Goal: Task Accomplishment & Management: Complete application form

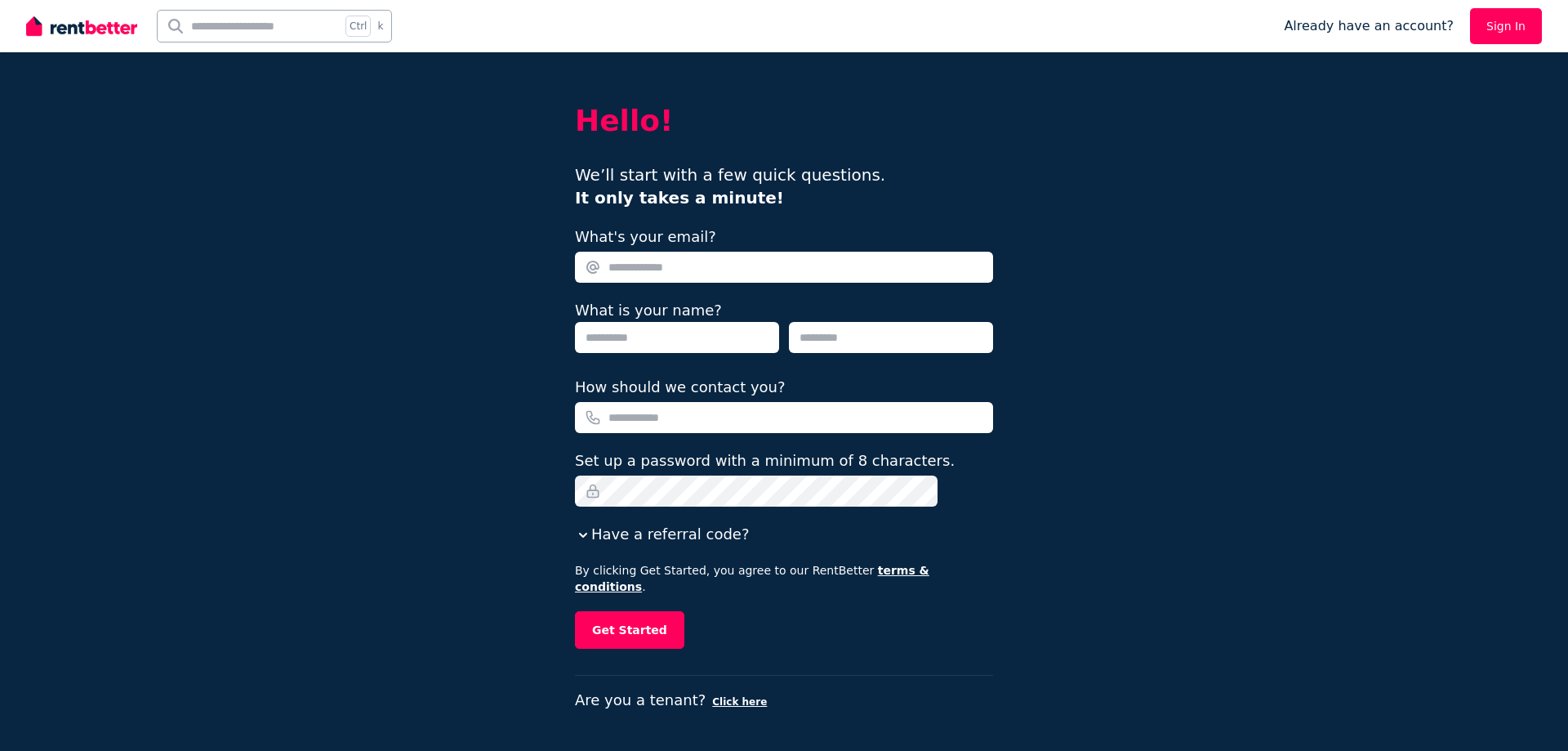
click at [733, 257] on input "What's your email?" at bounding box center [784, 267] width 418 height 31
type input "**********"
click at [689, 332] on input "text" at bounding box center [676, 337] width 204 height 31
click at [908, 342] on input "text" at bounding box center [890, 337] width 204 height 31
click at [697, 344] on input "*****" at bounding box center [676, 337] width 204 height 31
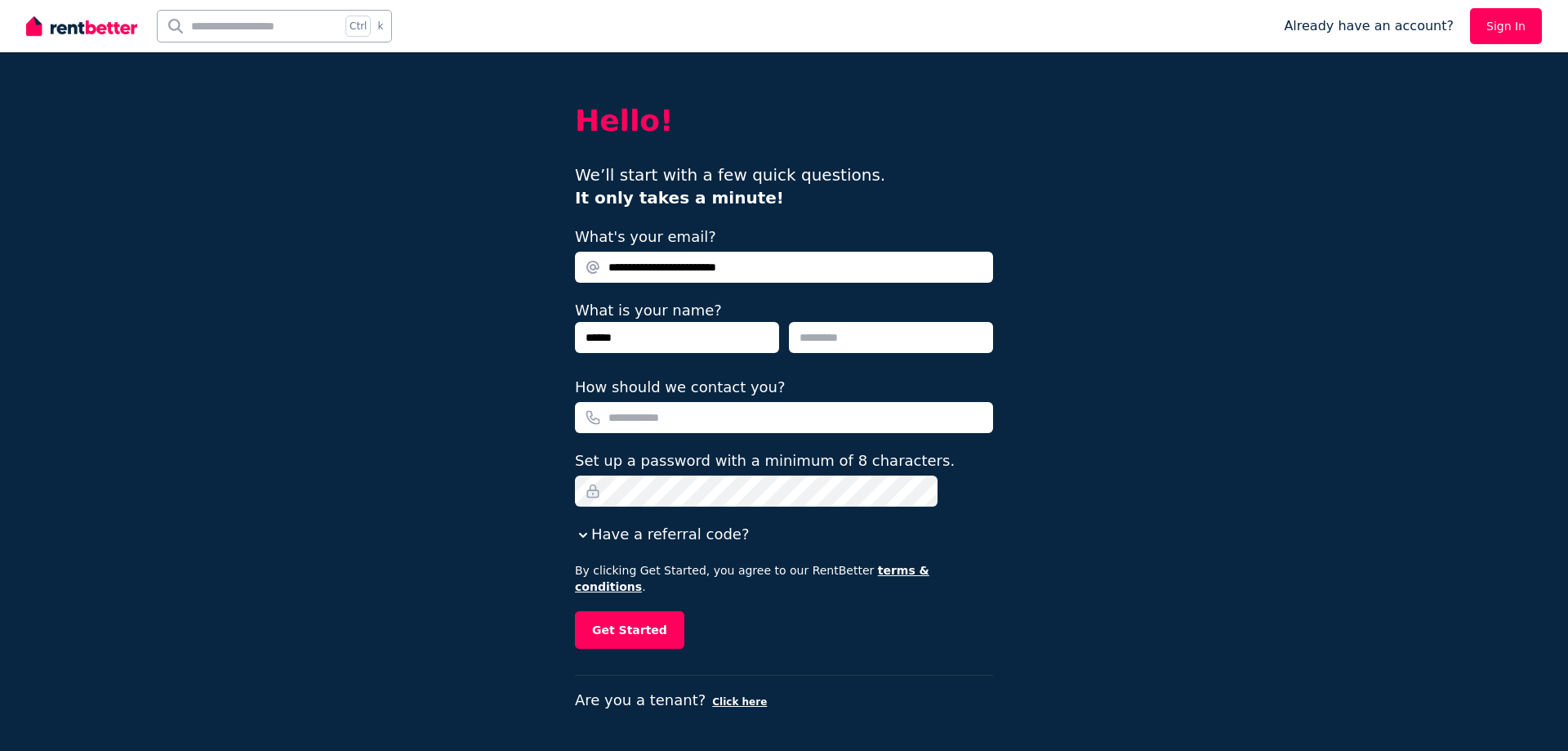
type input "******"
click at [870, 335] on input "text" at bounding box center [890, 337] width 204 height 31
type input "*****"
click at [884, 423] on input "How should we contact you?" at bounding box center [784, 418] width 418 height 31
type input "**********"
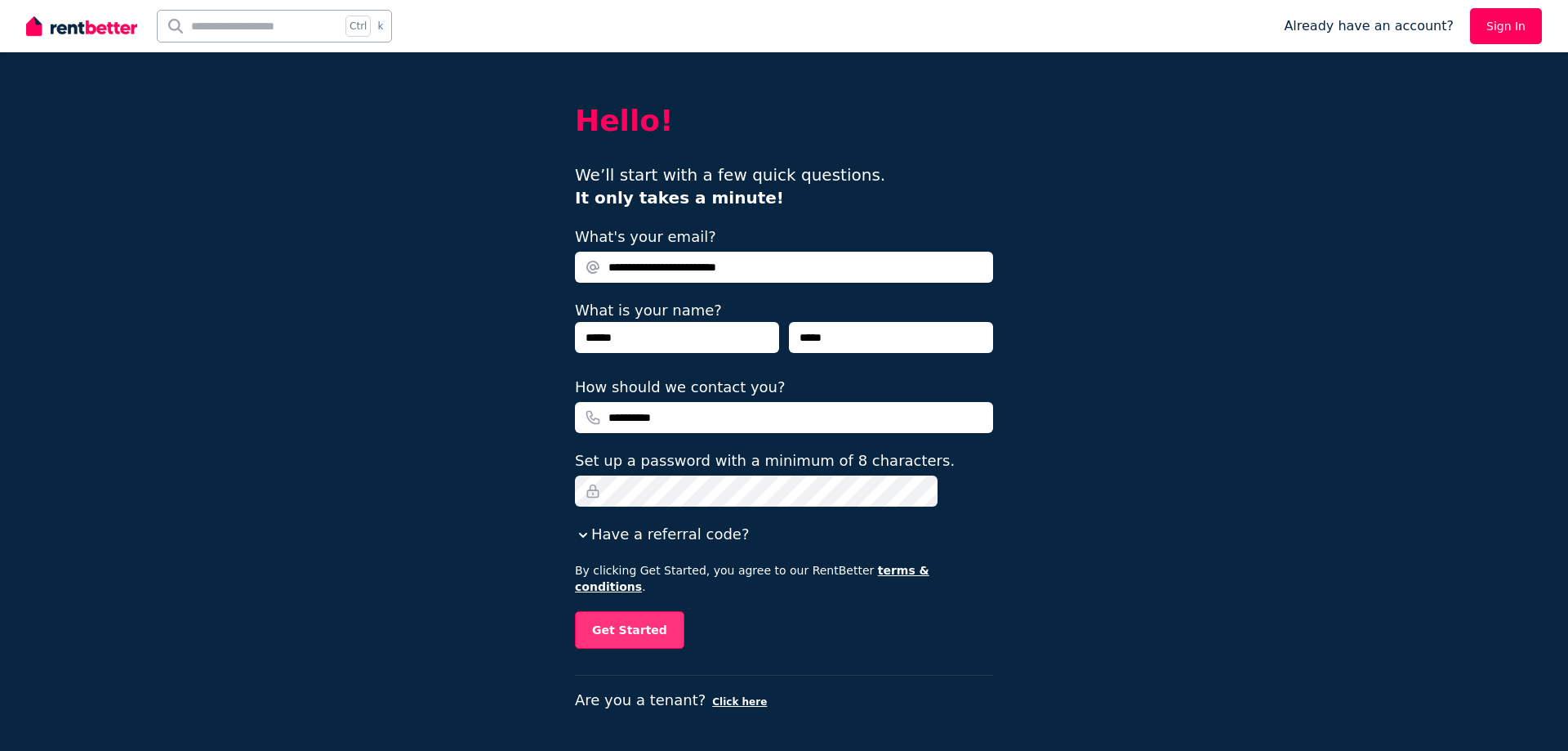
click at [655, 614] on button "Get Started" at bounding box center [629, 629] width 109 height 37
click at [736, 267] on input "**********" at bounding box center [784, 267] width 418 height 31
type input "**********"
click at [679, 591] on form "**********" at bounding box center [784, 438] width 418 height 423
click at [675, 611] on button "Get Started" at bounding box center [629, 629] width 109 height 37
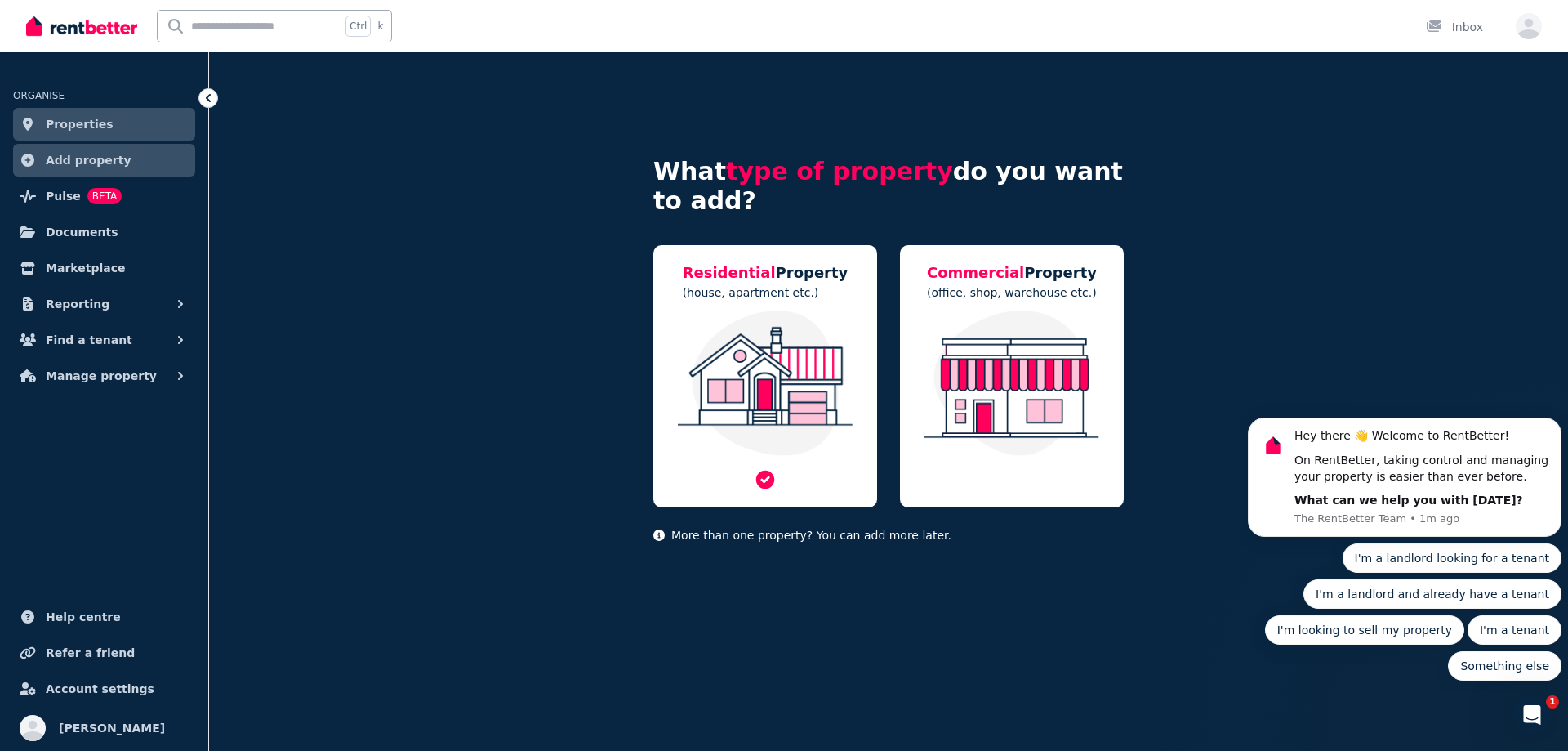
click at [728, 372] on img at bounding box center [765, 383] width 191 height 146
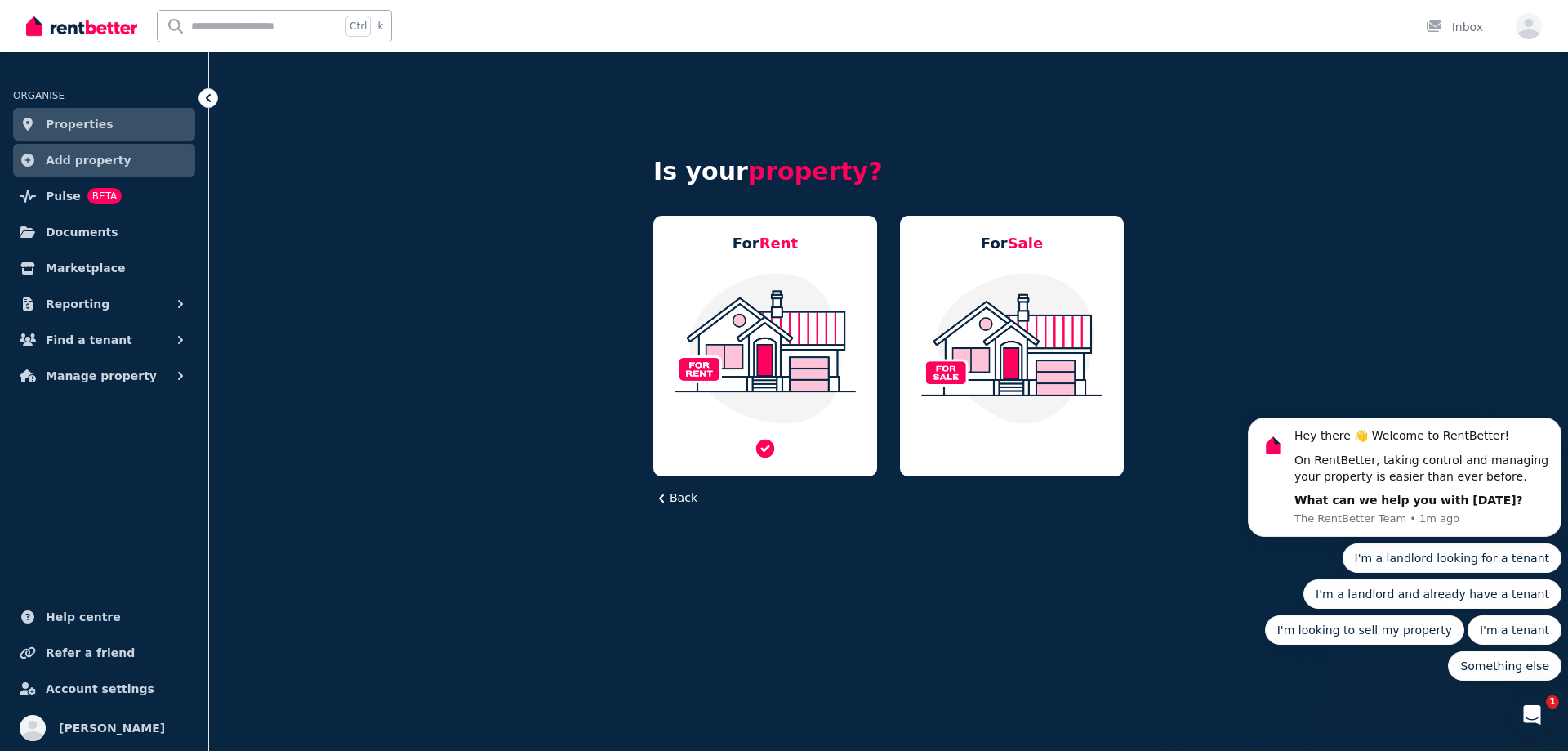
click at [766, 344] on img at bounding box center [765, 348] width 191 height 154
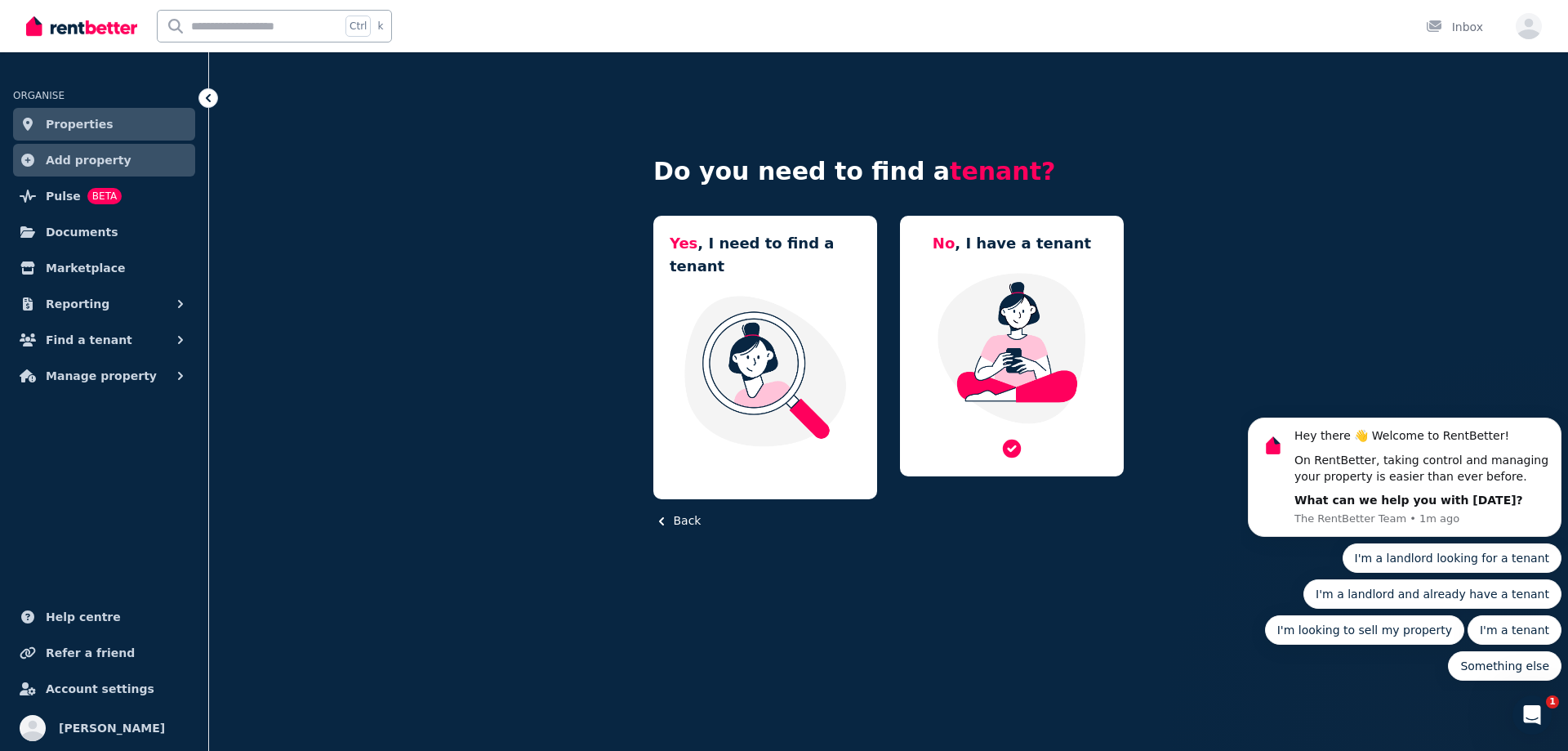
click at [1102, 371] on img at bounding box center [1011, 348] width 191 height 154
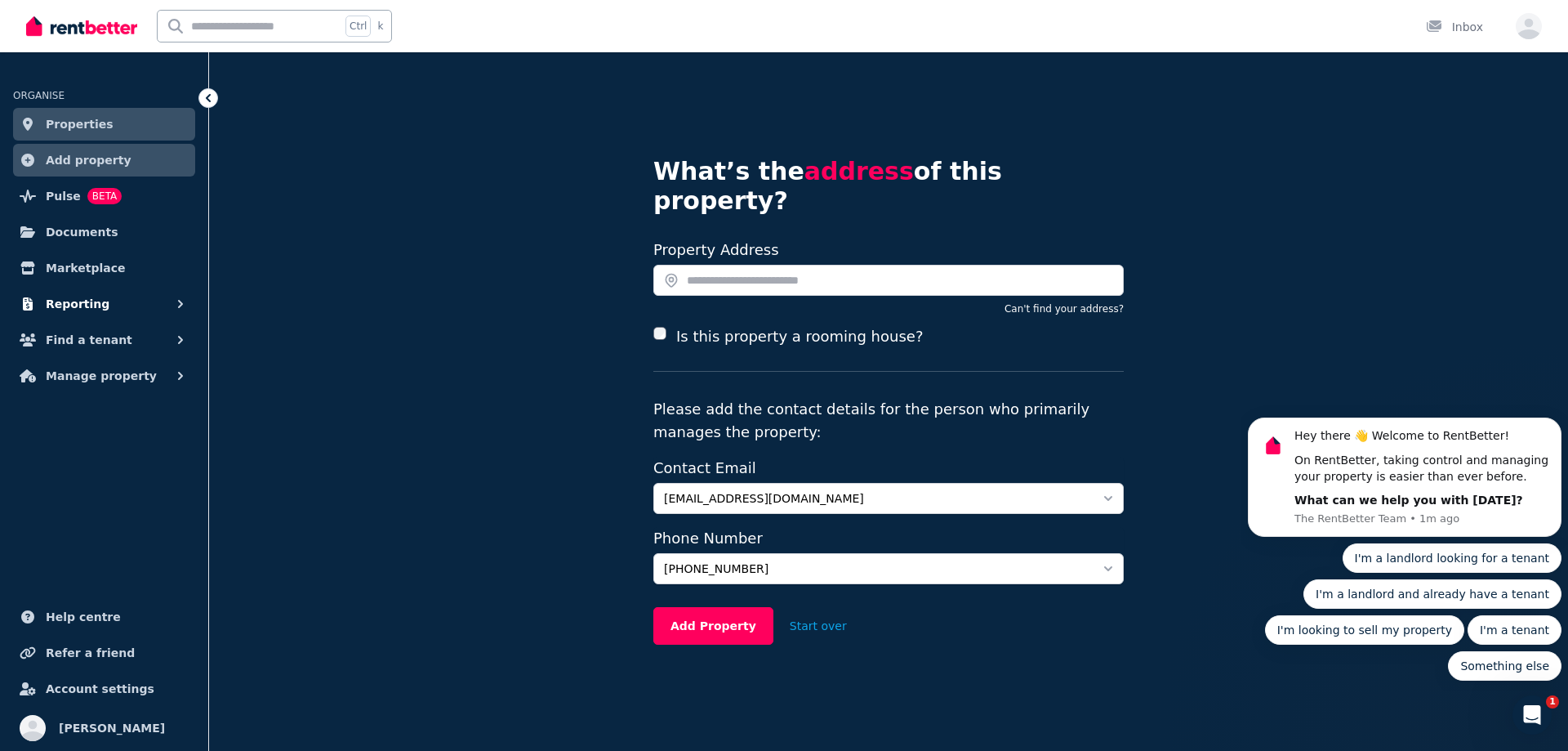
click at [121, 313] on button "Reporting" at bounding box center [104, 304] width 182 height 33
click at [107, 446] on span "Manage property" at bounding box center [101, 445] width 111 height 20
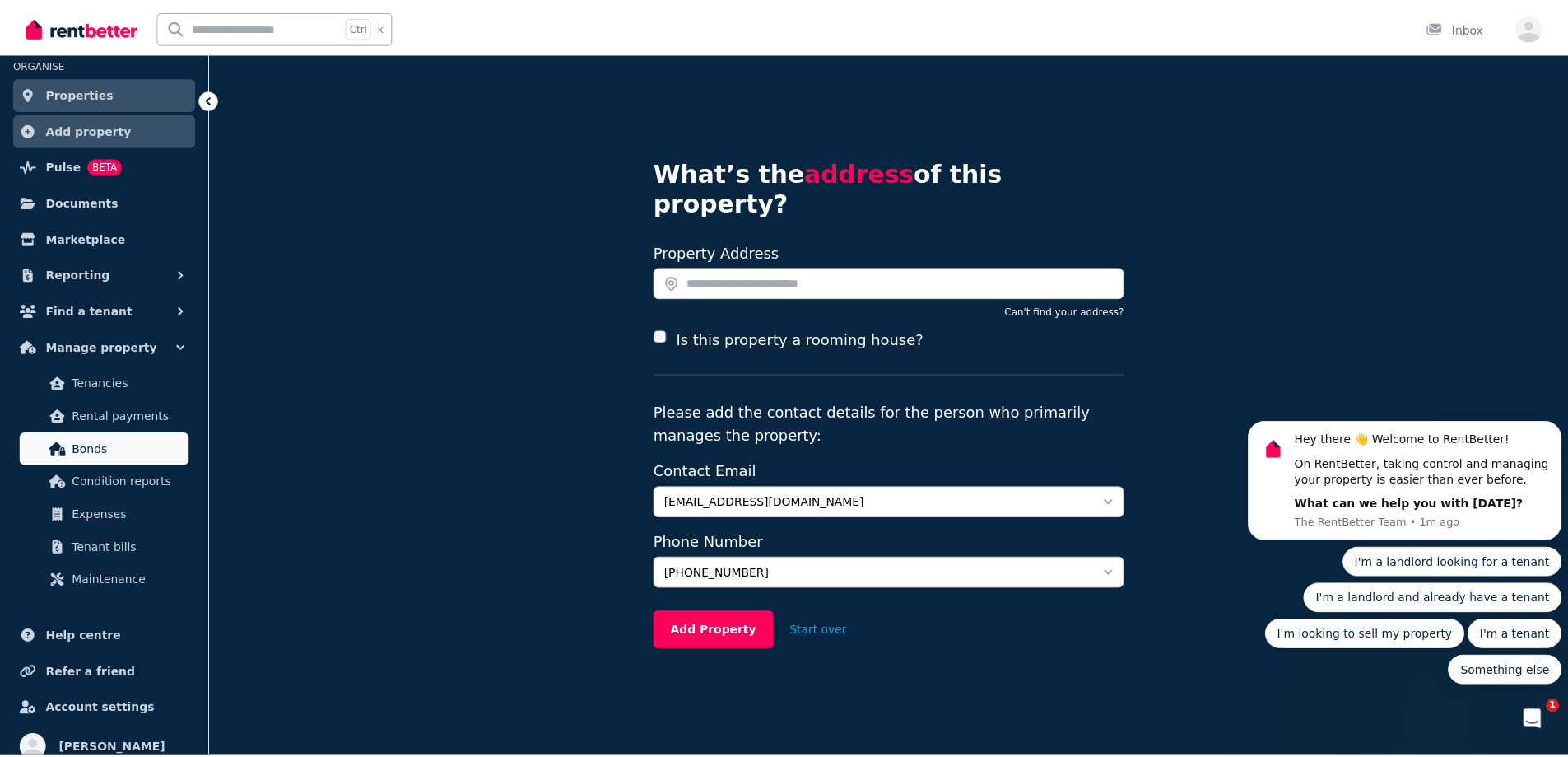
scroll to position [47, 0]
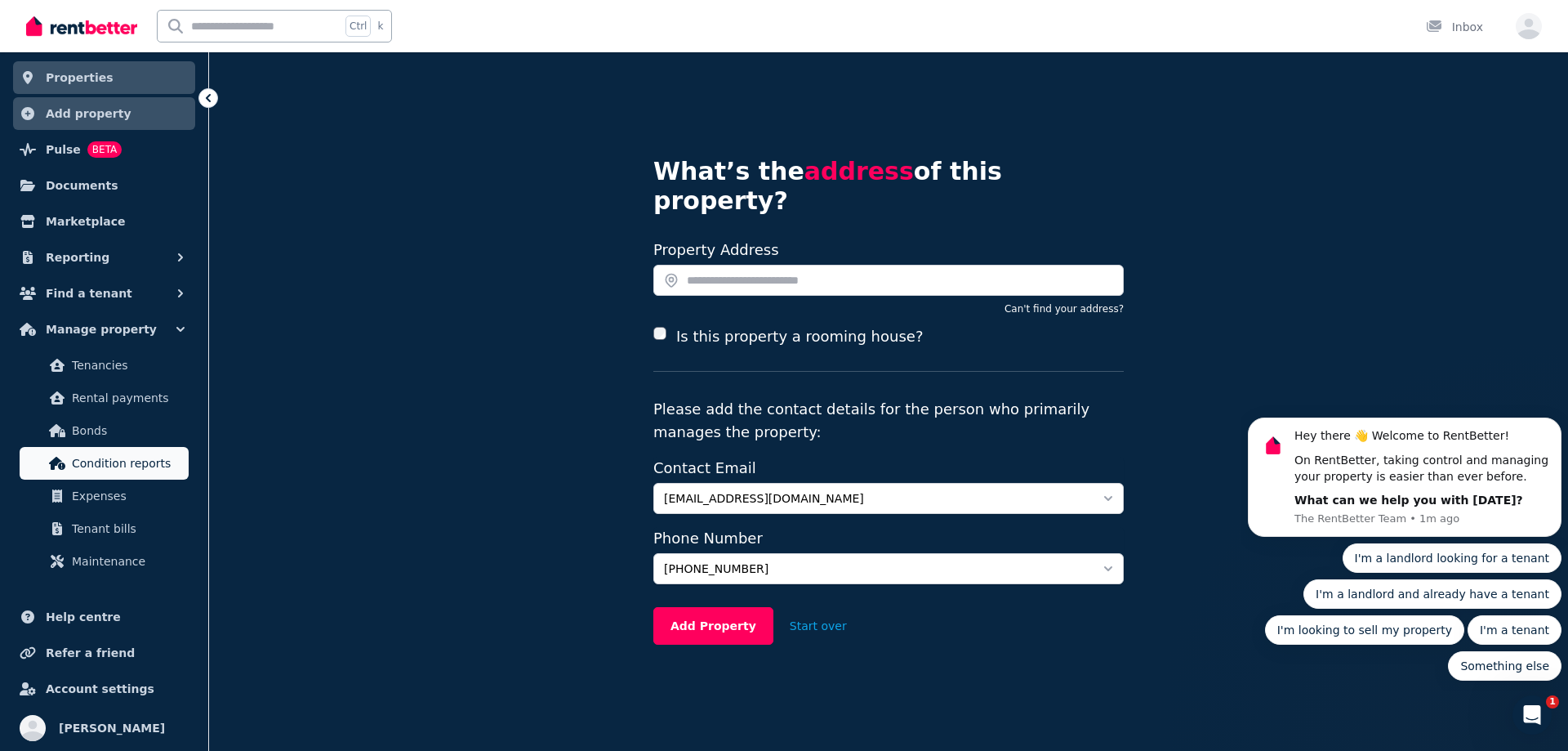
click at [103, 464] on span "Condition reports" at bounding box center [126, 463] width 110 height 20
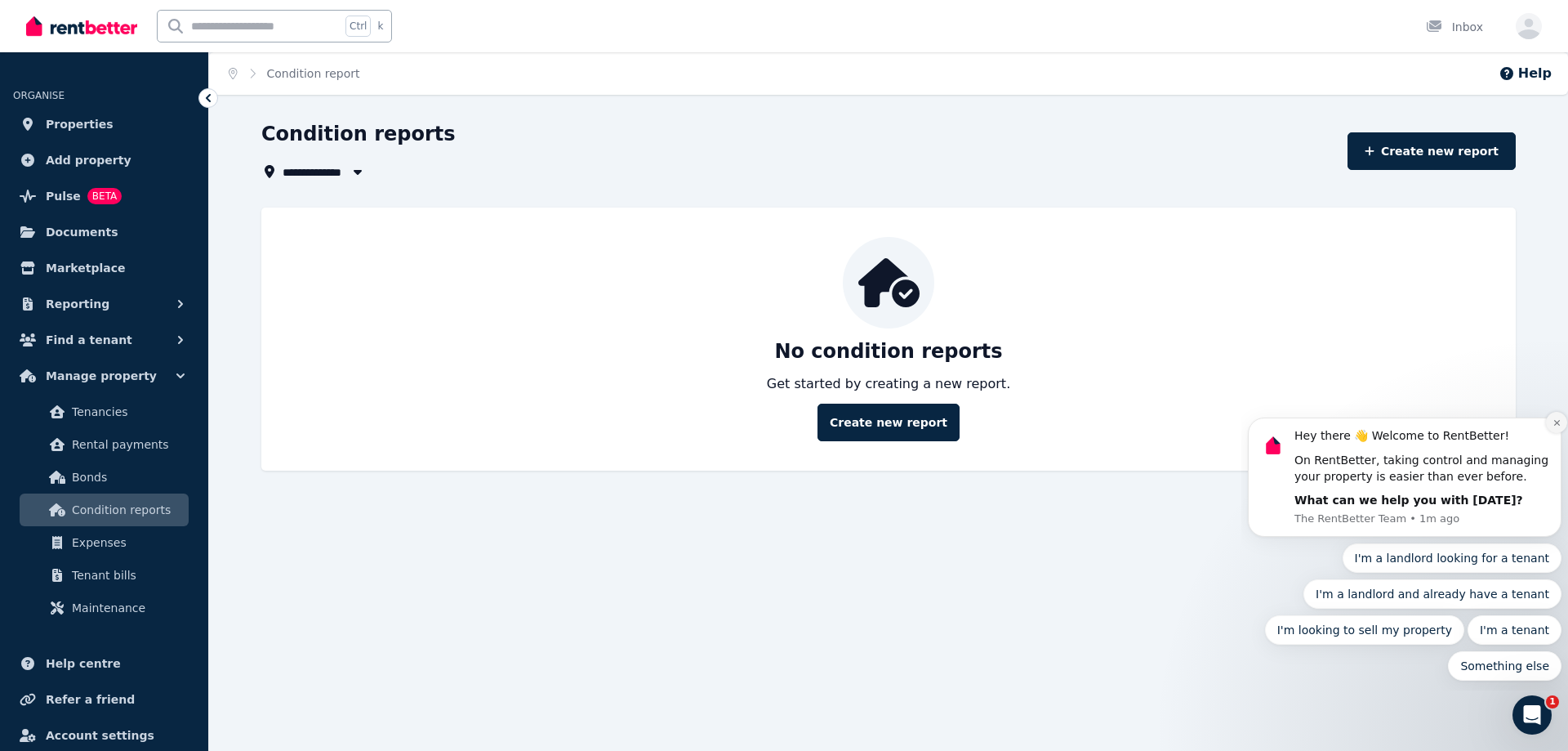
click at [1559, 419] on icon "Dismiss notification" at bounding box center [1556, 423] width 9 height 9
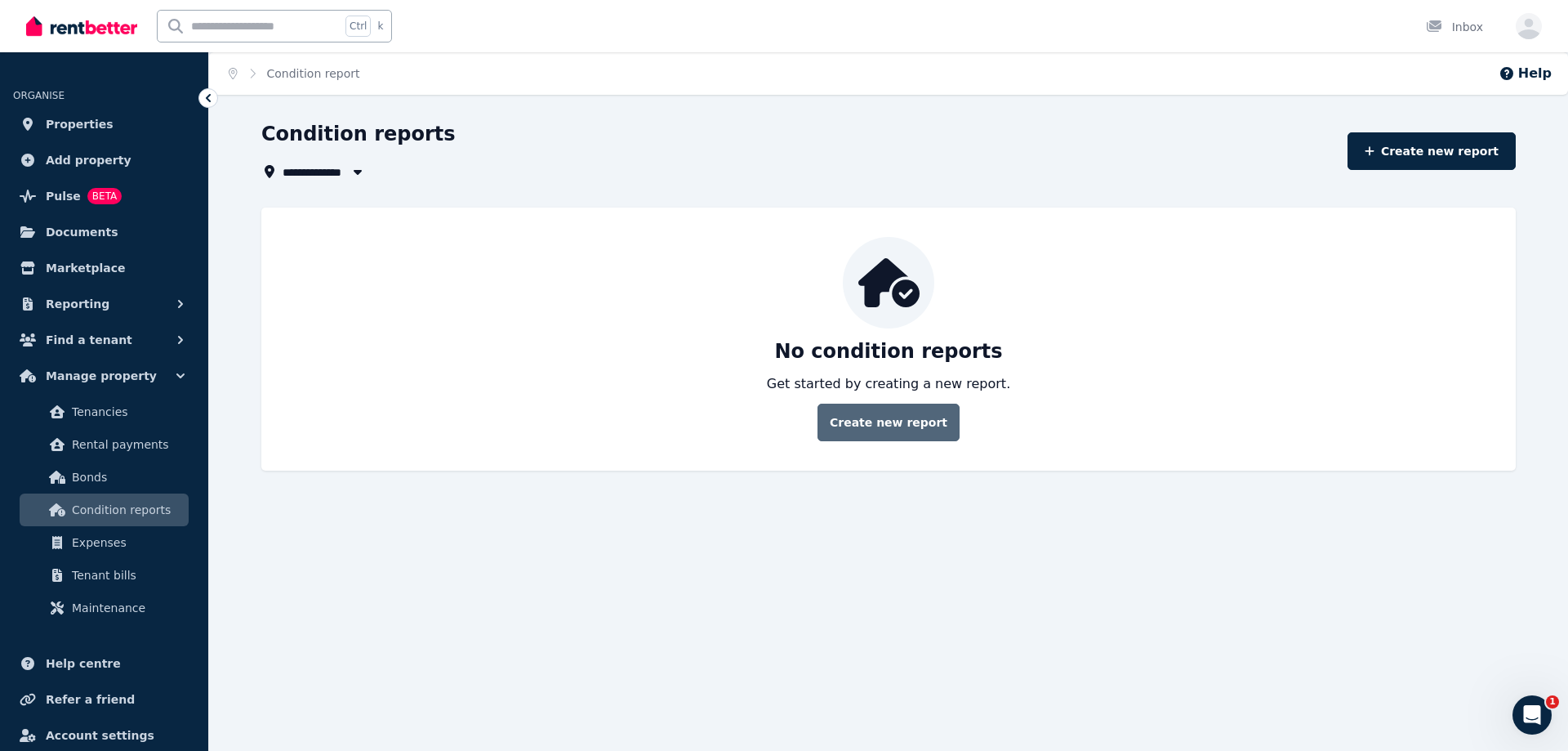
click at [857, 424] on link "Create new report" at bounding box center [889, 422] width 142 height 37
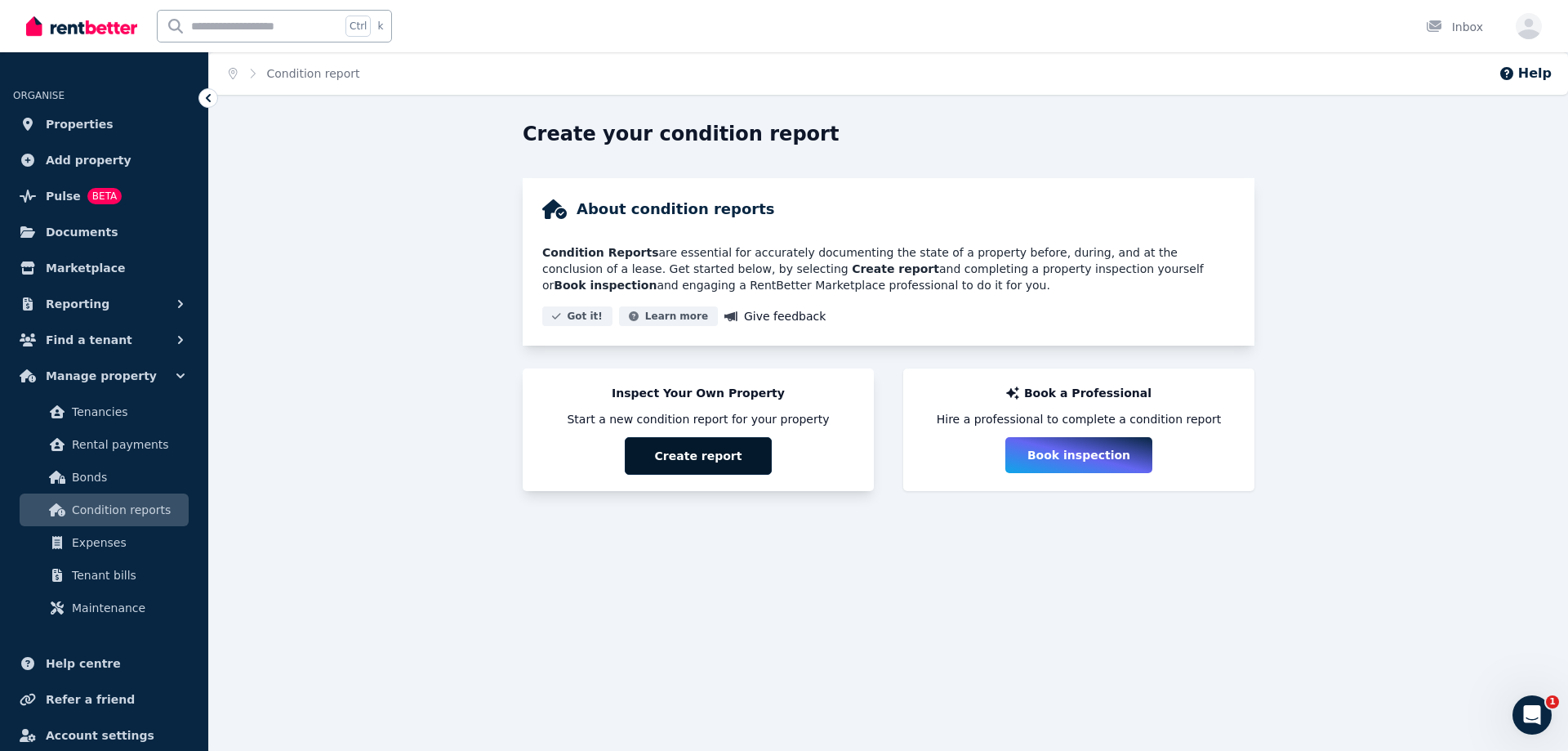
click at [749, 448] on button "Create report" at bounding box center [698, 456] width 147 height 37
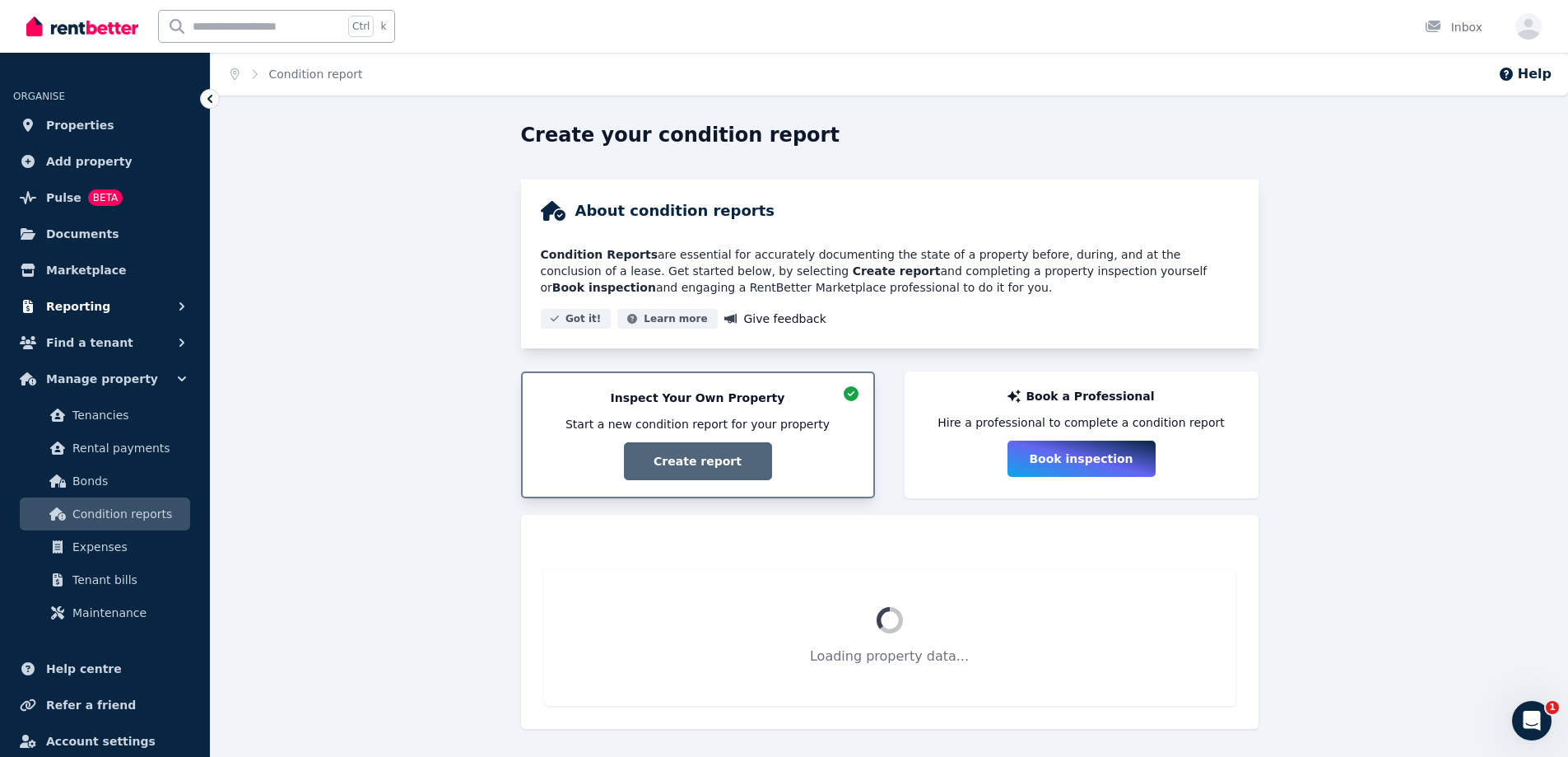
click at [92, 298] on span "Reporting" at bounding box center [77, 307] width 64 height 20
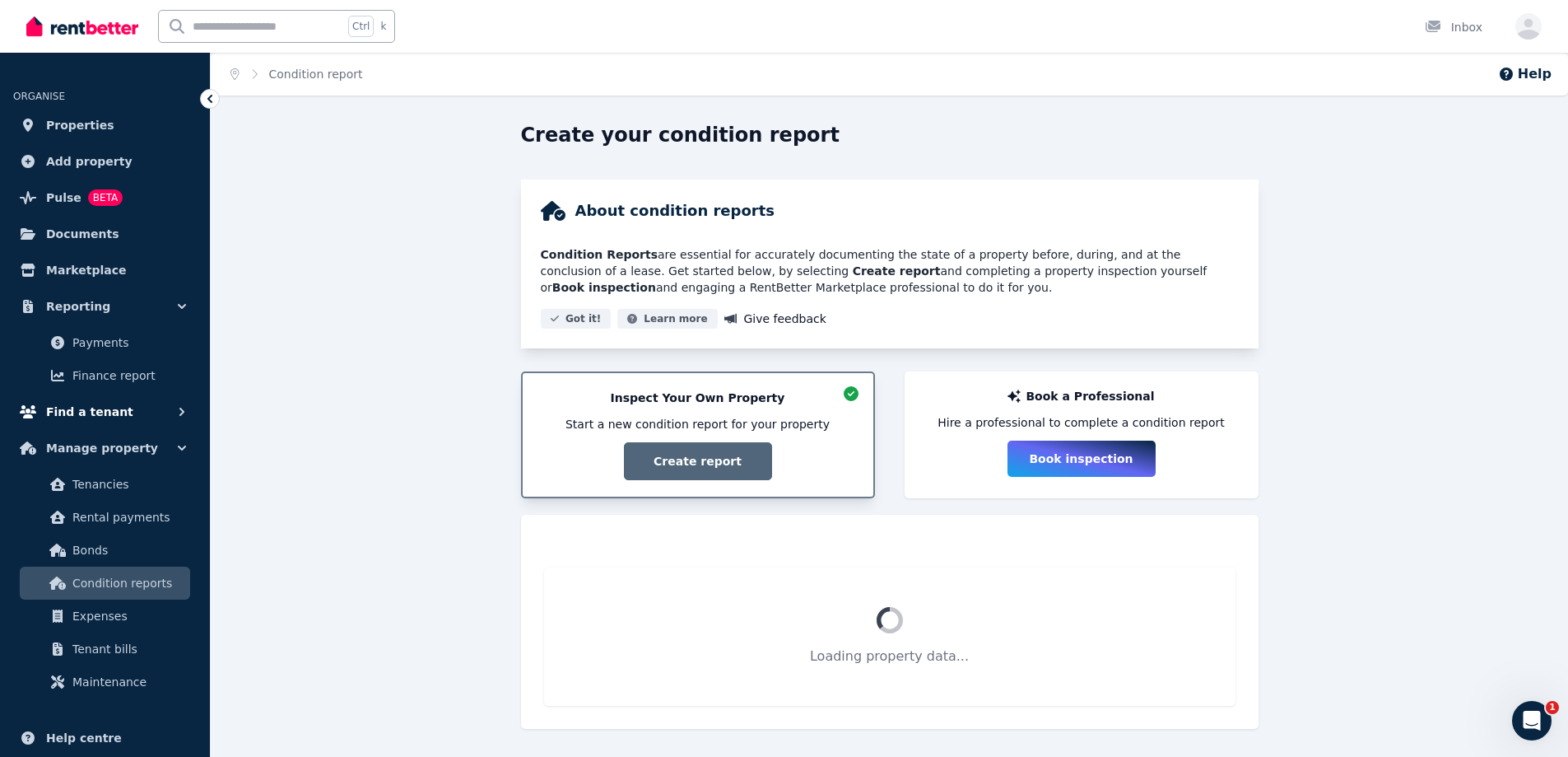
click at [102, 404] on span "Find a tenant" at bounding box center [89, 412] width 87 height 20
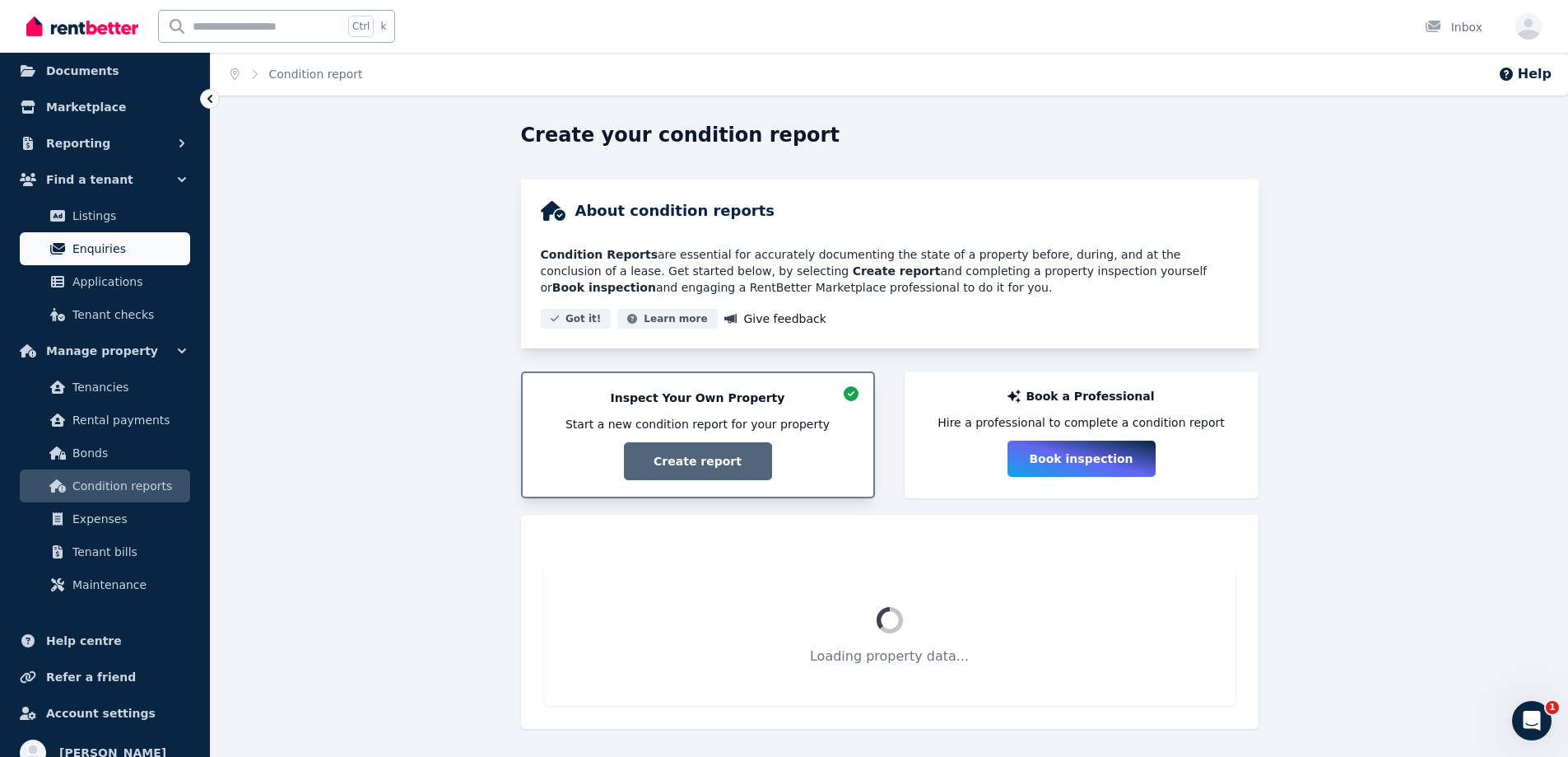
scroll to position [165, 0]
click at [87, 357] on span "Manage property" at bounding box center [102, 349] width 112 height 20
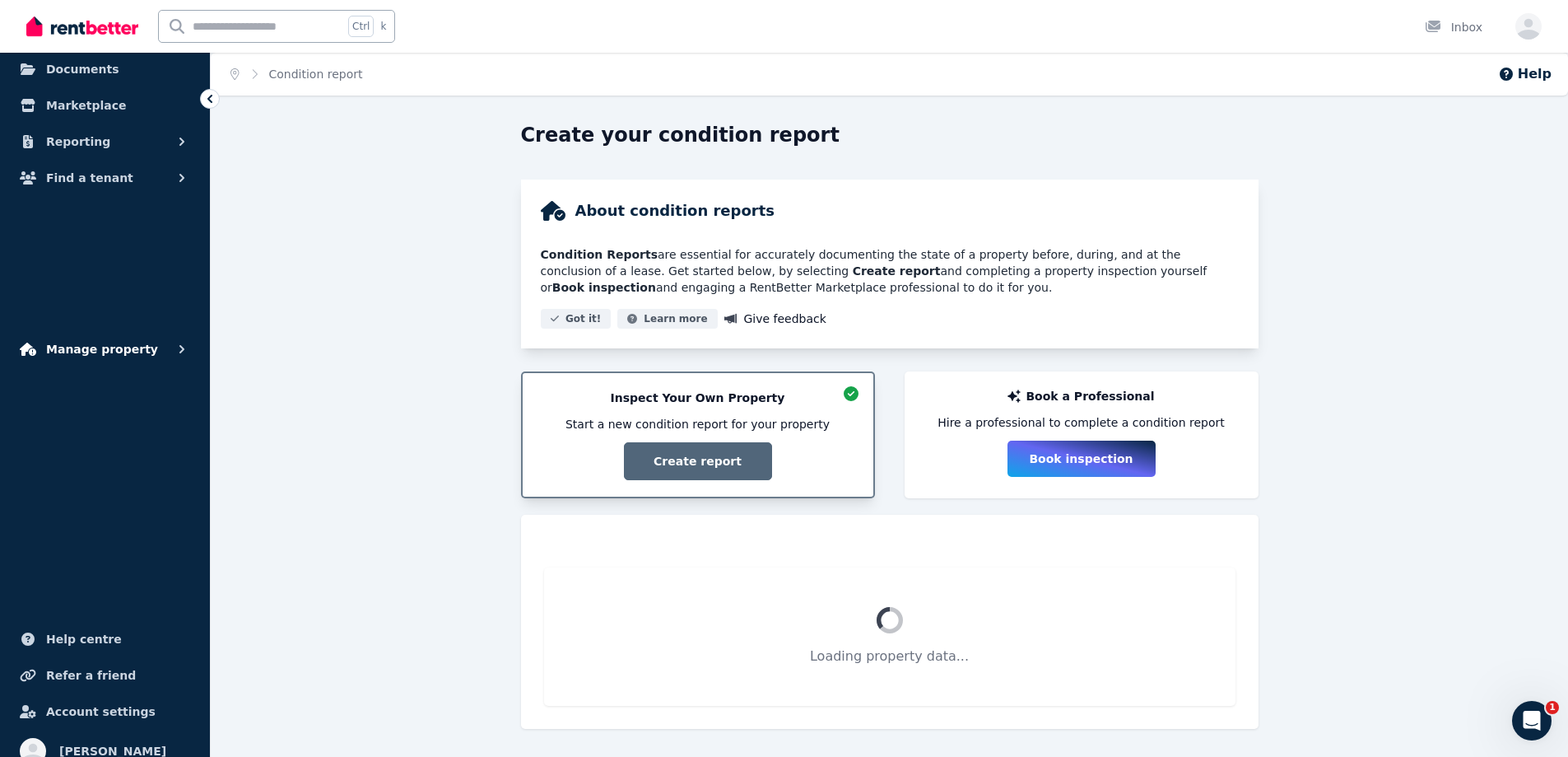
click at [86, 352] on span "Manage property" at bounding box center [102, 349] width 112 height 20
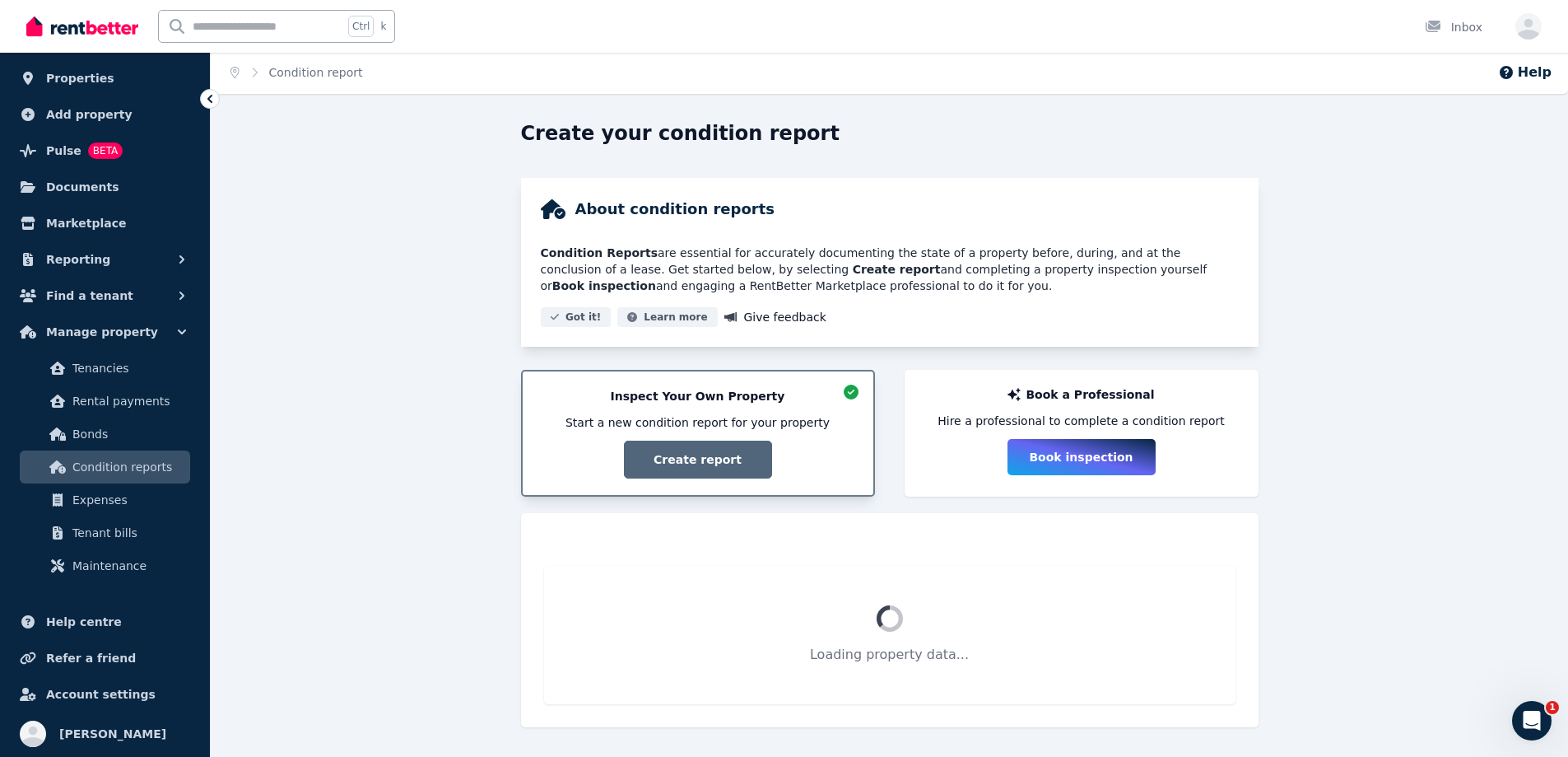
scroll to position [0, 0]
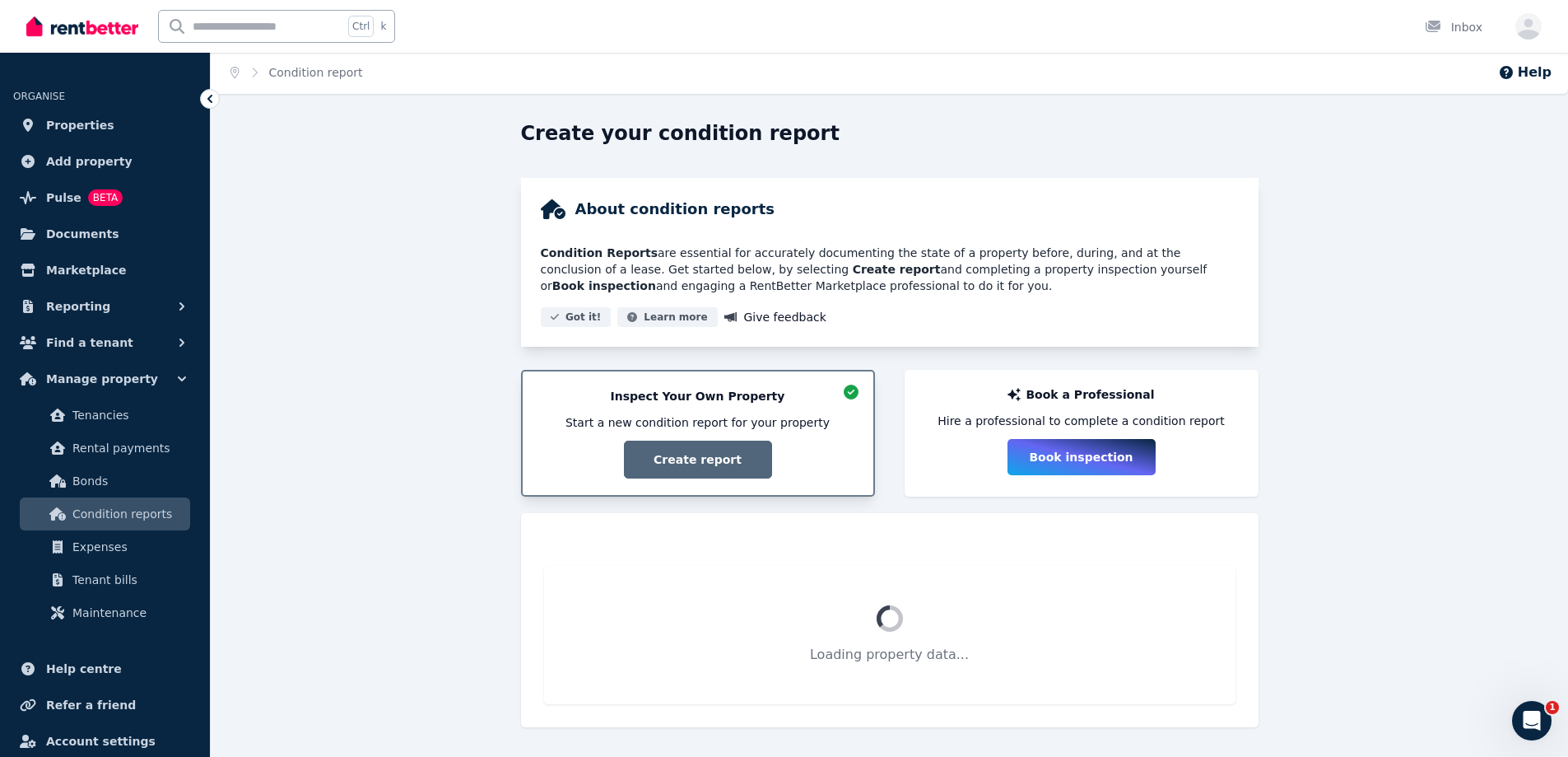
click at [667, 464] on div "Inspect Your Own Property Start a new condition report for your property Create…" at bounding box center [697, 433] width 317 height 91
click at [676, 451] on div "Inspect Your Own Property Start a new condition report for your property Create…" at bounding box center [697, 434] width 317 height 91
click at [689, 452] on div "Inspect Your Own Property Start a new condition report for your property Create…" at bounding box center [697, 434] width 317 height 91
click at [846, 394] on icon at bounding box center [851, 392] width 15 height 15
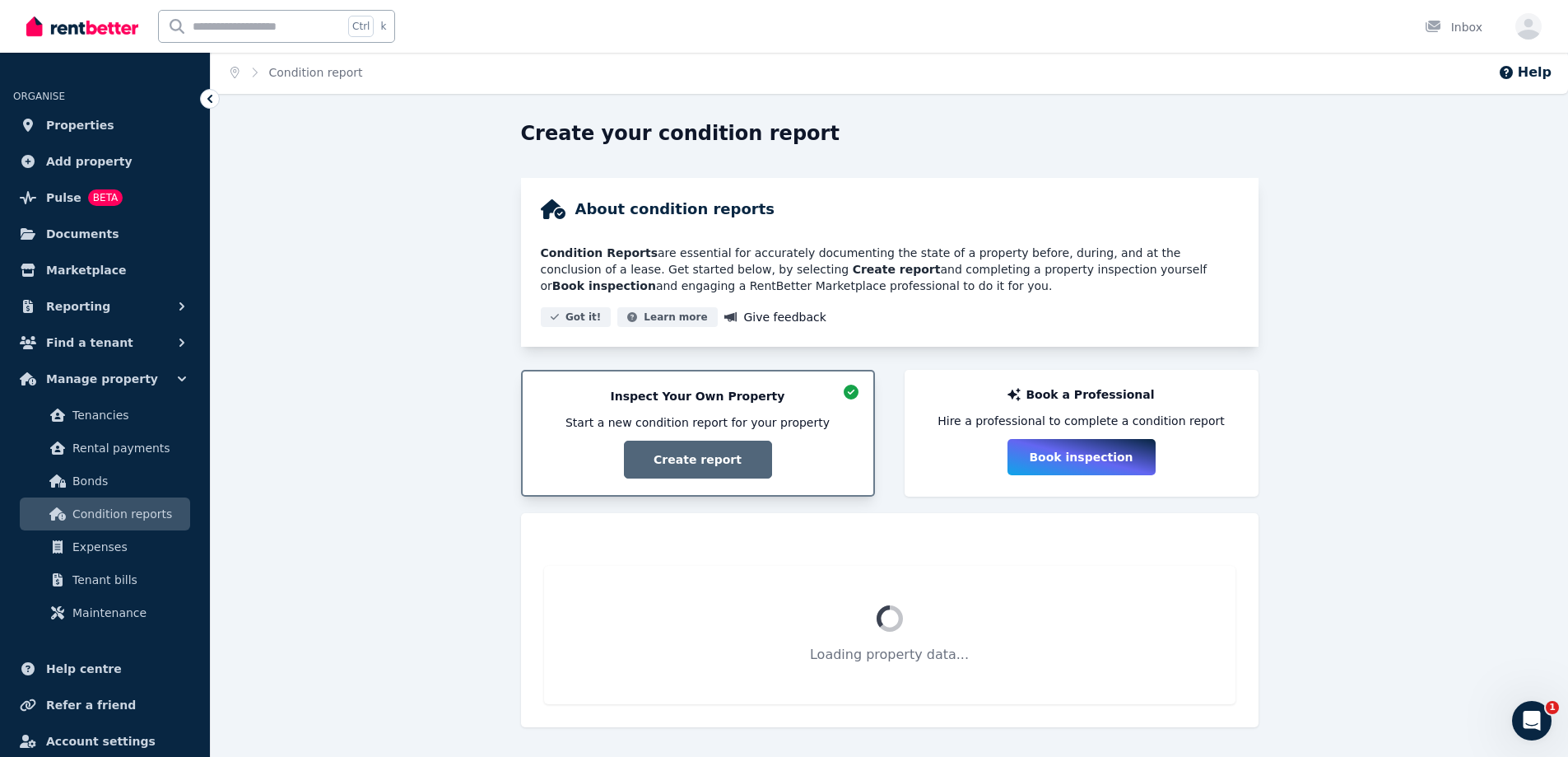
click at [739, 416] on span "Start a new condition report for your property" at bounding box center [697, 423] width 264 height 17
click at [714, 434] on div "Inspect Your Own Property Start a new condition report for your property Create…" at bounding box center [697, 433] width 317 height 91
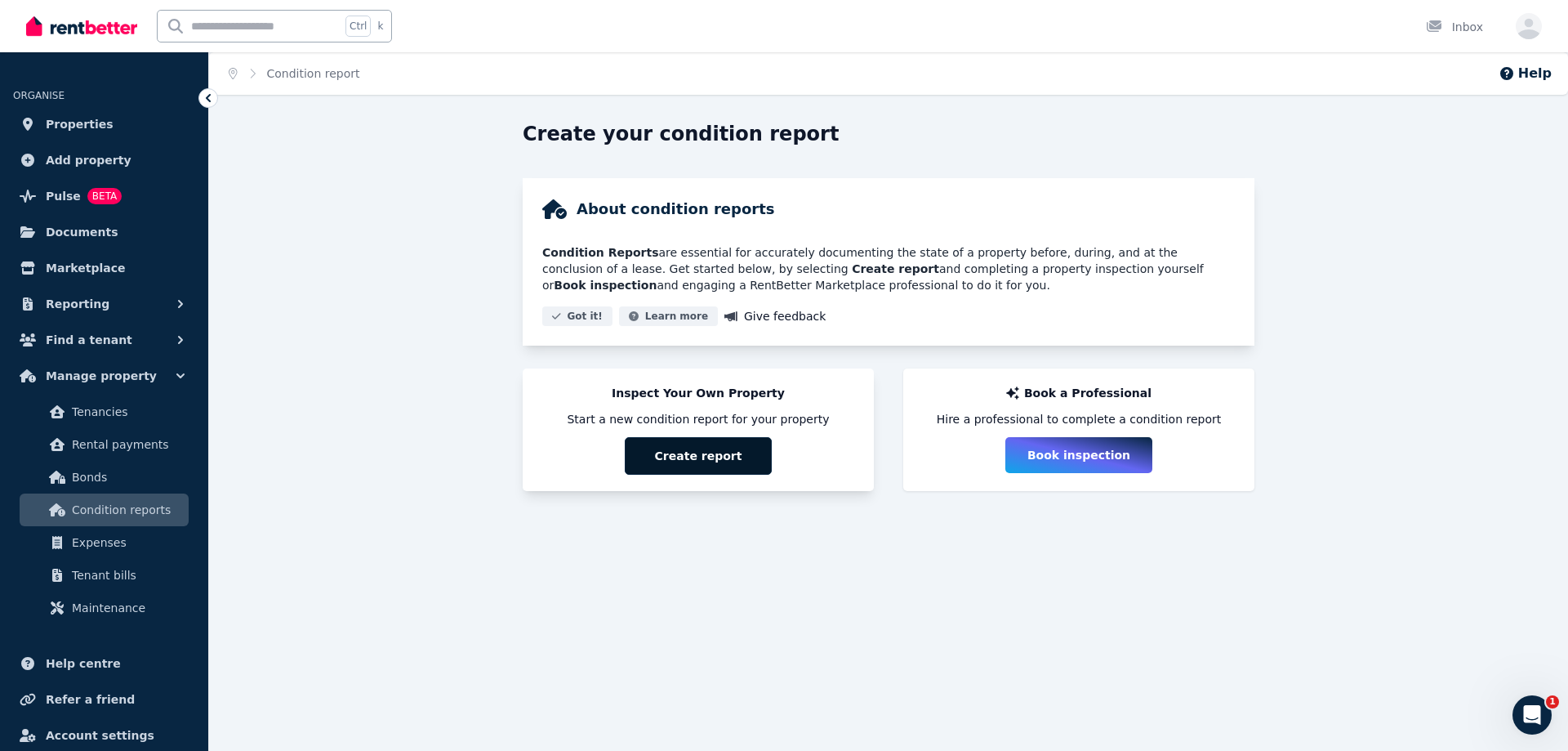
click at [729, 456] on button "Create report" at bounding box center [698, 456] width 147 height 37
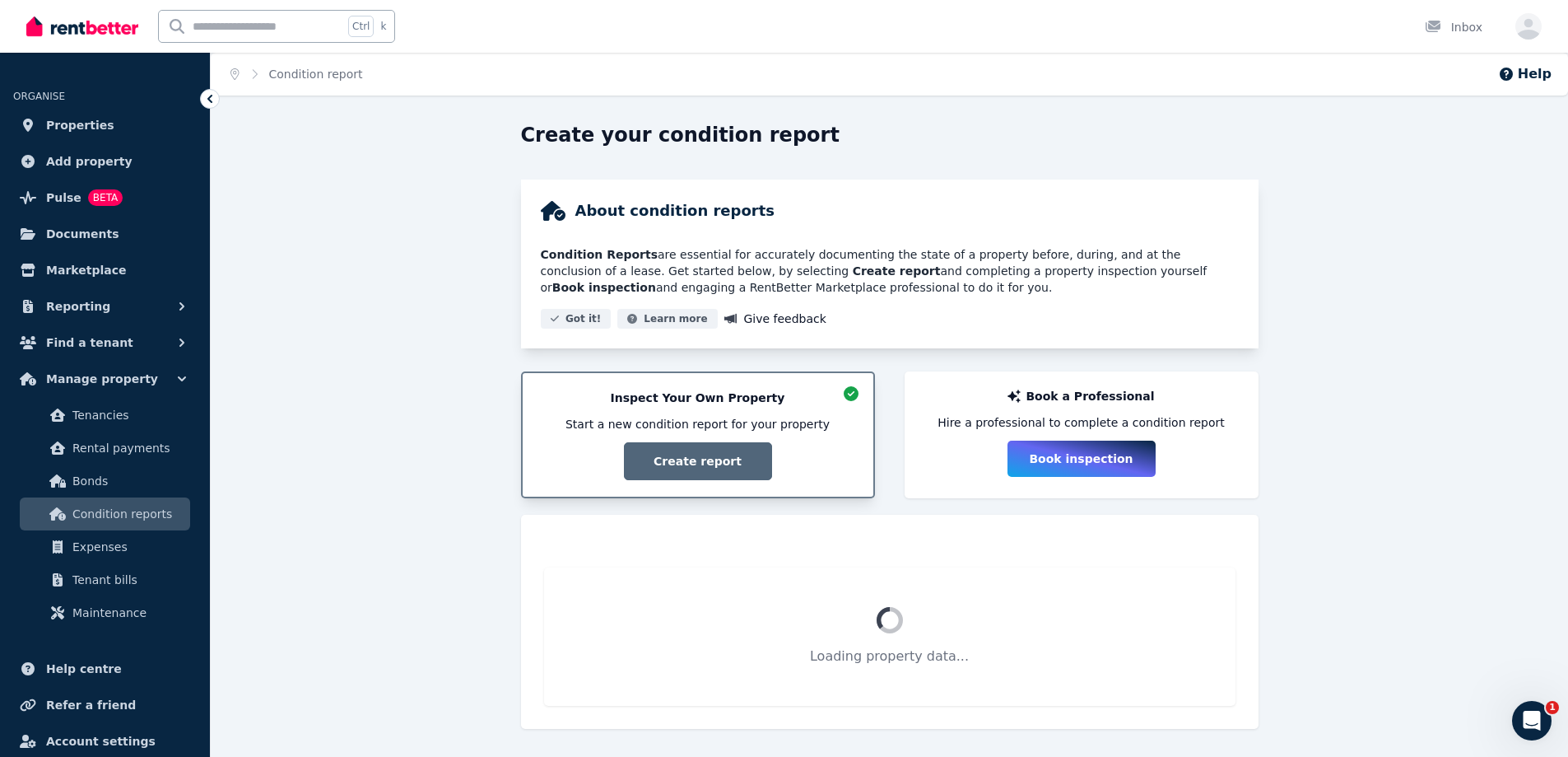
scroll to position [2, 0]
click at [108, 133] on link "Properties" at bounding box center [105, 125] width 183 height 33
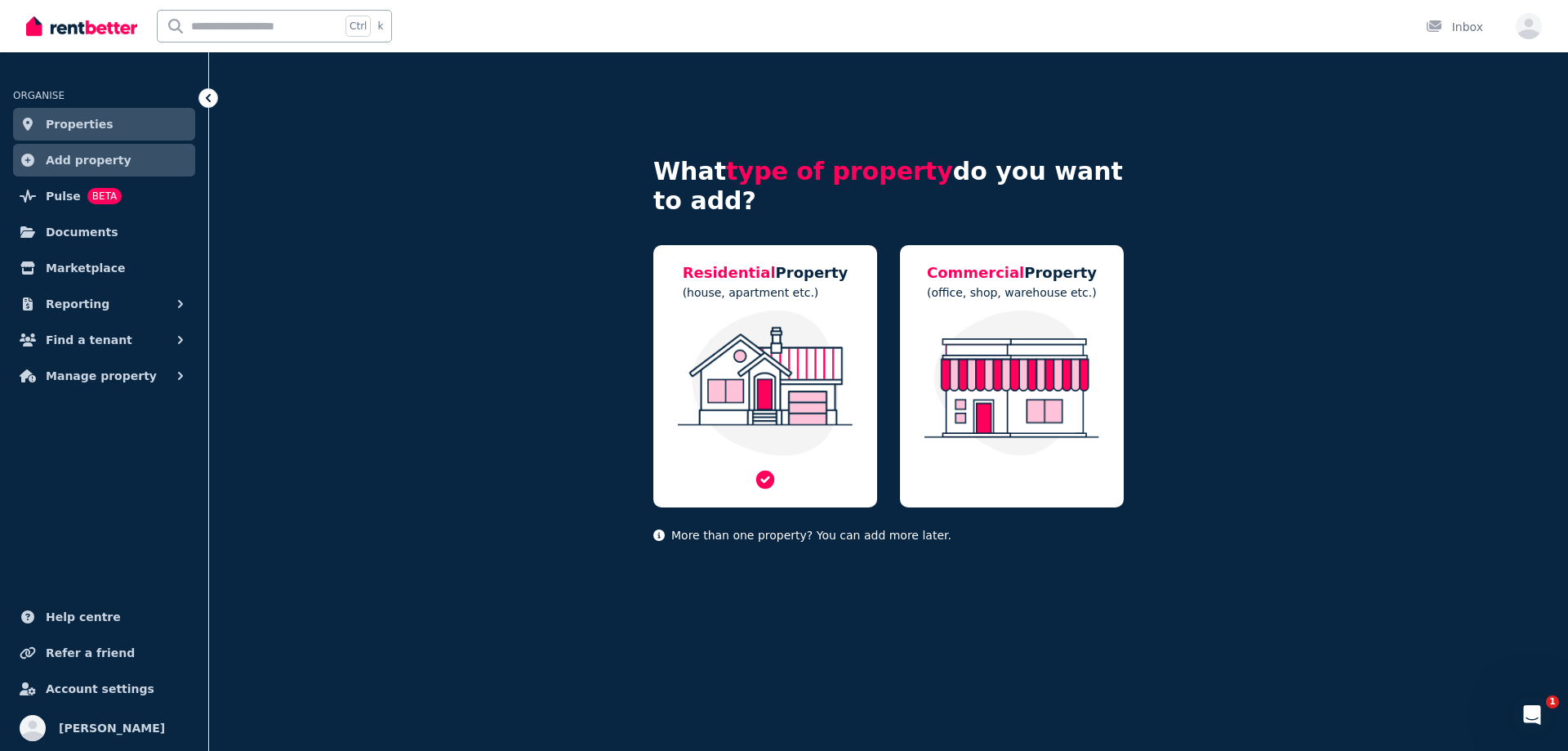
click at [804, 324] on img at bounding box center [765, 383] width 191 height 146
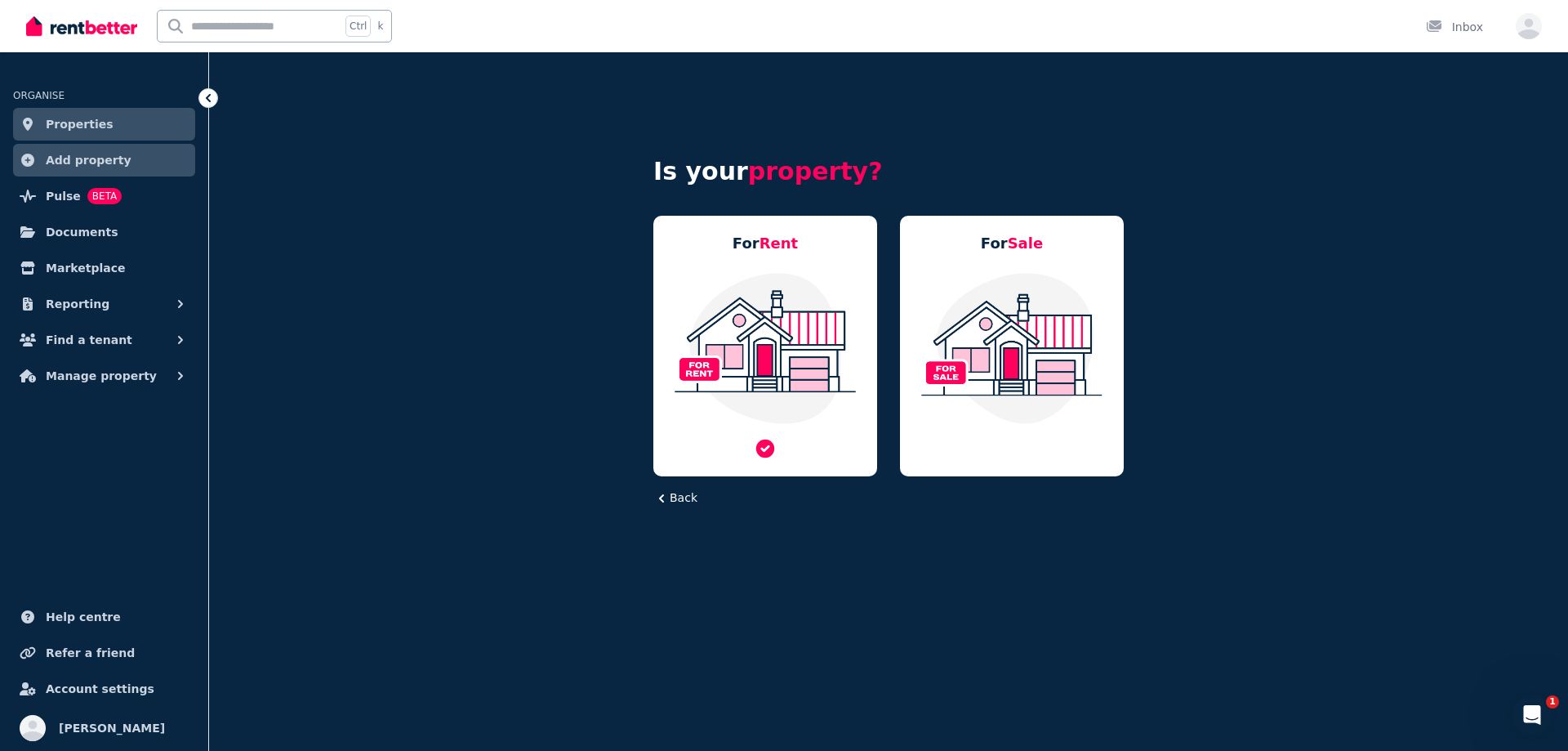
click at [705, 299] on img at bounding box center [765, 348] width 191 height 154
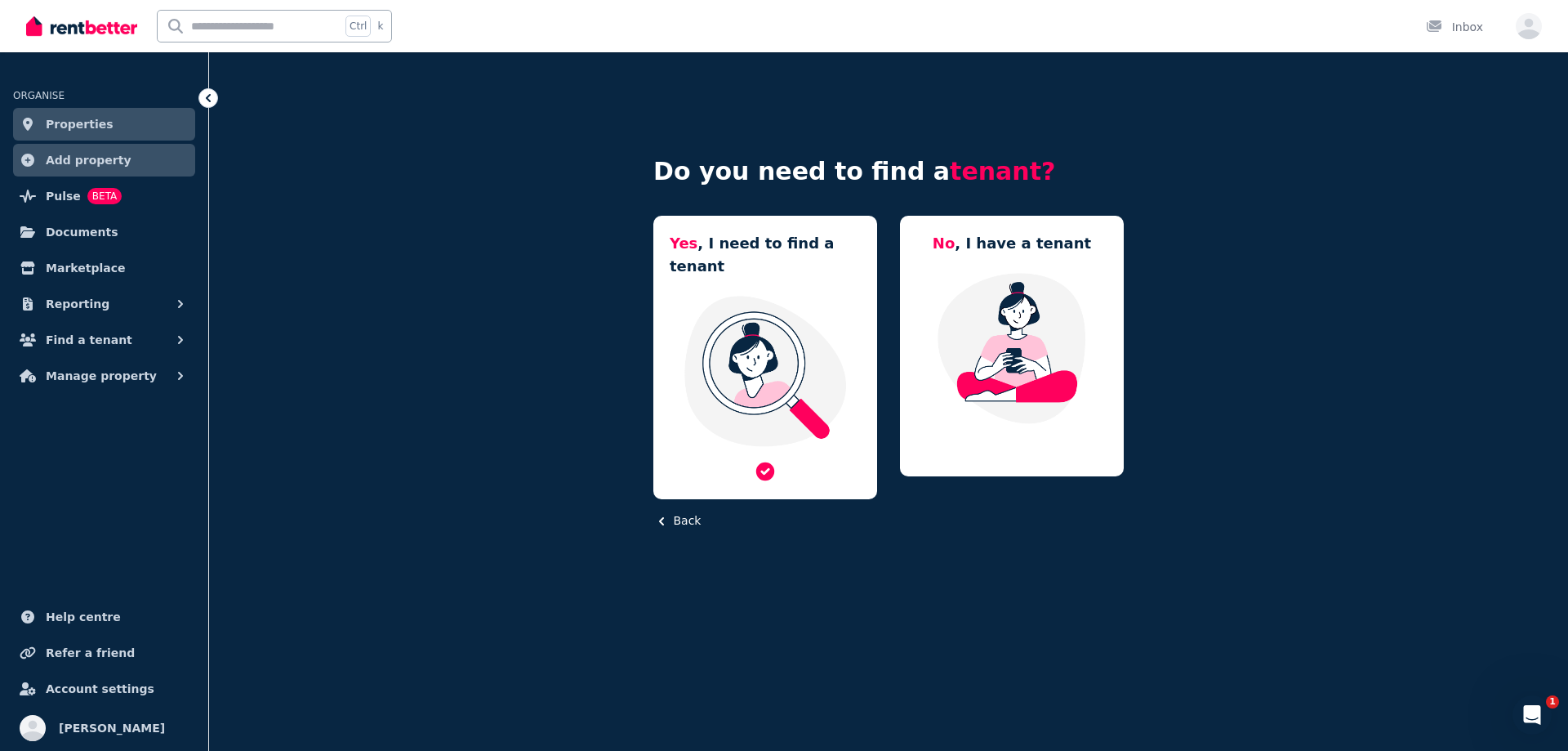
click at [684, 316] on img at bounding box center [765, 371] width 191 height 154
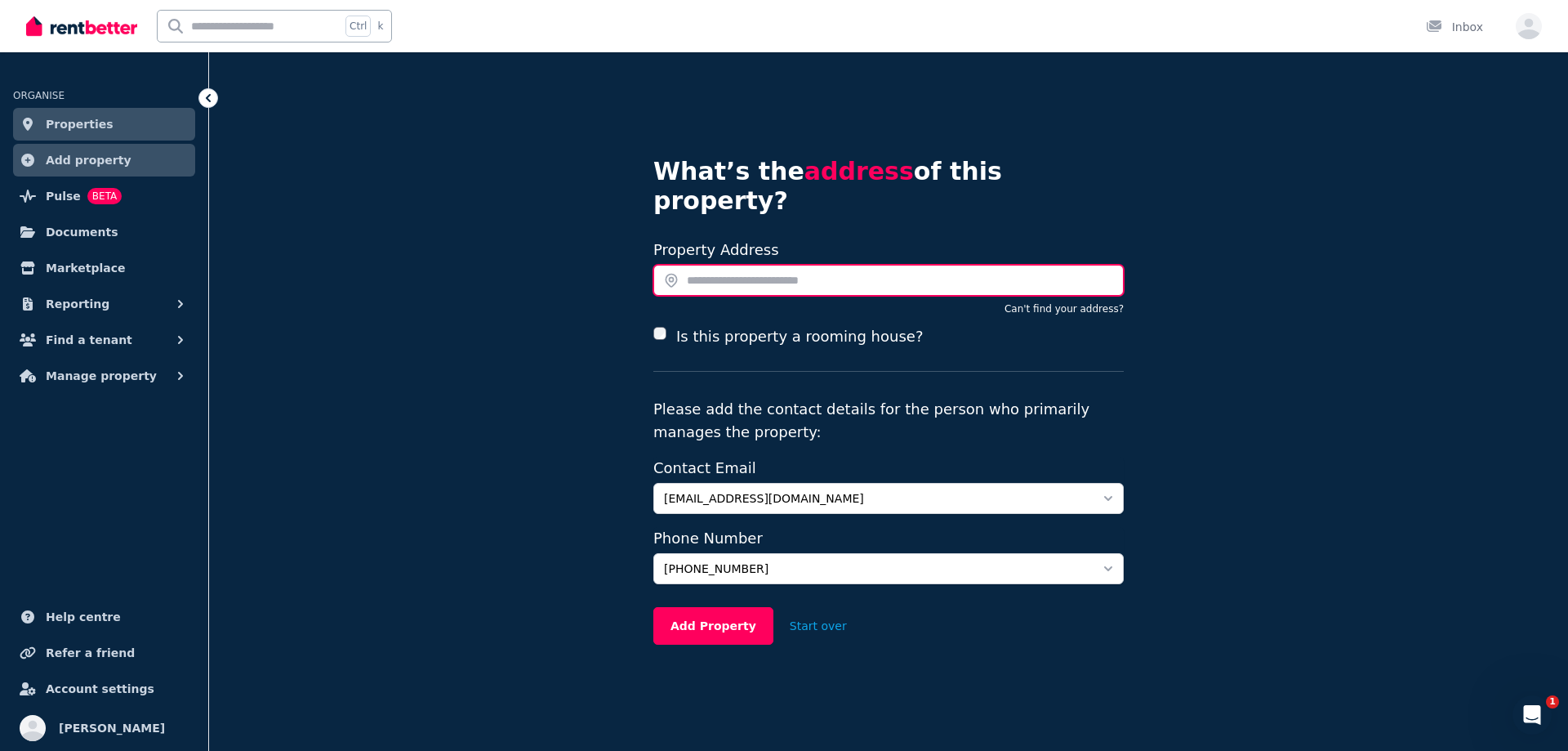
click at [711, 265] on input "text" at bounding box center [888, 280] width 470 height 31
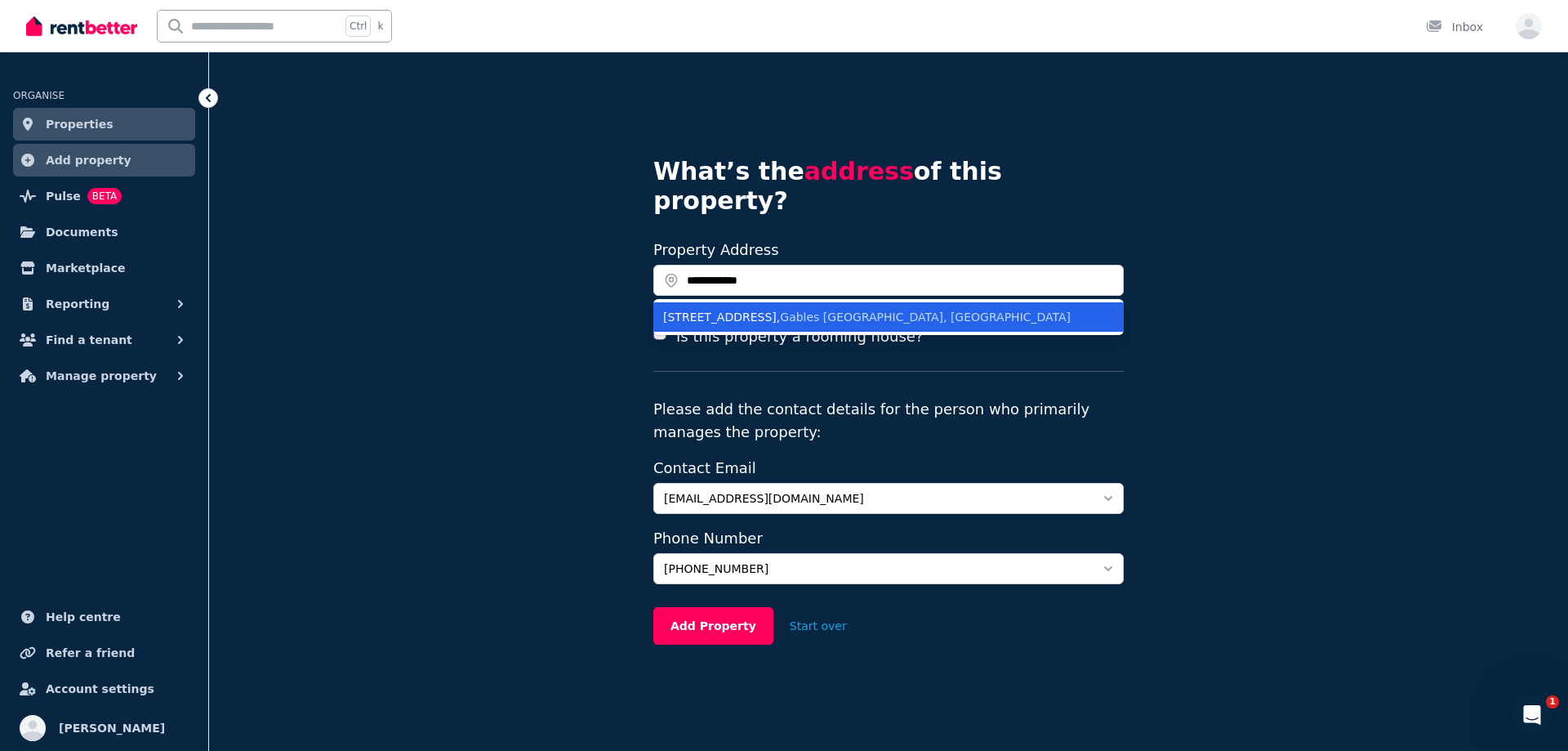
click at [721, 309] on div "14 Arkose Road , Gables NSW, Australia" at bounding box center [879, 317] width 431 height 17
type input "**********"
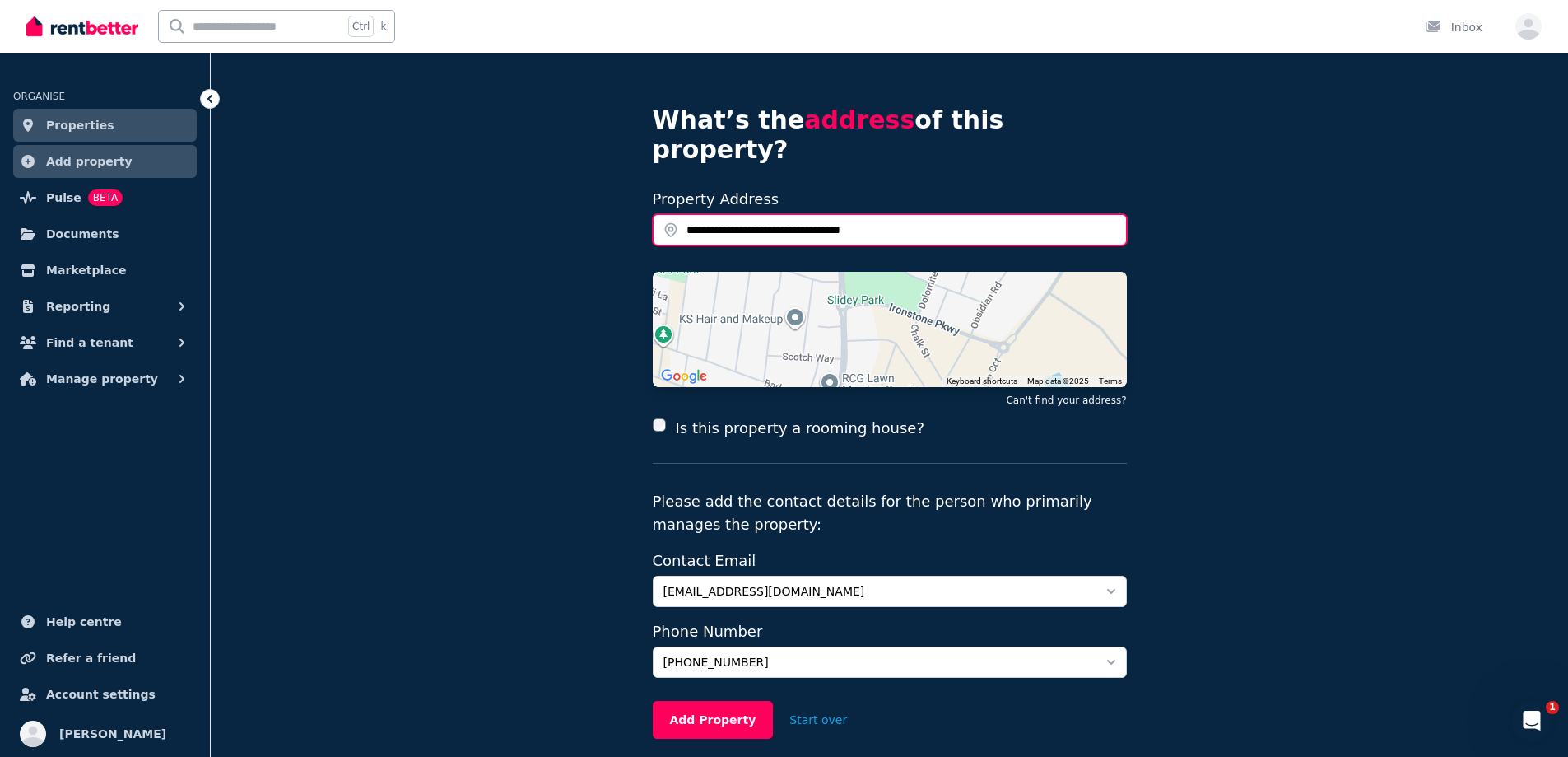
scroll to position [83, 0]
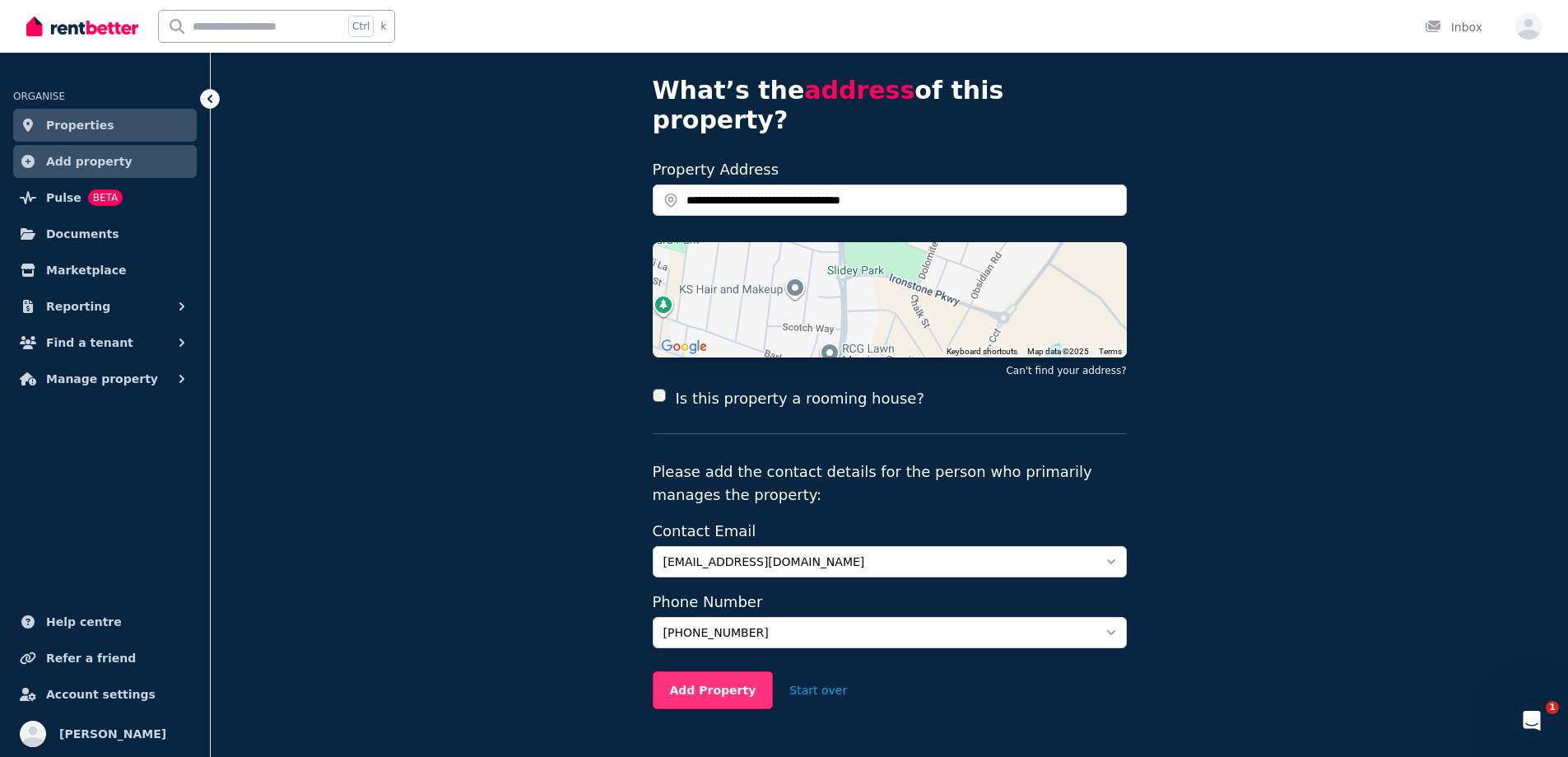
click at [700, 671] on button "Add Property" at bounding box center [712, 689] width 121 height 38
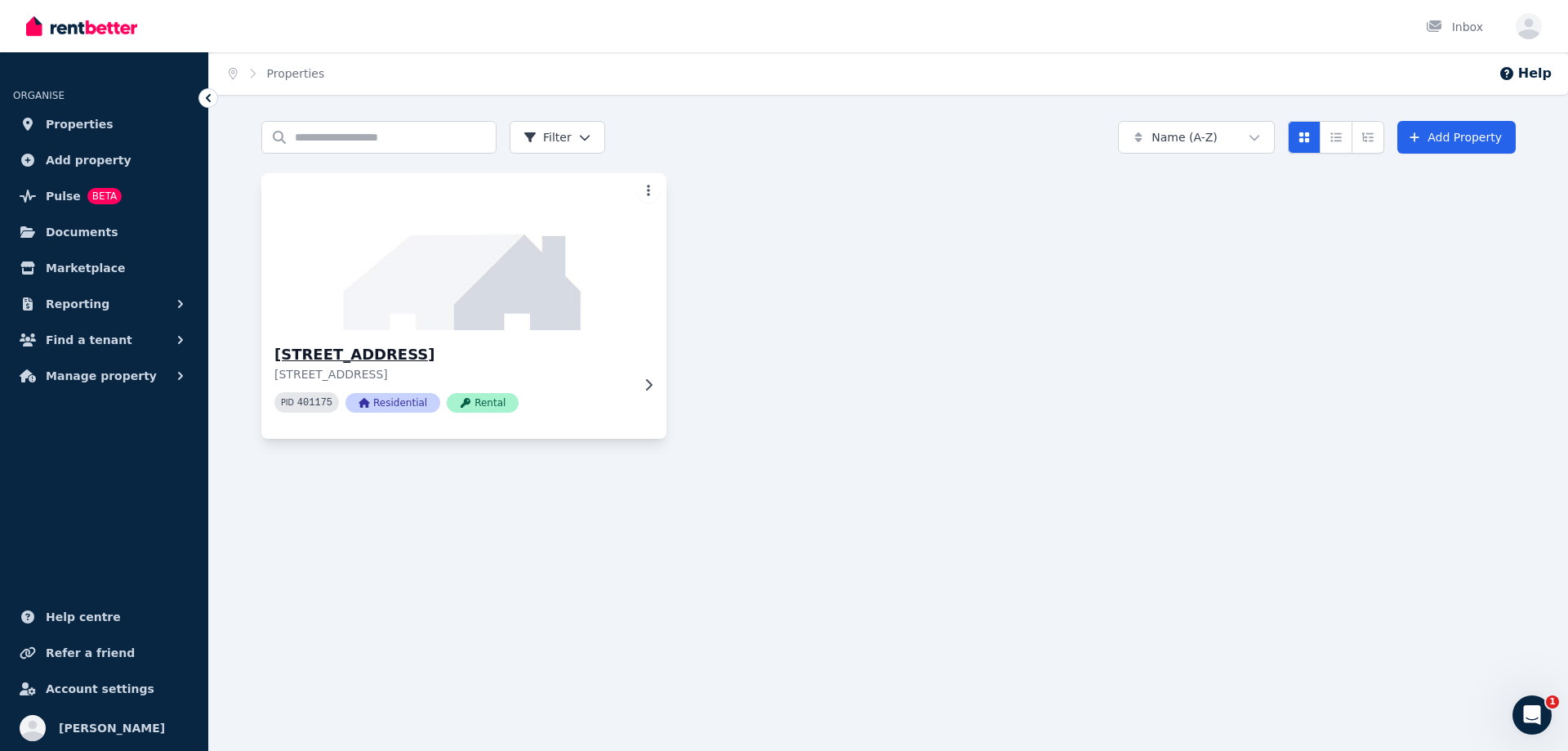
click at [513, 296] on img at bounding box center [464, 251] width 426 height 165
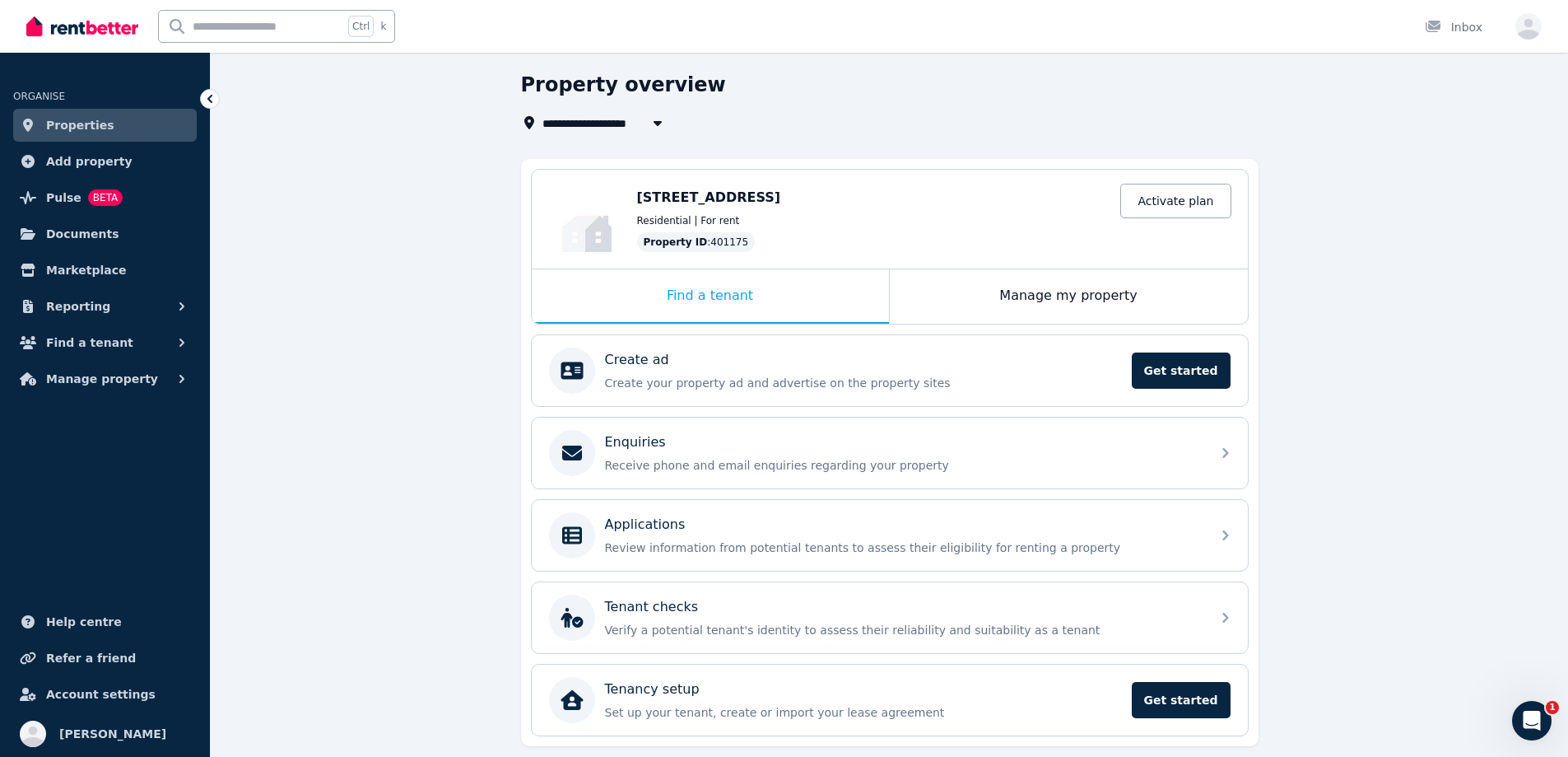
scroll to position [103, 0]
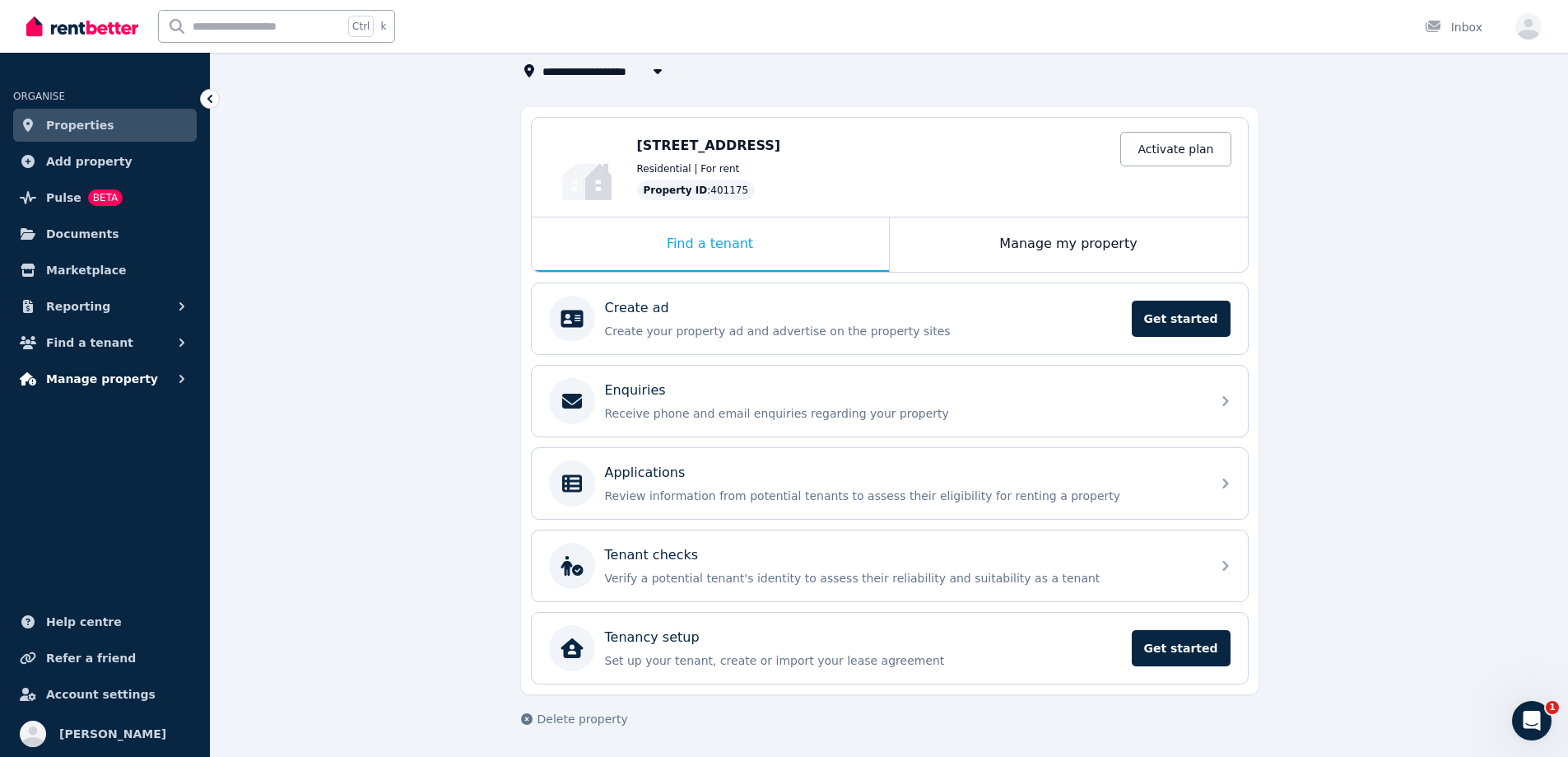
click at [73, 368] on button "Manage property" at bounding box center [105, 379] width 183 height 33
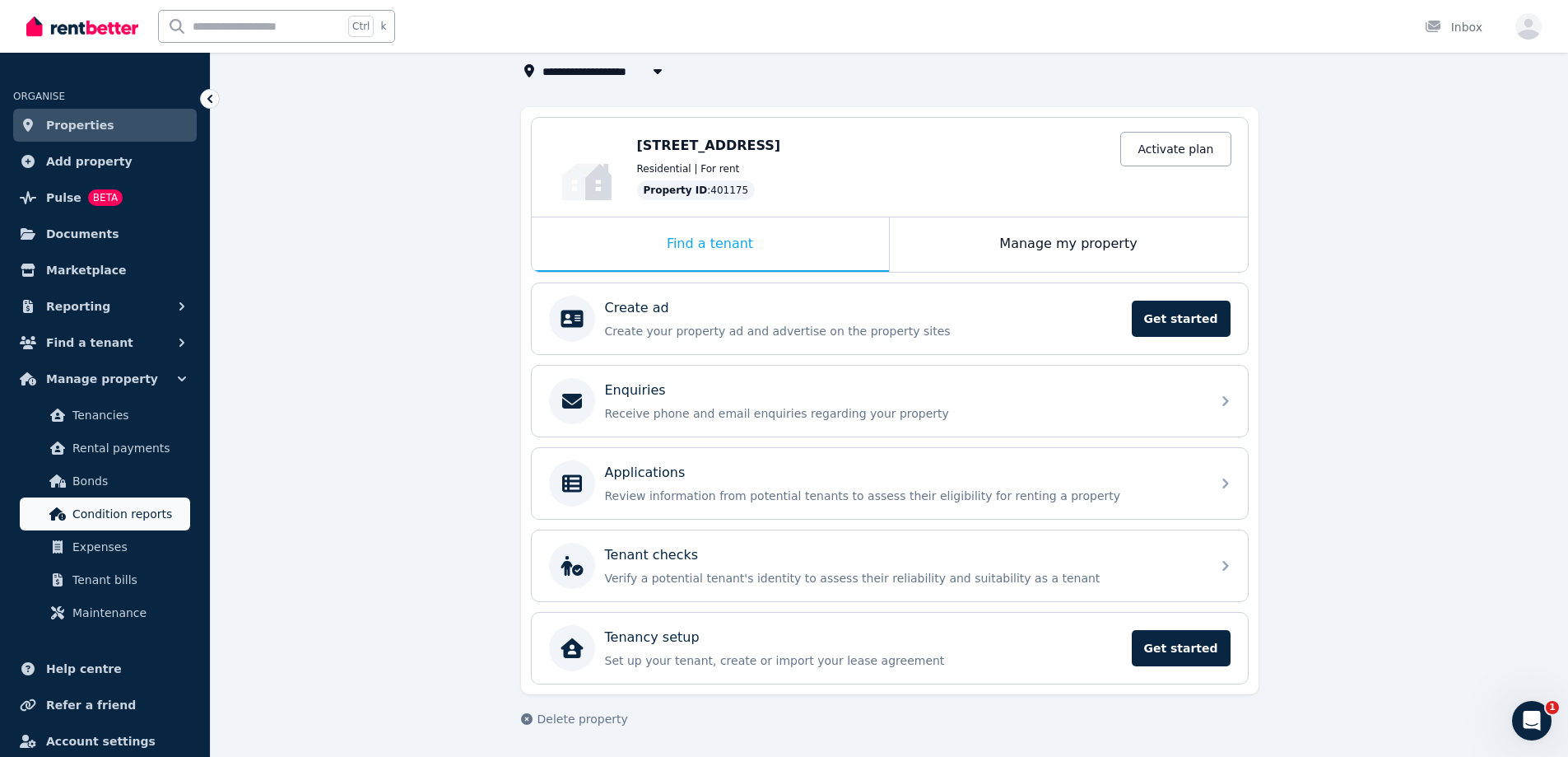
click at [102, 510] on span "Condition reports" at bounding box center [127, 514] width 111 height 20
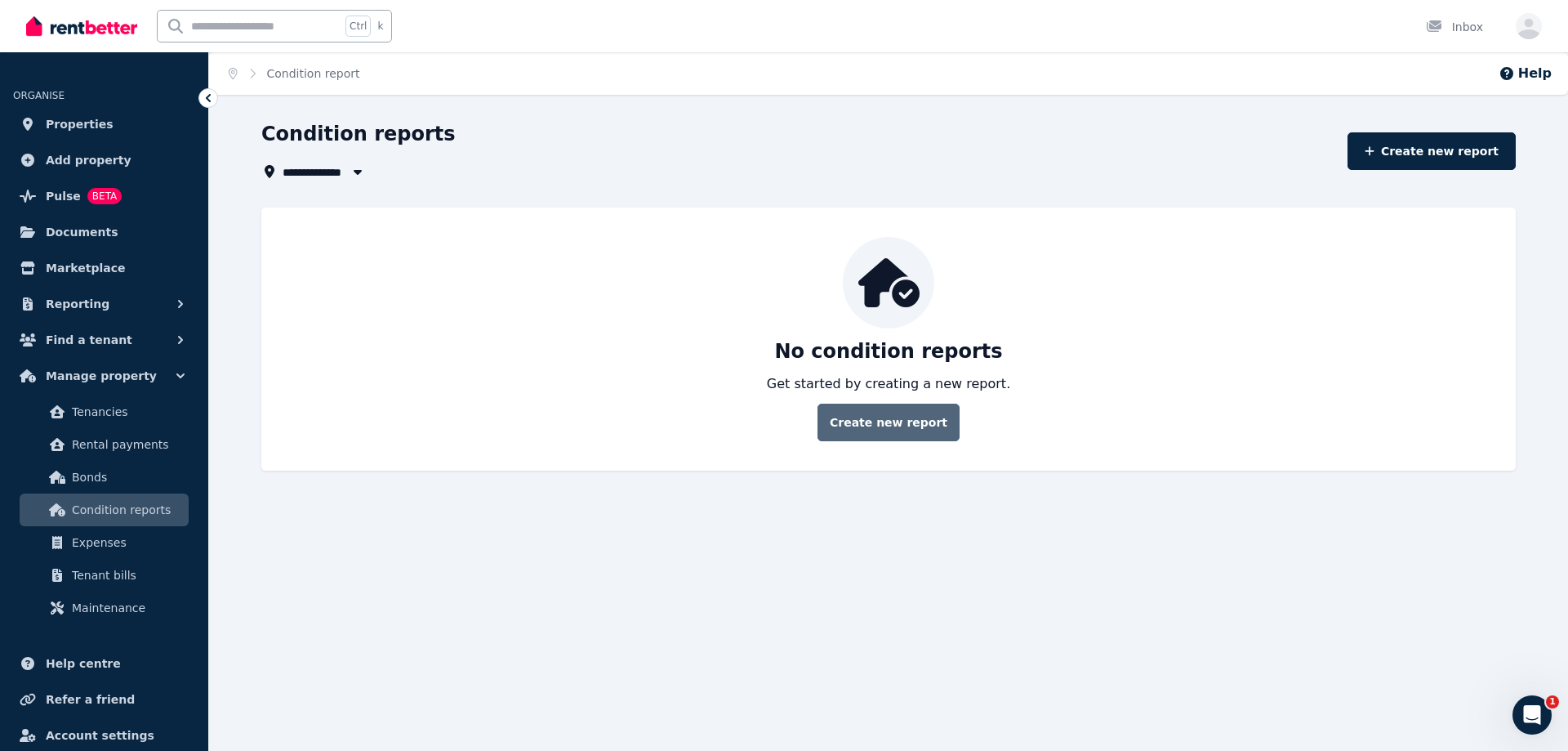
click at [869, 419] on link "Create new report" at bounding box center [889, 422] width 142 height 37
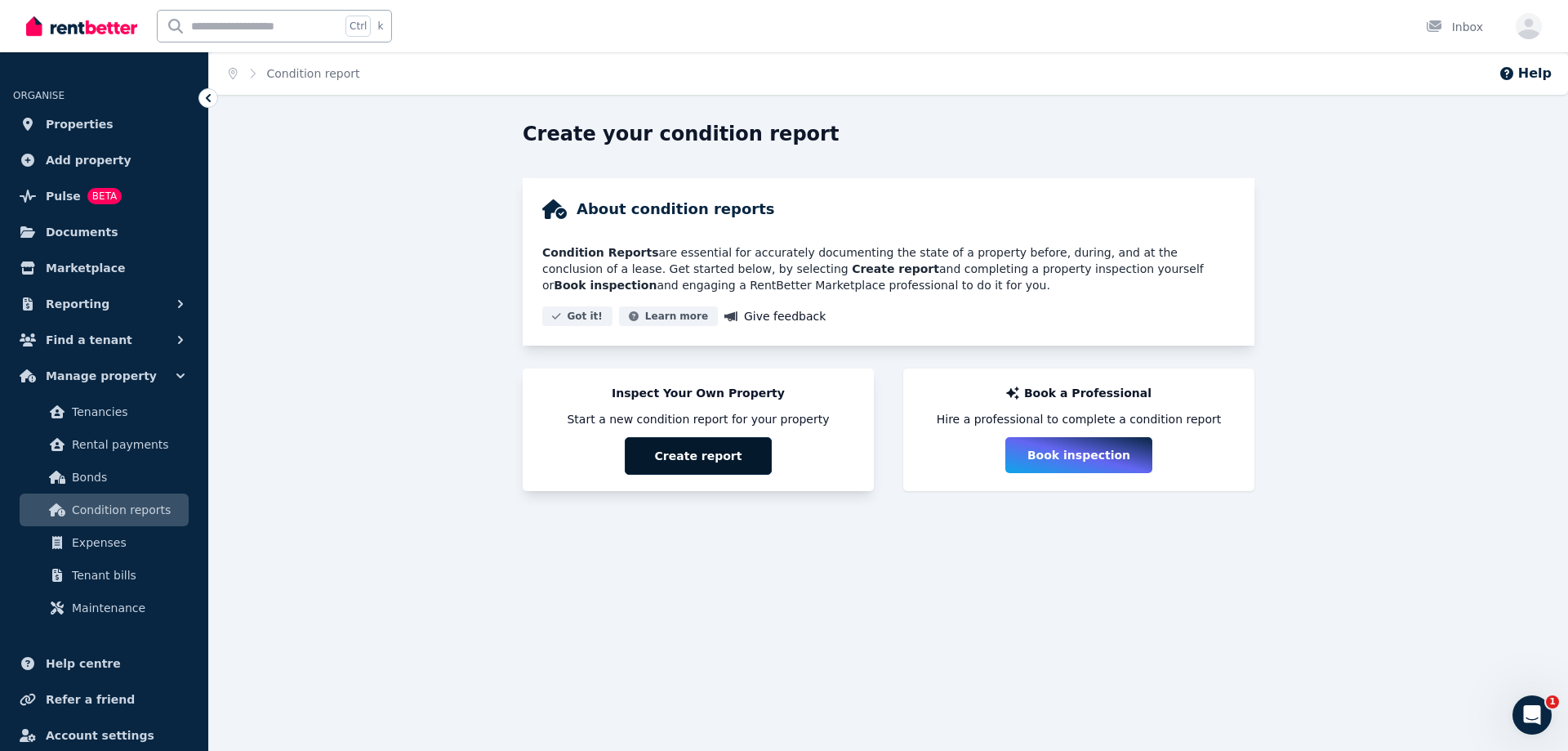
click at [713, 442] on button "Create report" at bounding box center [698, 456] width 147 height 37
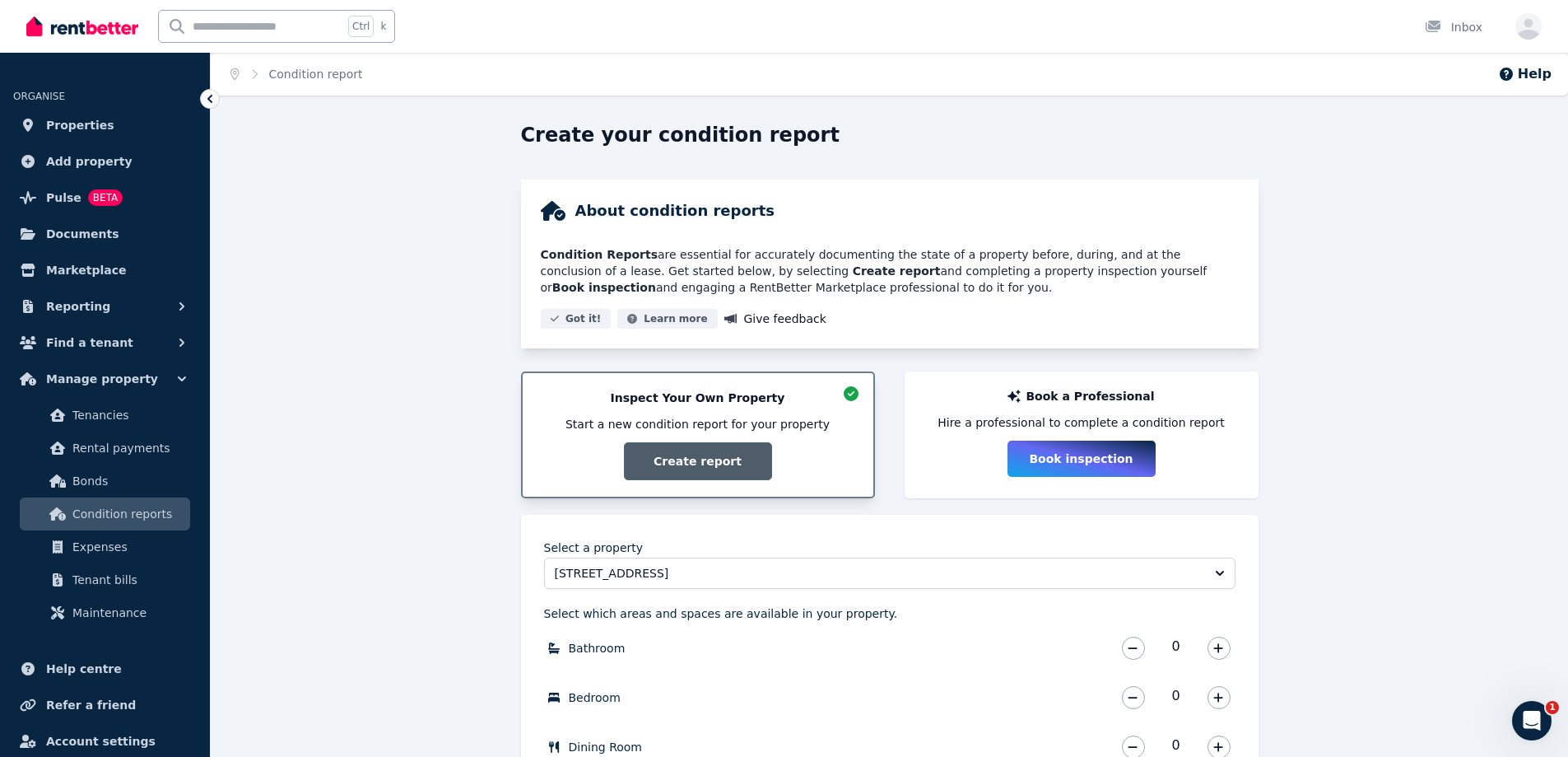
scroll to position [366, 0]
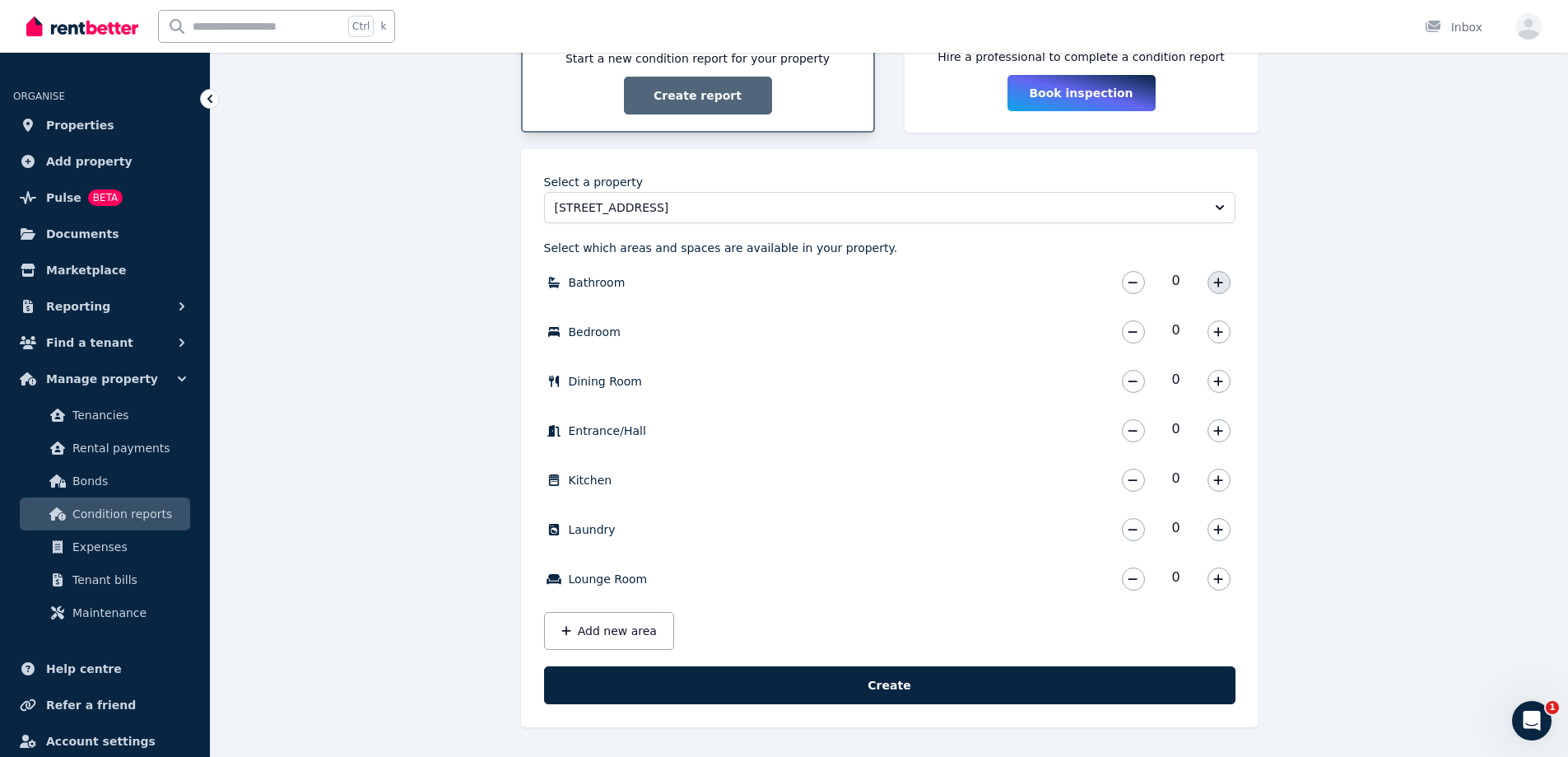
click at [1221, 286] on icon "button" at bounding box center [1218, 283] width 10 height 12
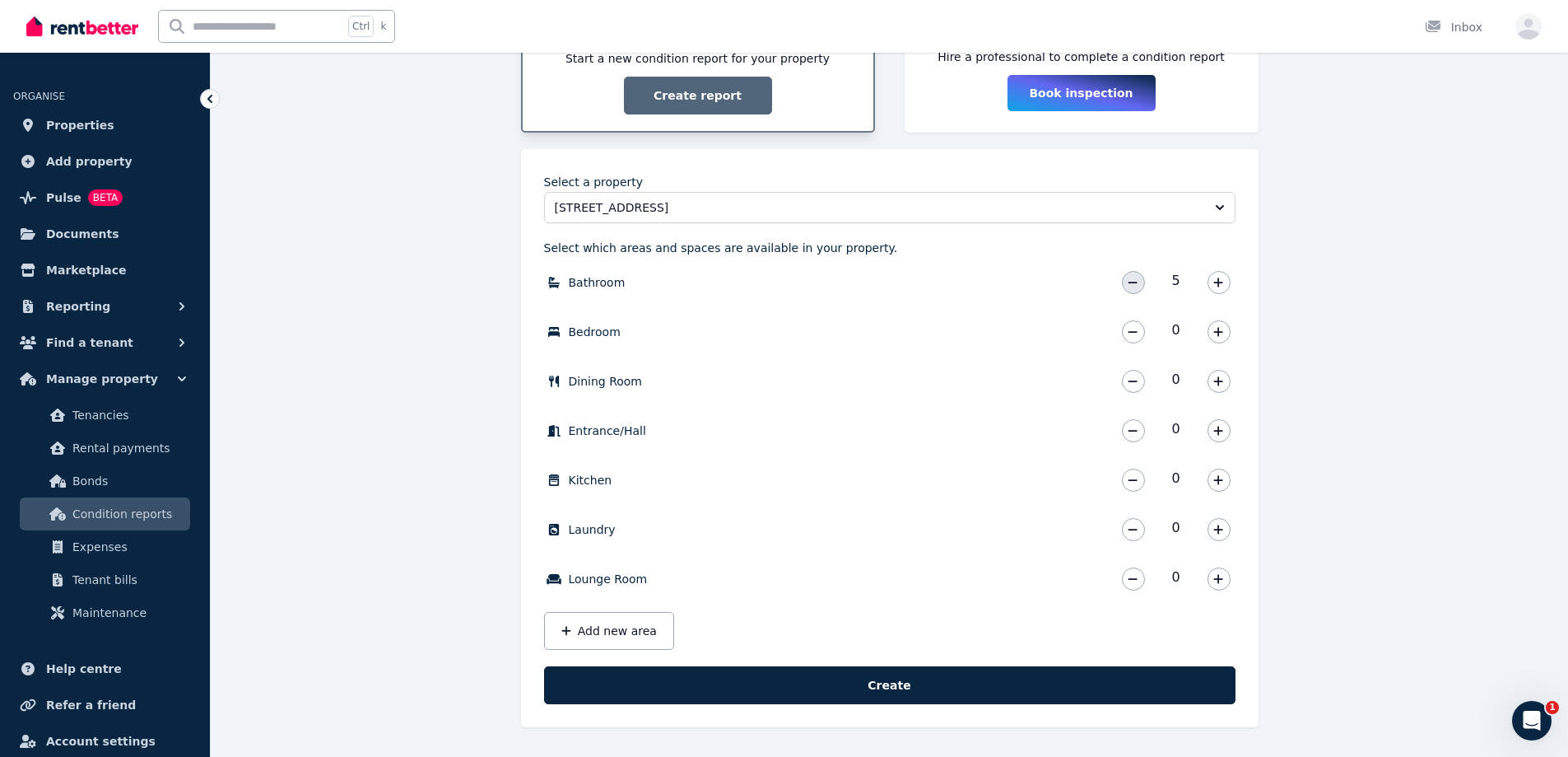
click at [1136, 279] on icon "button" at bounding box center [1132, 283] width 10 height 12
click at [1213, 276] on button "button" at bounding box center [1219, 283] width 23 height 23
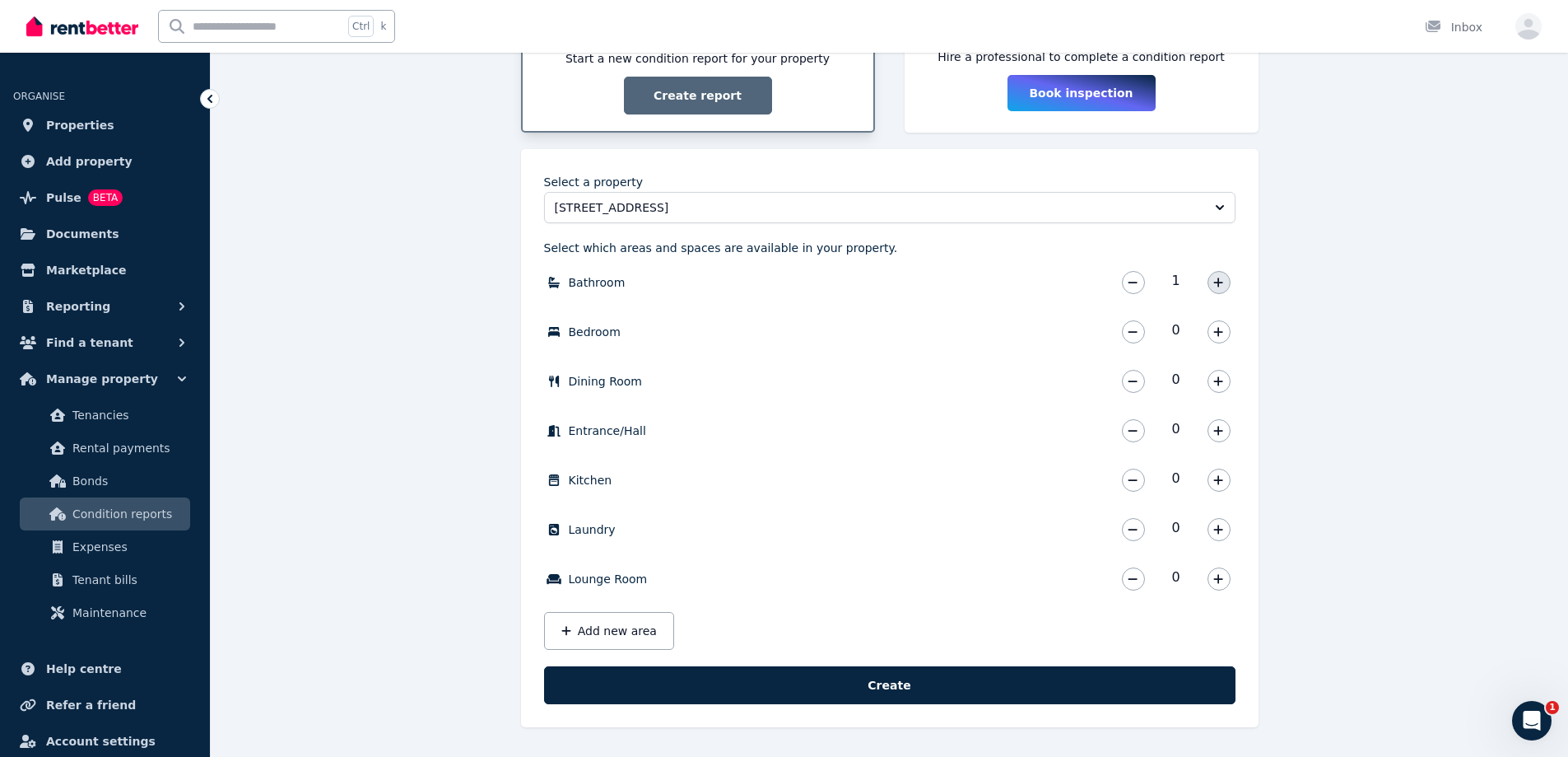
click at [1213, 276] on button "button" at bounding box center [1219, 283] width 23 height 23
click at [1216, 332] on icon "button" at bounding box center [1218, 331] width 9 height 9
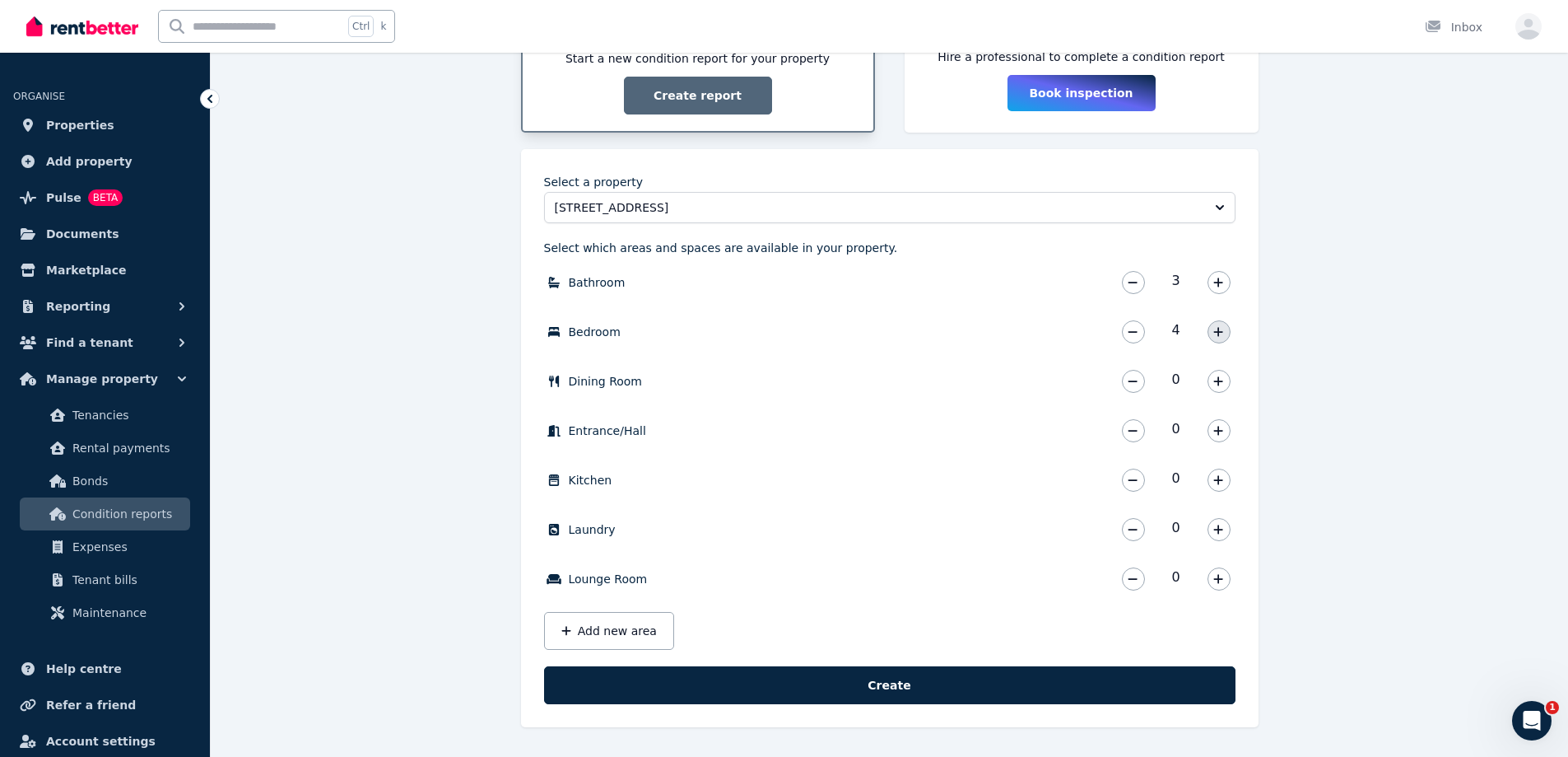
click at [1216, 332] on icon "button" at bounding box center [1218, 331] width 9 height 9
click at [1216, 379] on icon "button" at bounding box center [1218, 381] width 10 height 12
click at [1220, 430] on icon "button" at bounding box center [1218, 431] width 10 height 12
click at [1219, 472] on button "button" at bounding box center [1219, 480] width 23 height 23
click at [1207, 538] on div "0" at bounding box center [1176, 529] width 118 height 33
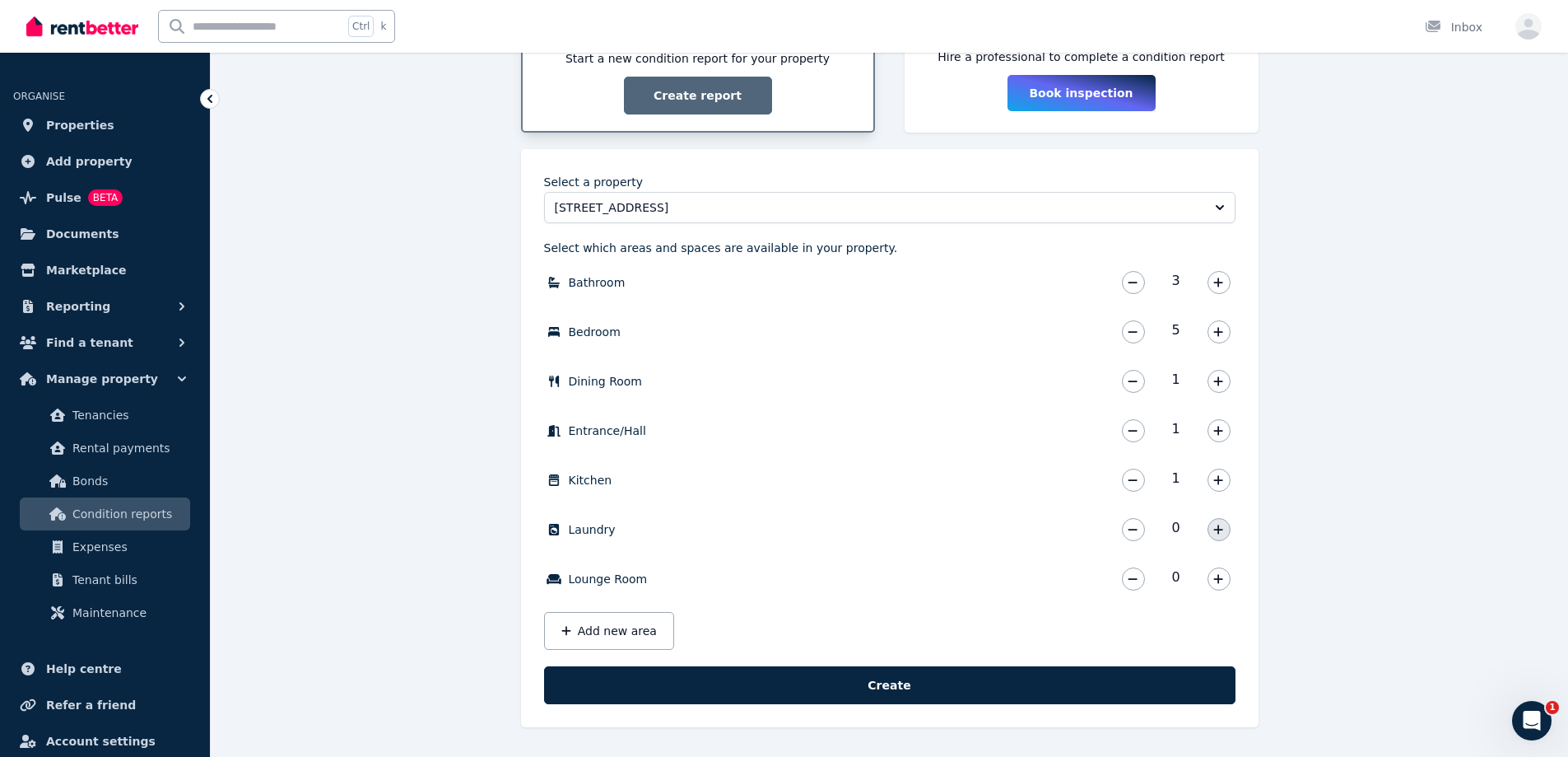
click at [1213, 531] on icon "button" at bounding box center [1218, 529] width 10 height 12
click at [1212, 581] on button "button" at bounding box center [1219, 579] width 23 height 23
click at [582, 622] on button "Add new area" at bounding box center [609, 630] width 130 height 38
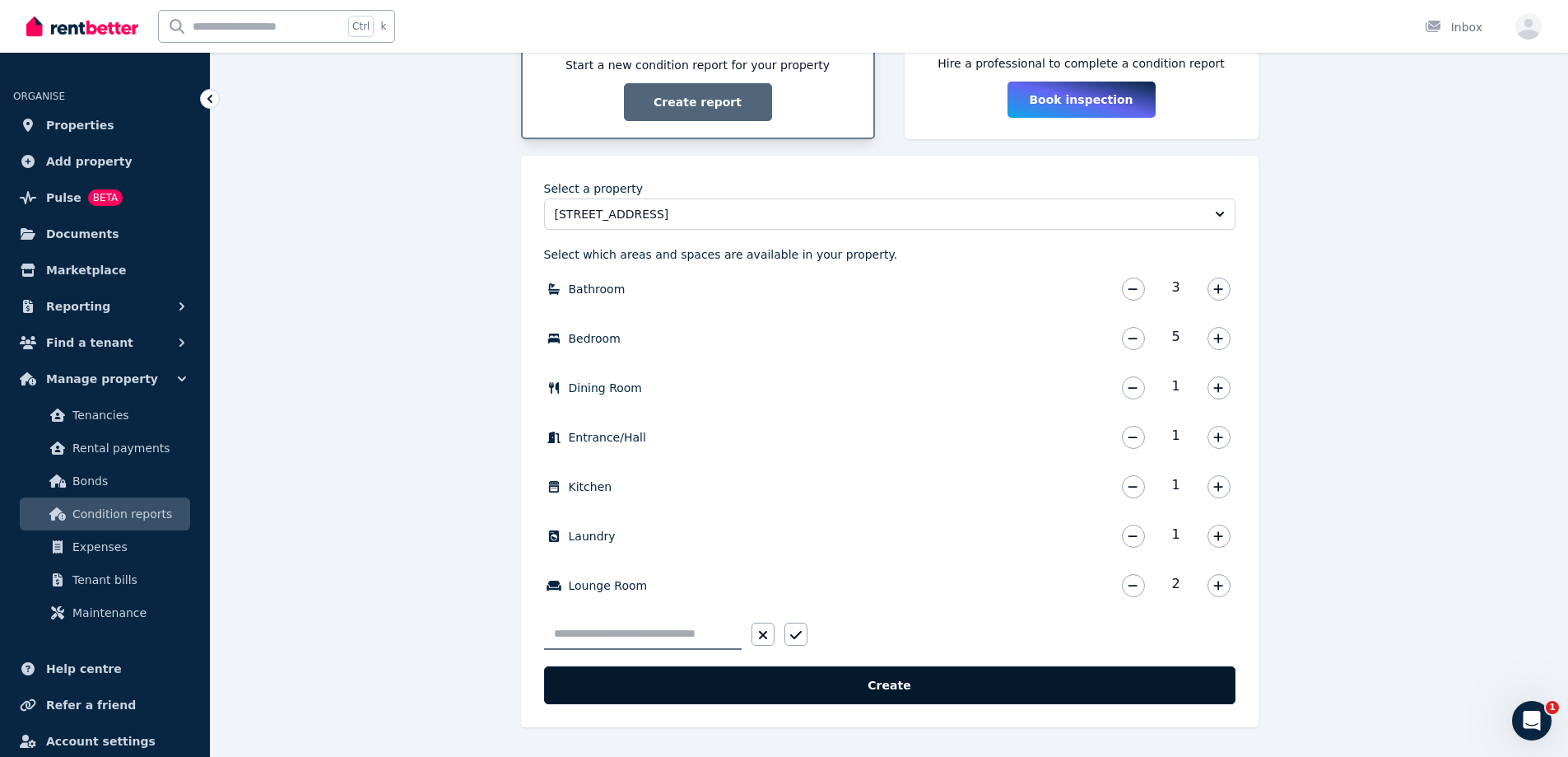
click at [861, 669] on button "Create" at bounding box center [890, 684] width 692 height 38
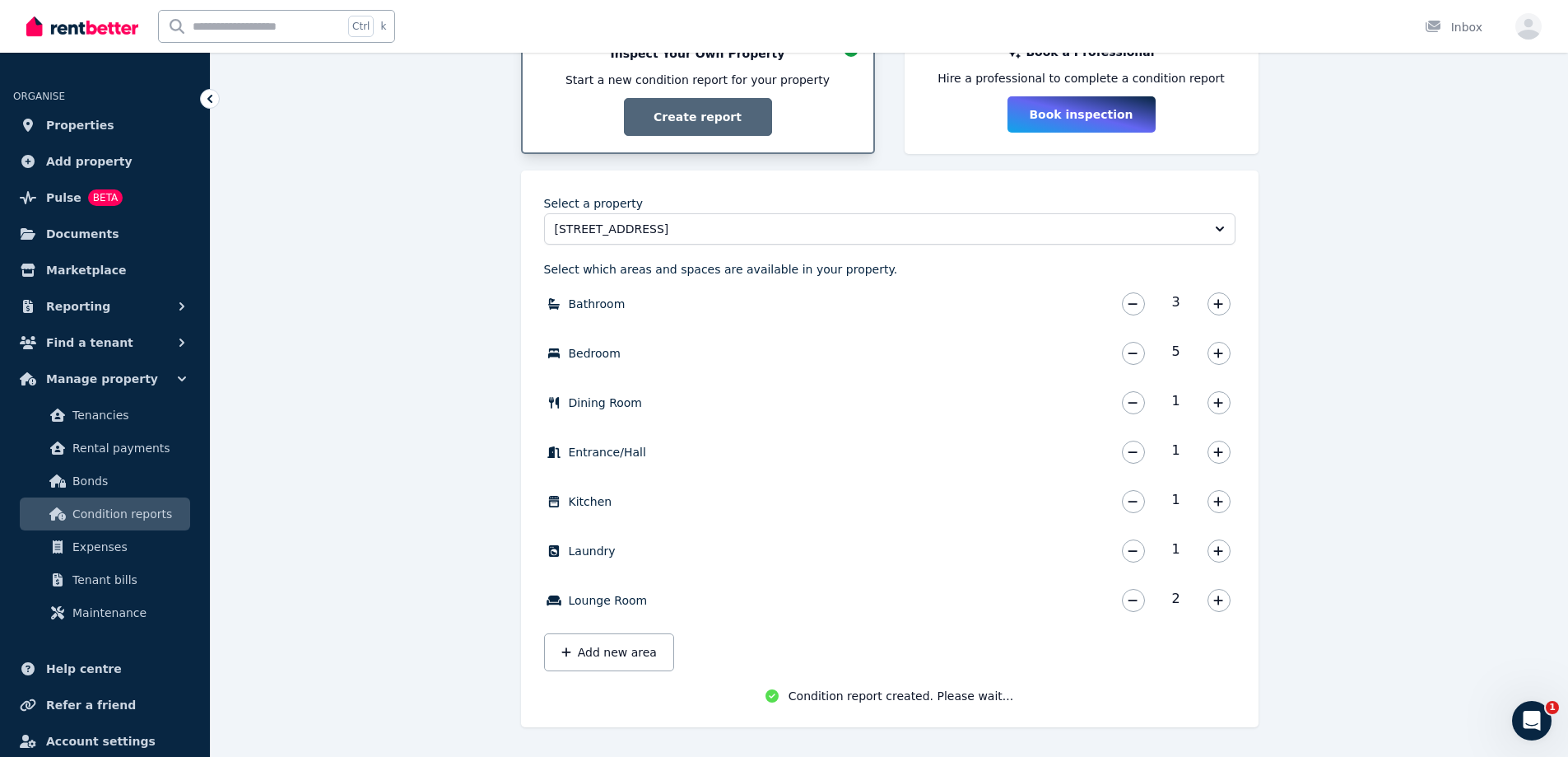
scroll to position [348, 0]
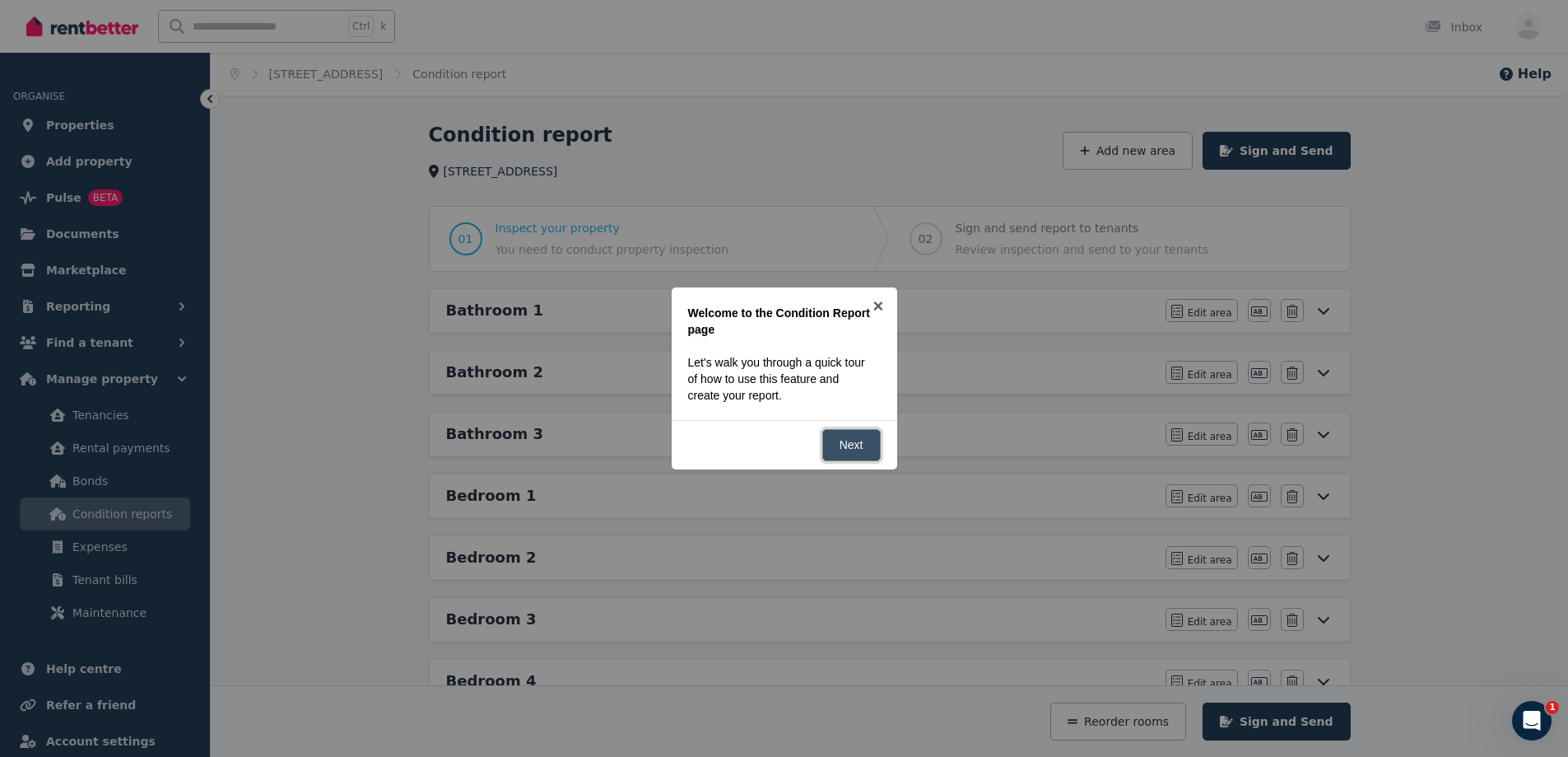
click at [859, 446] on link "Next" at bounding box center [851, 445] width 58 height 33
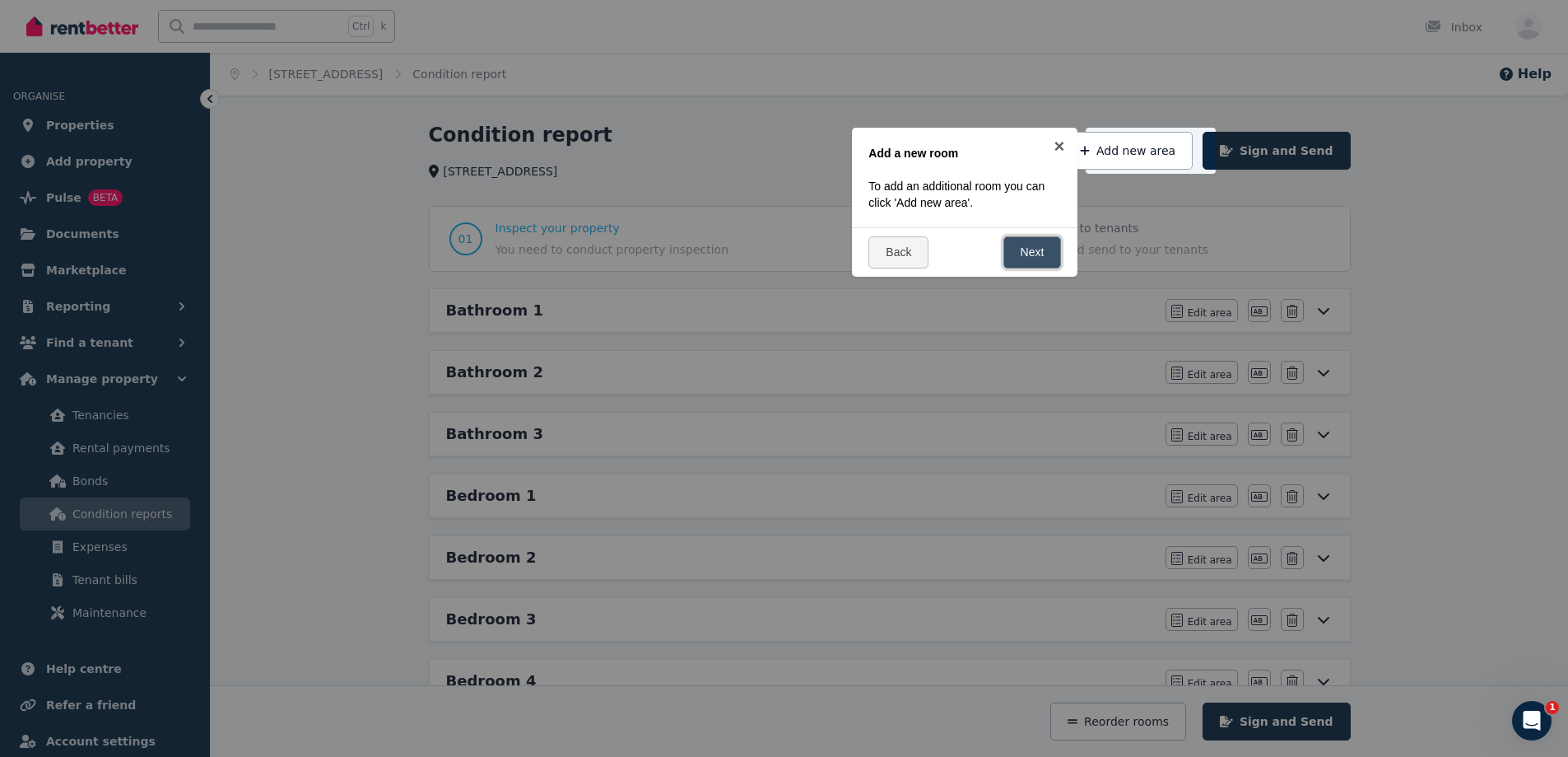
click at [1014, 243] on link "Next" at bounding box center [1032, 253] width 58 height 33
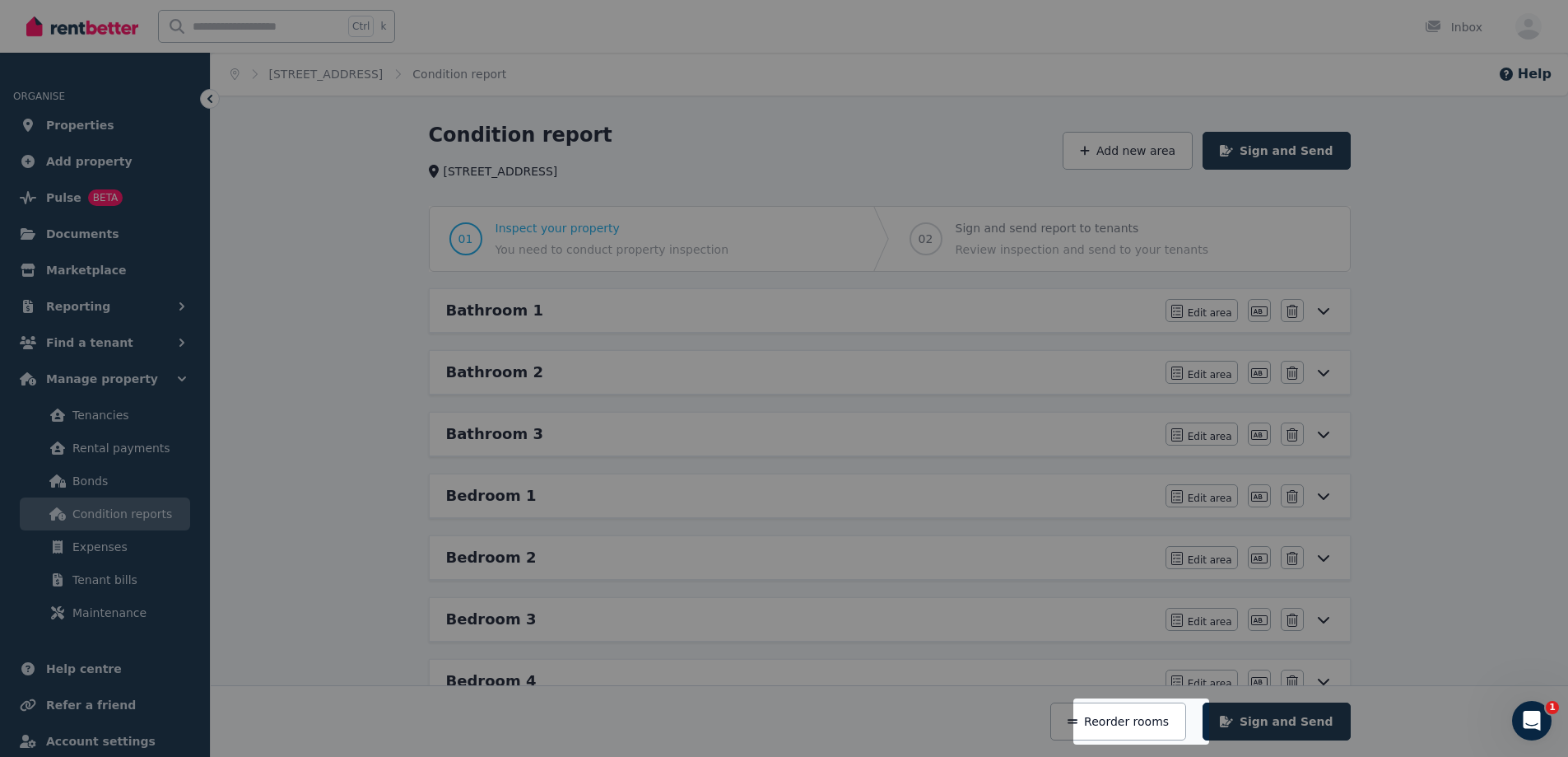
scroll to position [368, 0]
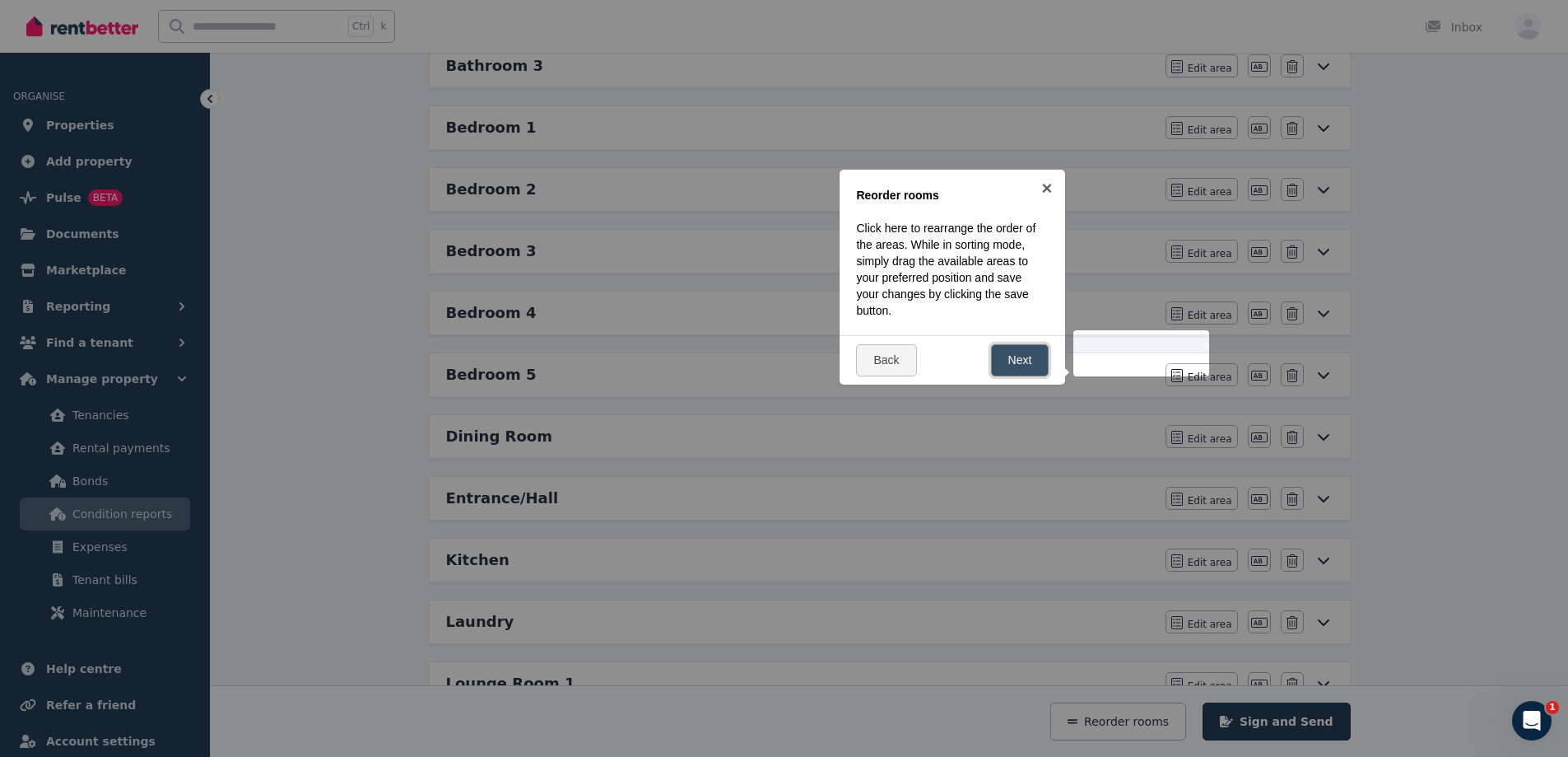
click at [1032, 369] on link "Next" at bounding box center [1020, 360] width 58 height 33
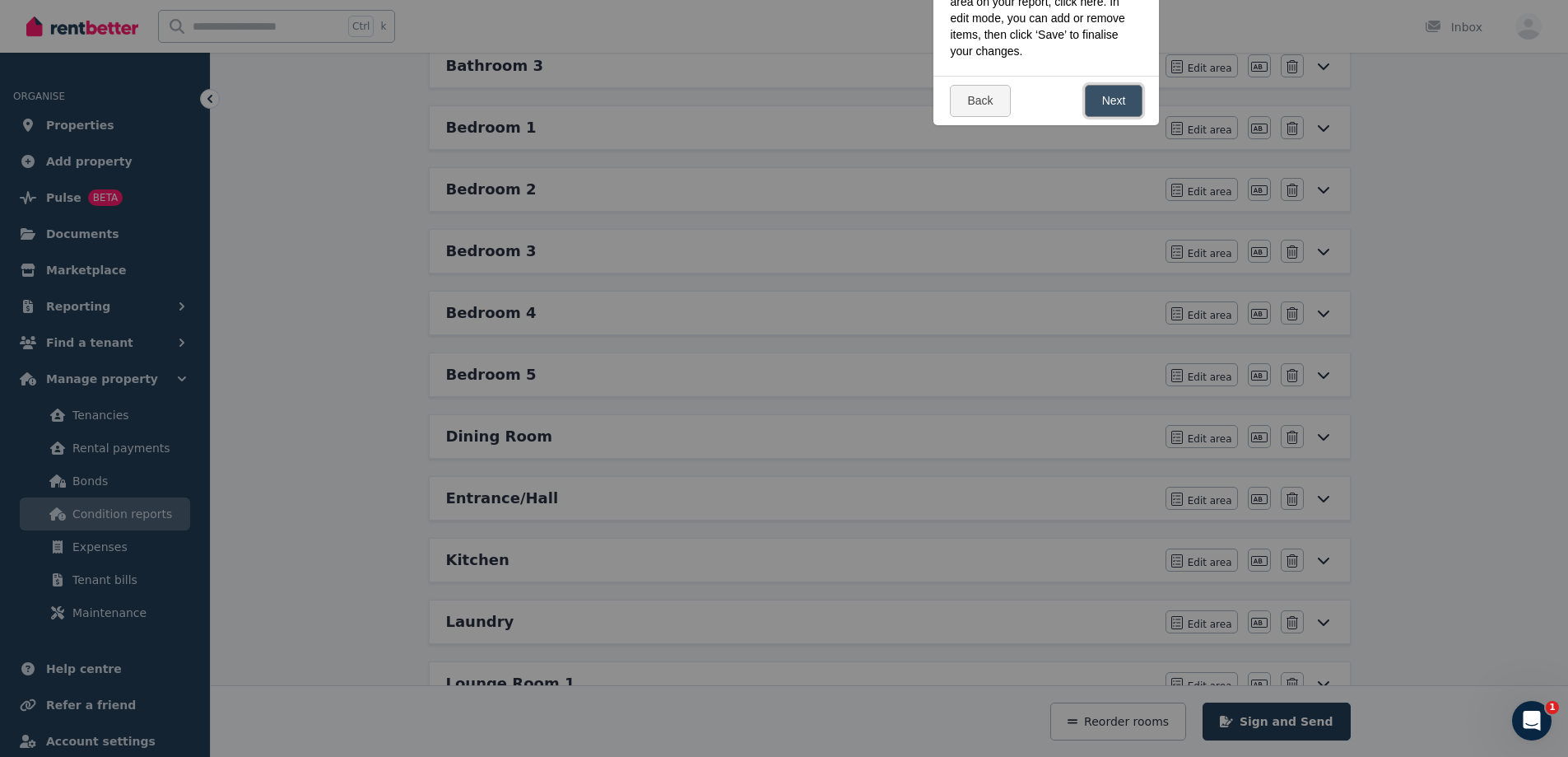
scroll to position [0, 0]
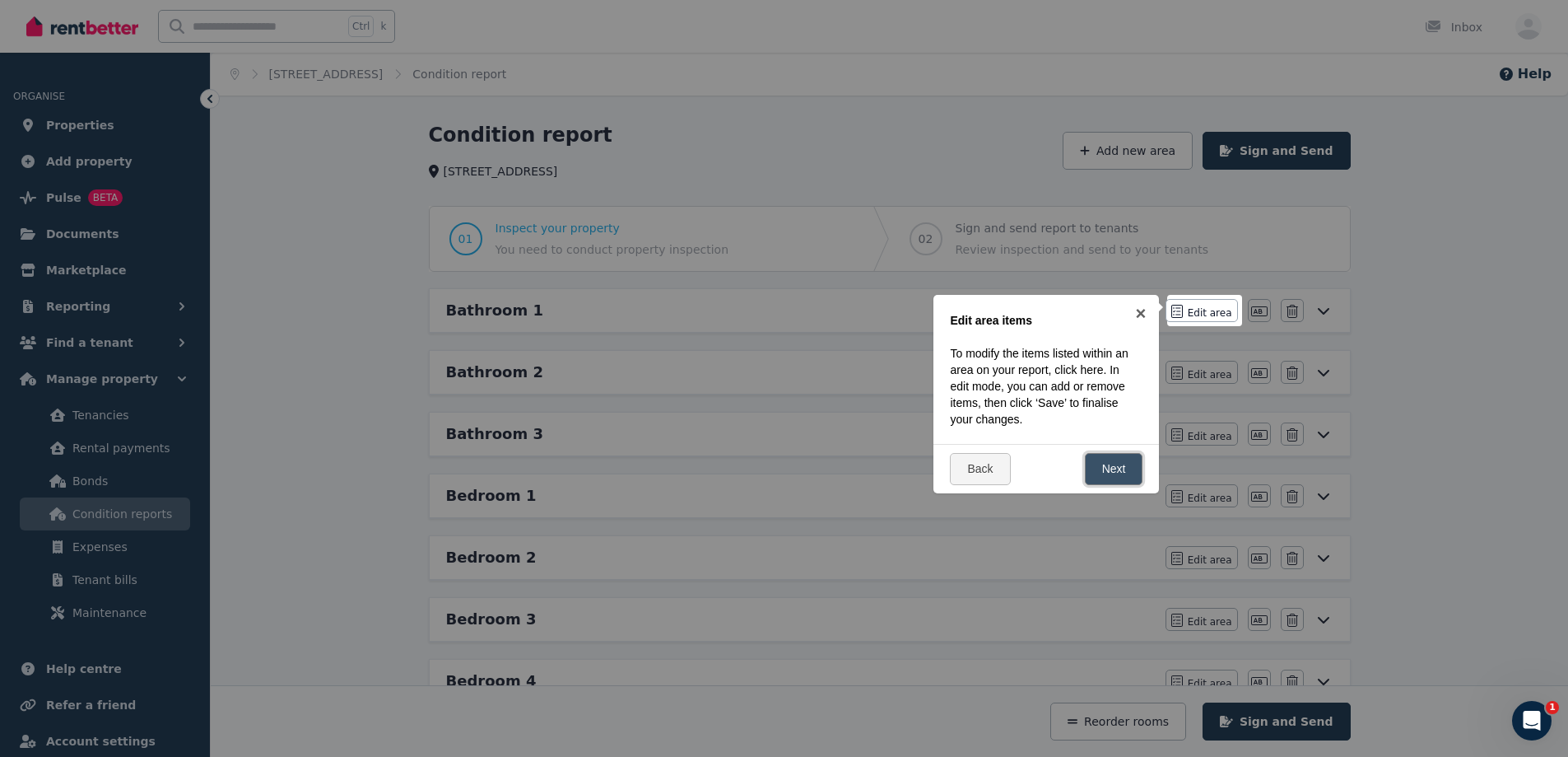
click at [1099, 459] on link "Next" at bounding box center [1114, 469] width 58 height 33
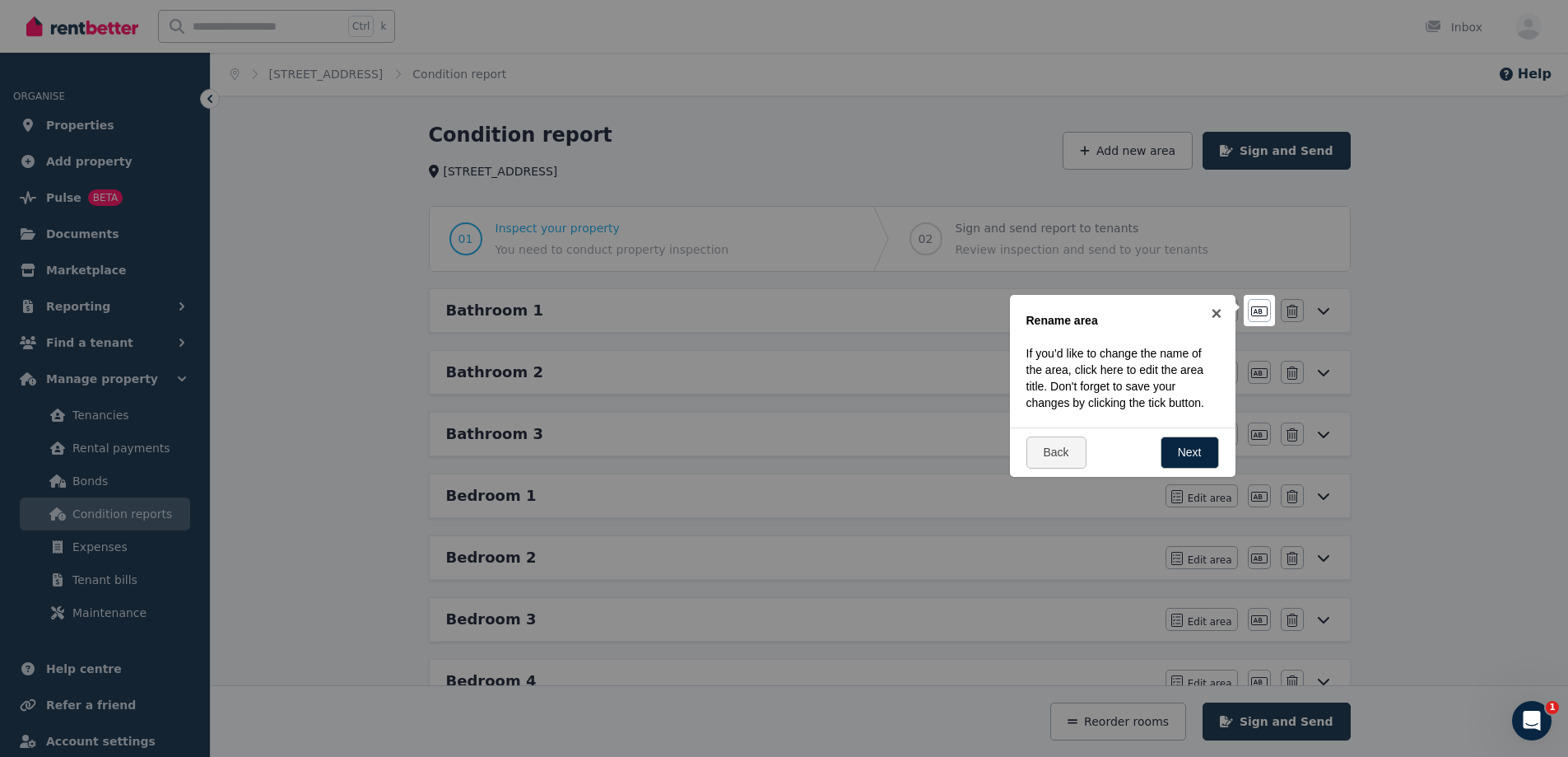
click at [1224, 442] on div "Back Next" at bounding box center [1122, 452] width 226 height 49
click at [1210, 447] on link "Next" at bounding box center [1190, 453] width 58 height 33
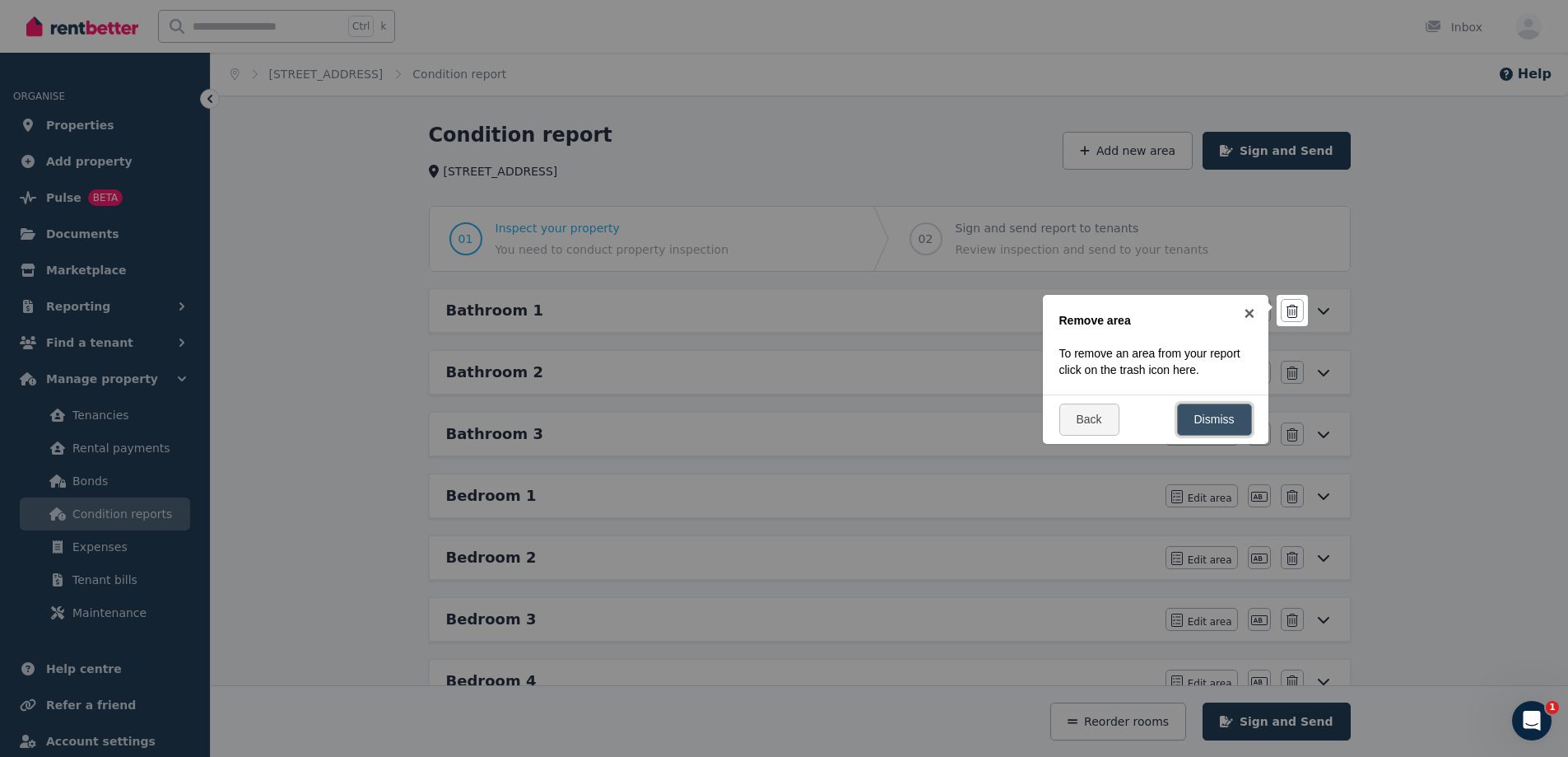
click at [1209, 419] on link "Dismiss" at bounding box center [1215, 419] width 75 height 33
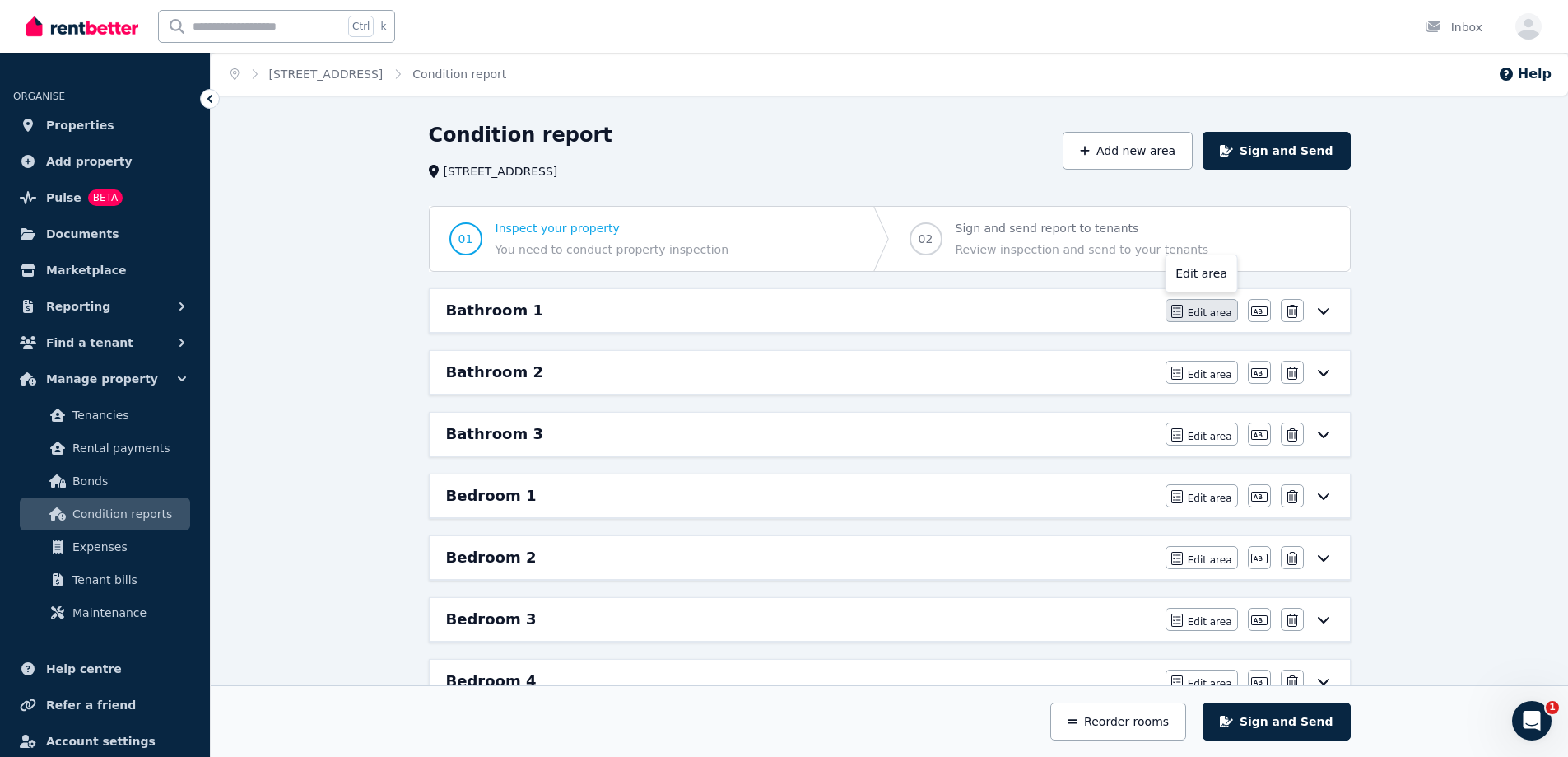
click at [1204, 305] on button "Edit area" at bounding box center [1201, 311] width 72 height 23
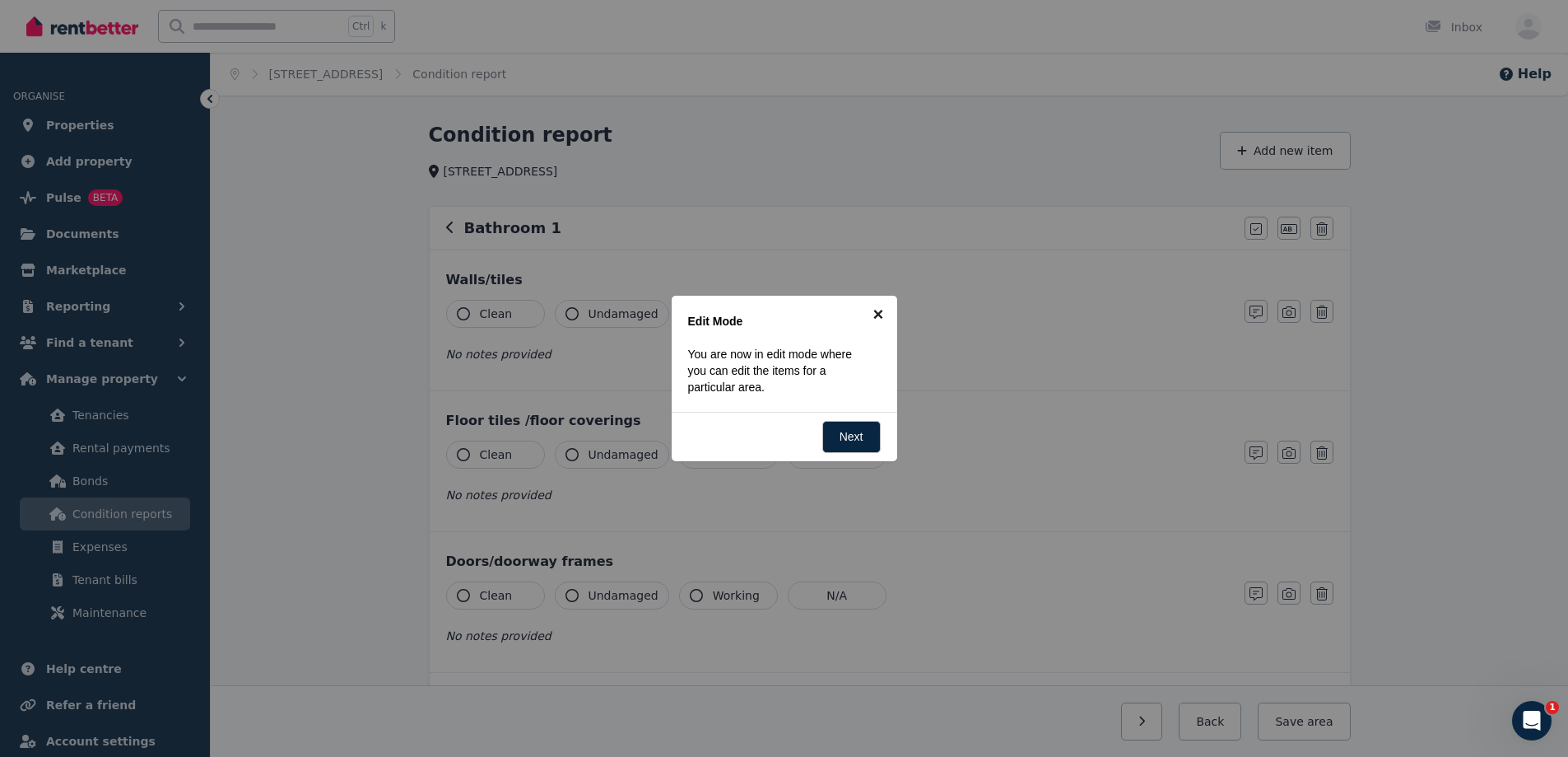
click at [887, 303] on link "×" at bounding box center [878, 314] width 37 height 37
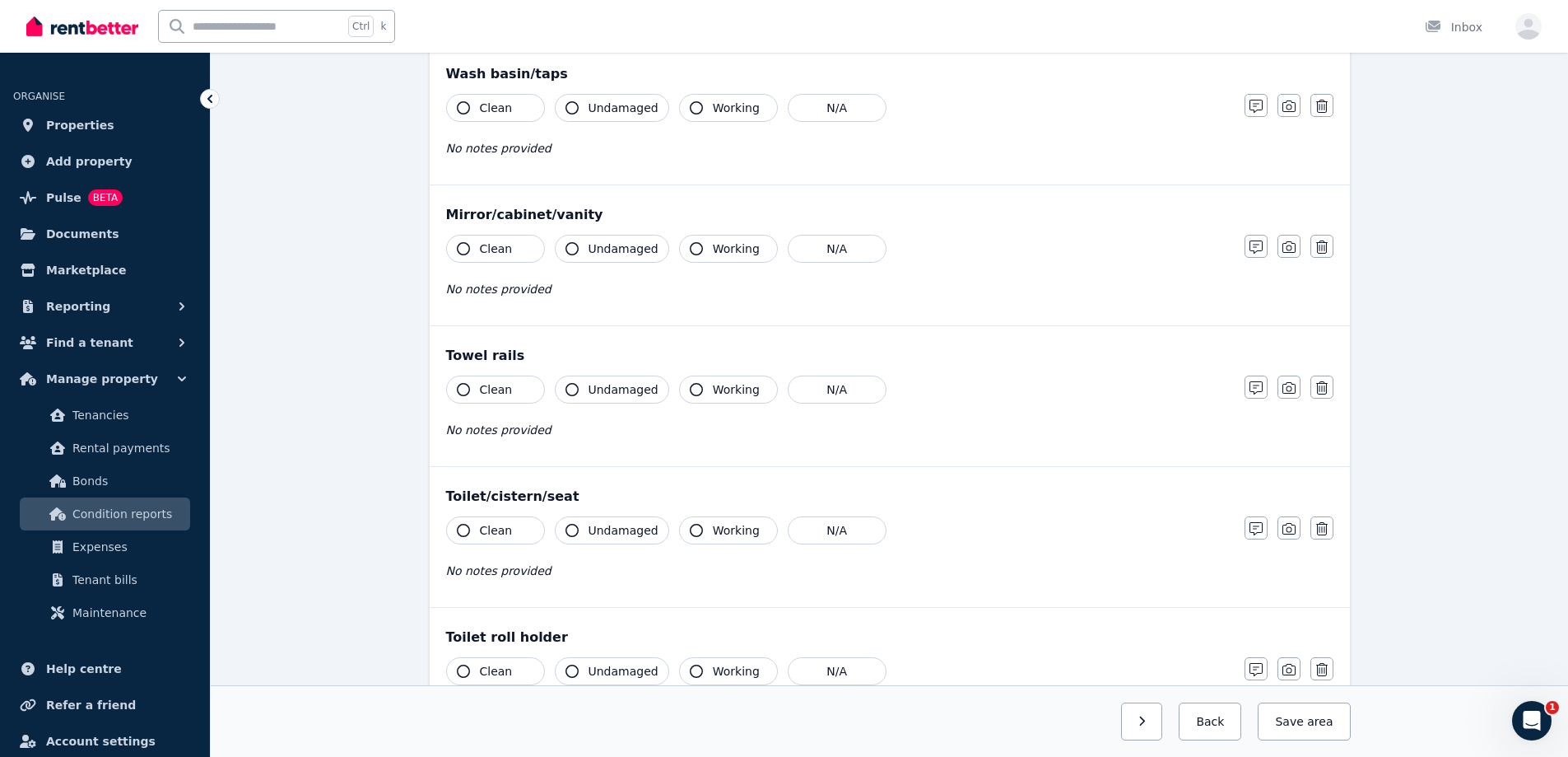
scroll to position [1812, 0]
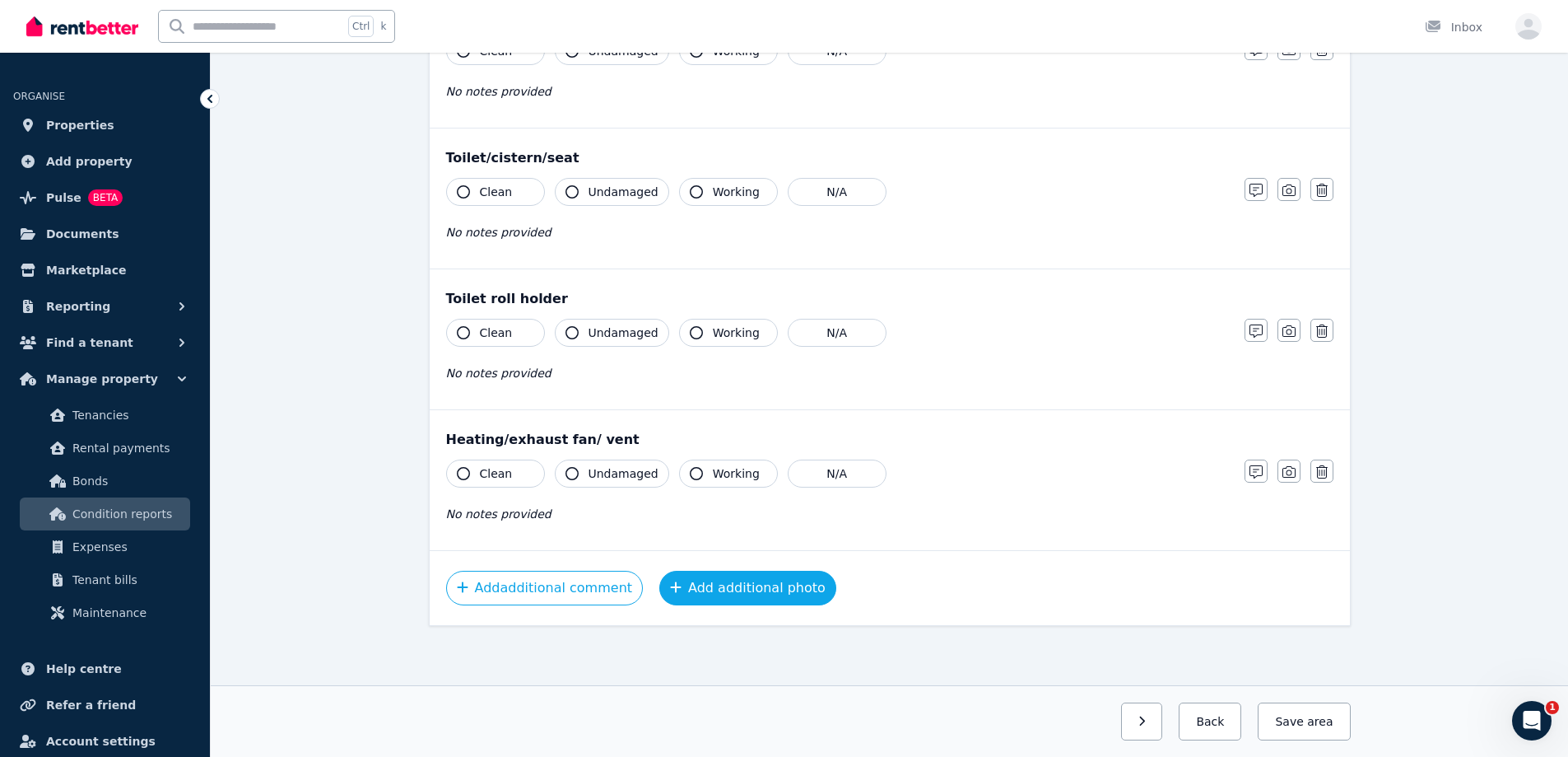
click at [687, 587] on button "Add additional photo" at bounding box center [747, 588] width 177 height 34
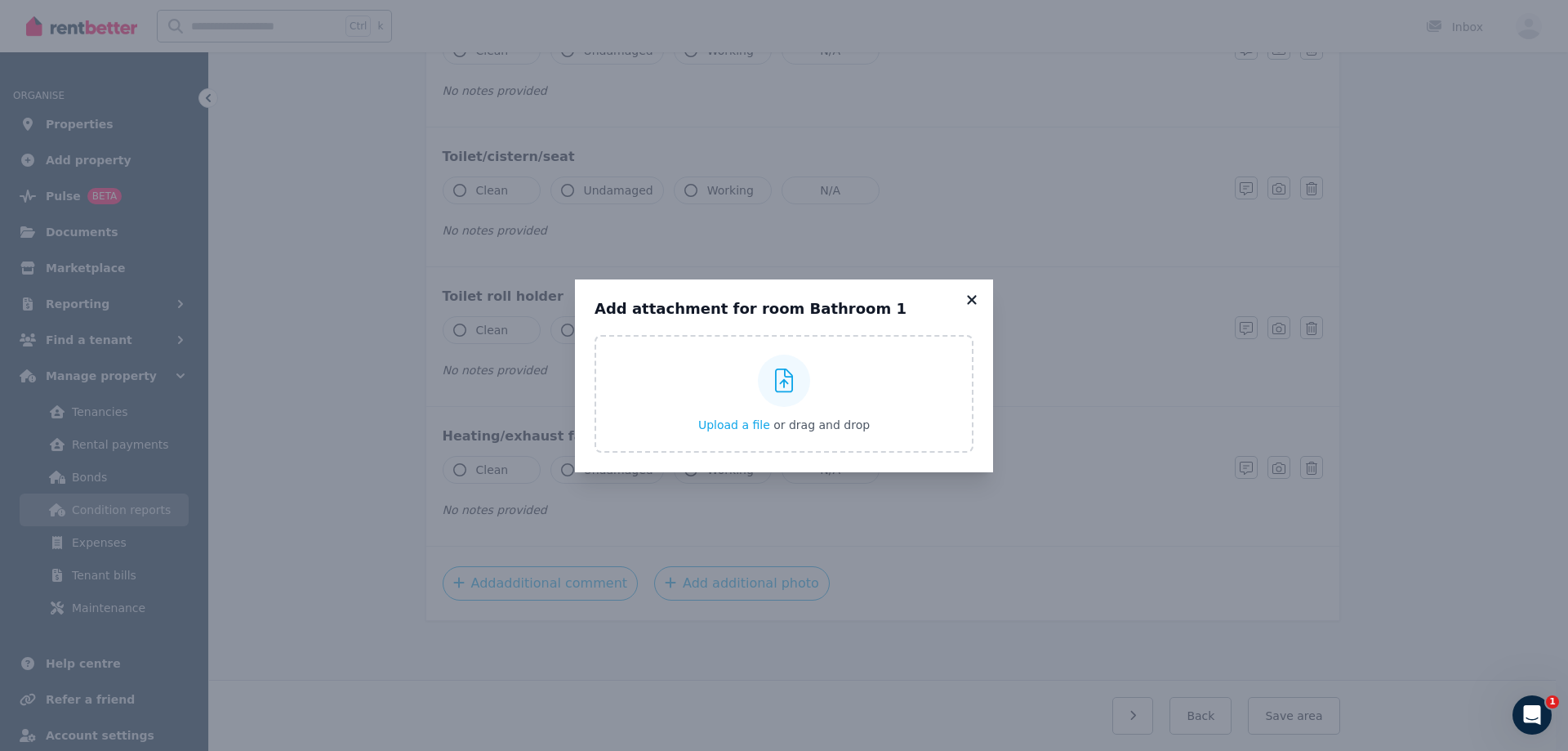
click at [970, 300] on icon at bounding box center [971, 299] width 9 height 9
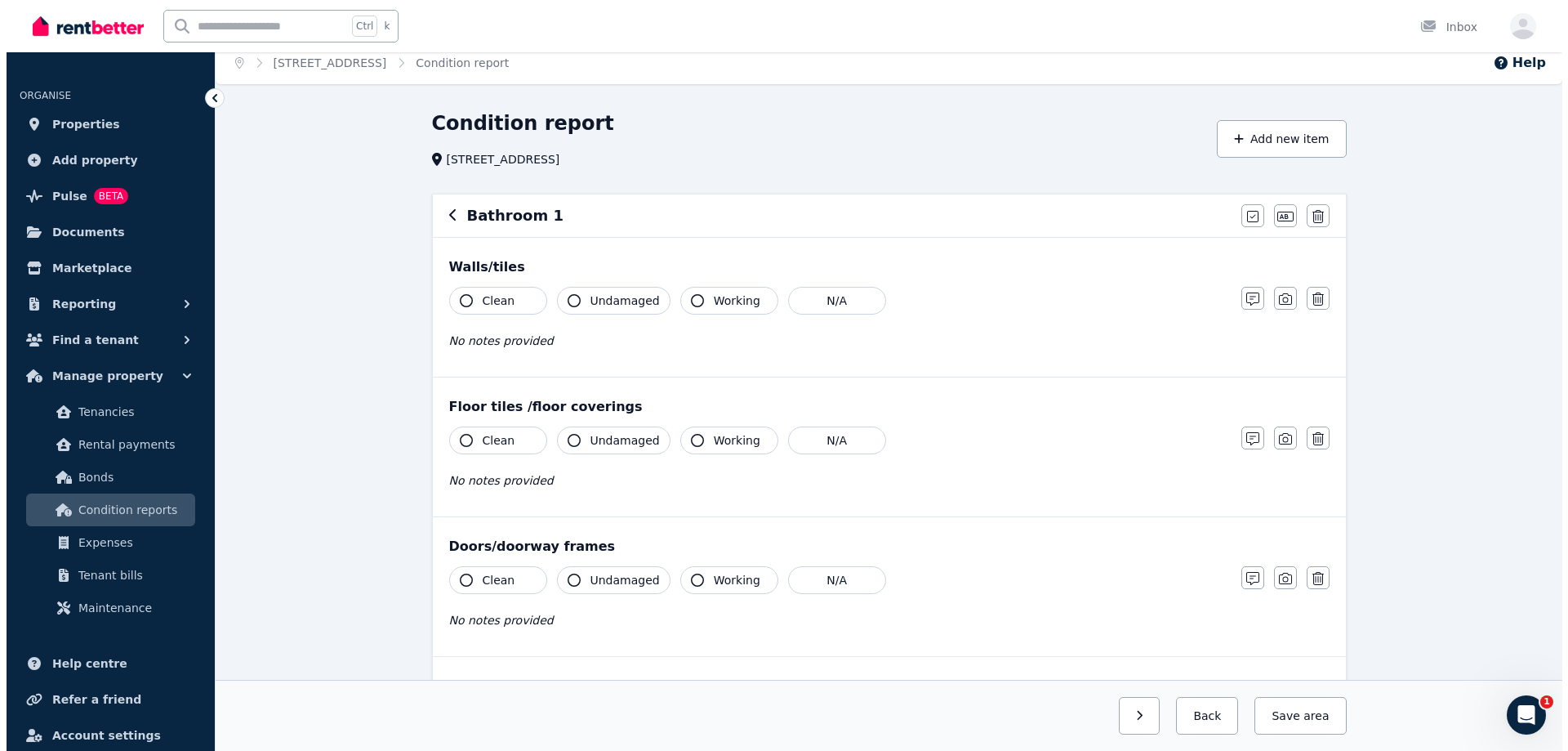
scroll to position [0, 0]
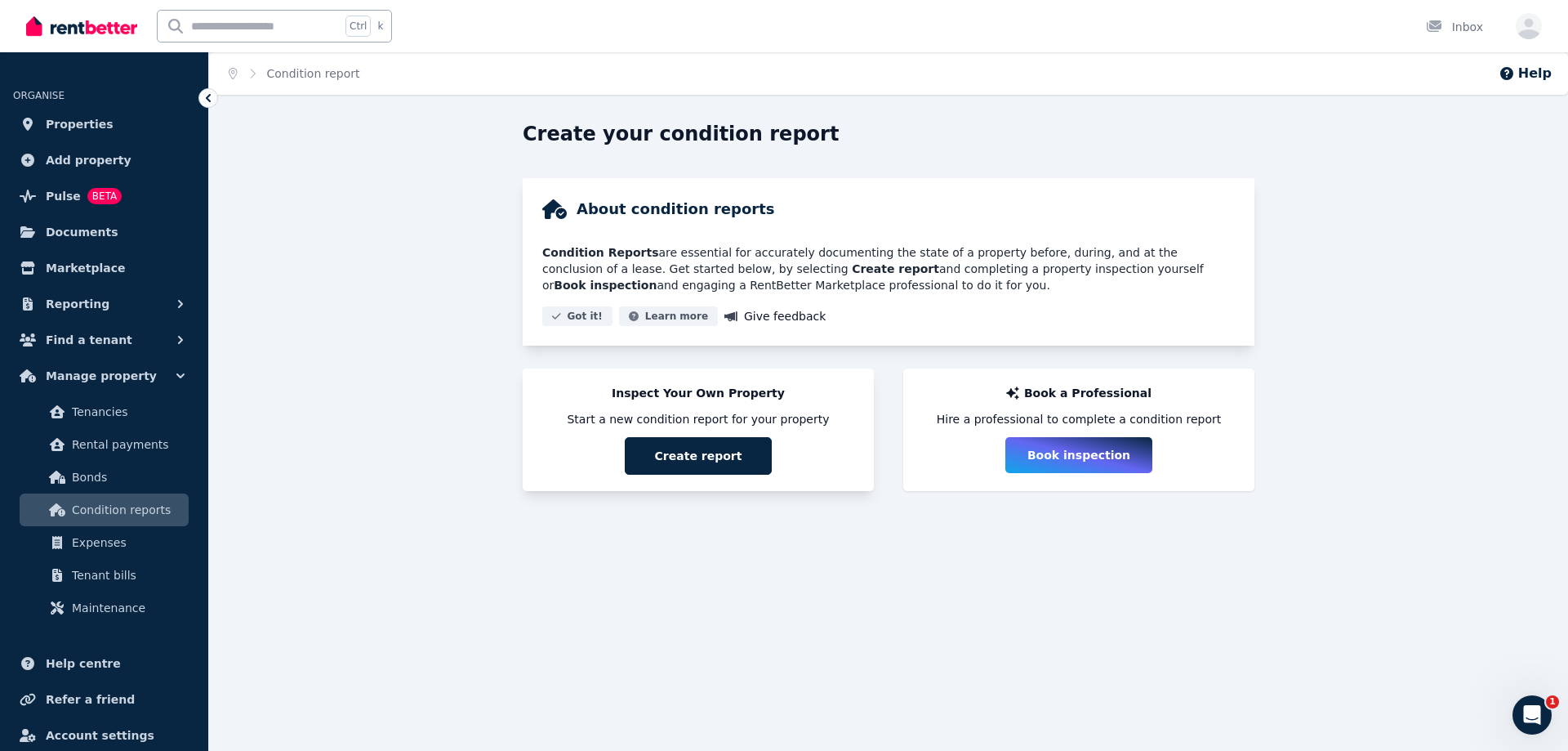
click at [636, 453] on button "Create report" at bounding box center [698, 456] width 147 height 37
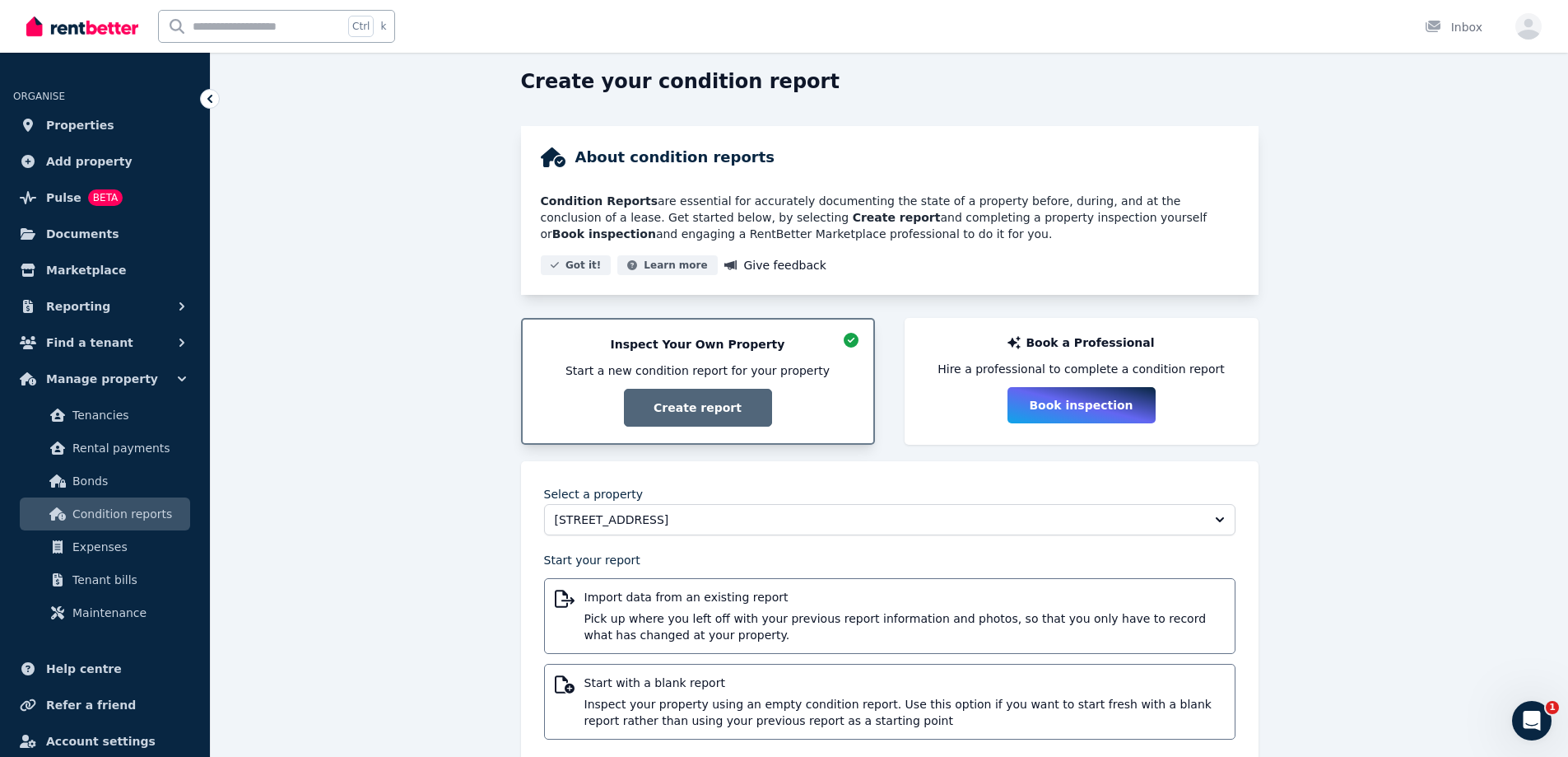
scroll to position [89, 0]
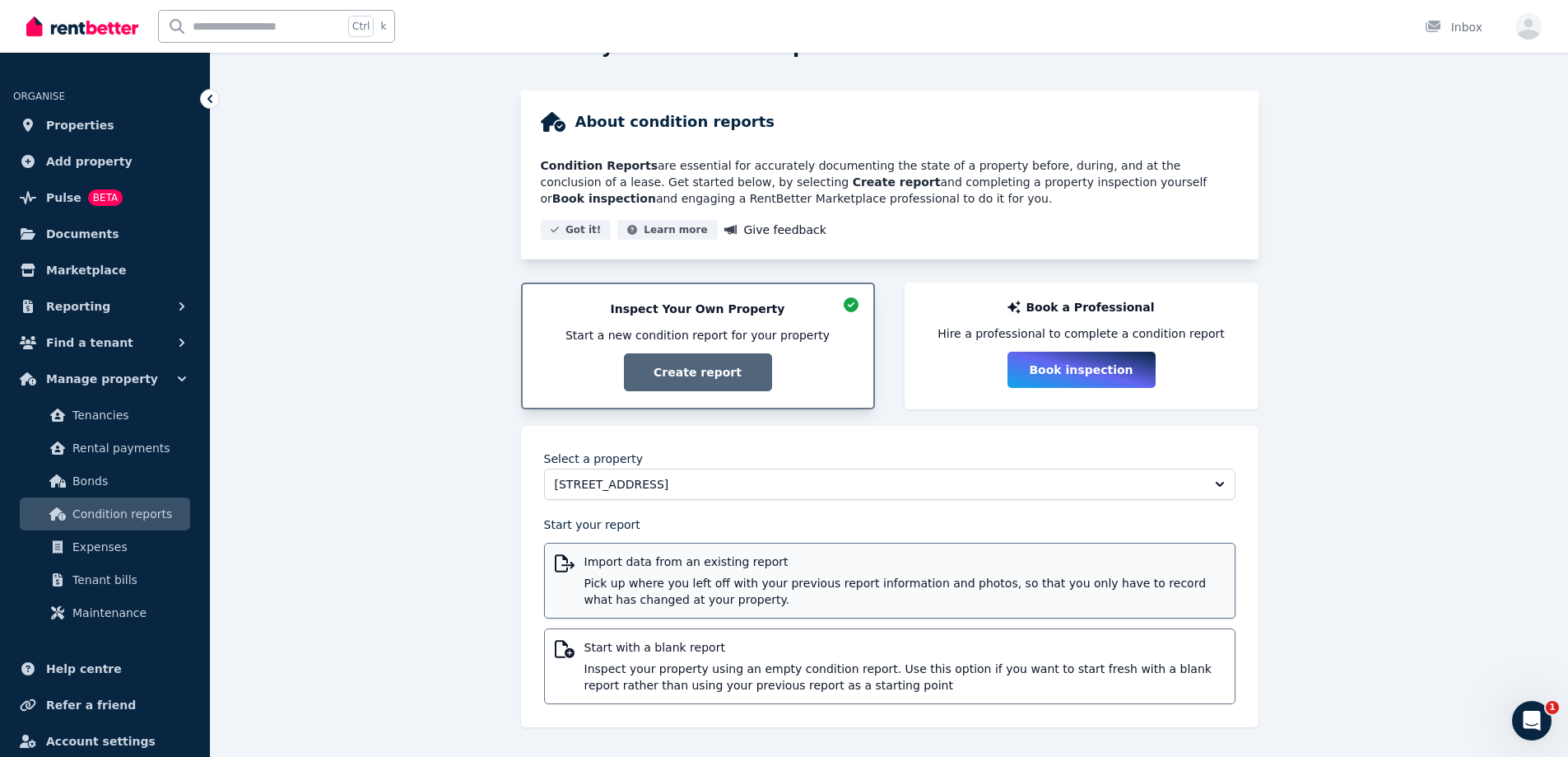
click at [696, 578] on span "Pick up where you left off with your previous report information and photos, so…" at bounding box center [904, 592] width 641 height 33
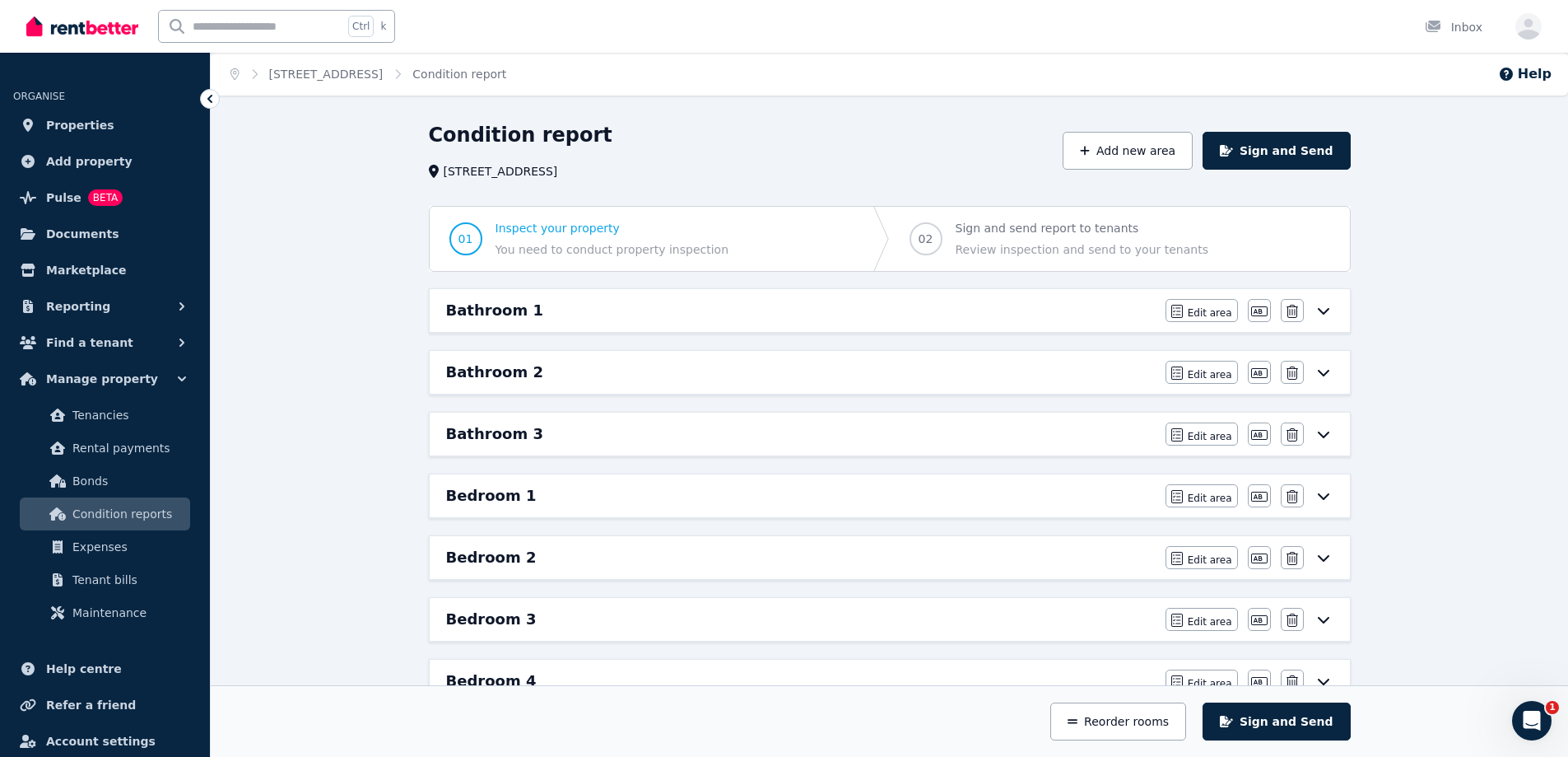
drag, startPoint x: 306, startPoint y: 161, endPoint x: 300, endPoint y: 147, distance: 15.2
